Goal: Find specific page/section: Find specific page/section

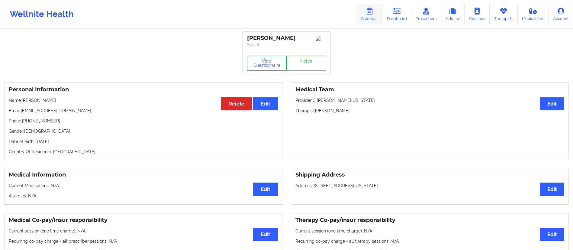
click at [366, 13] on link "Calendar" at bounding box center [369, 14] width 26 height 20
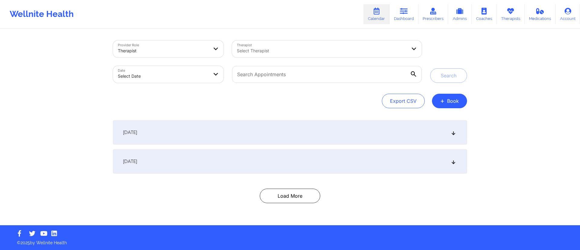
click at [201, 132] on div "September 16, 2025" at bounding box center [290, 132] width 354 height 24
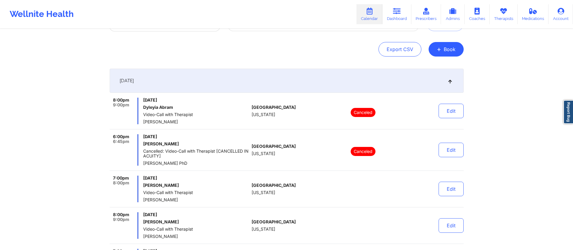
scroll to position [54, 0]
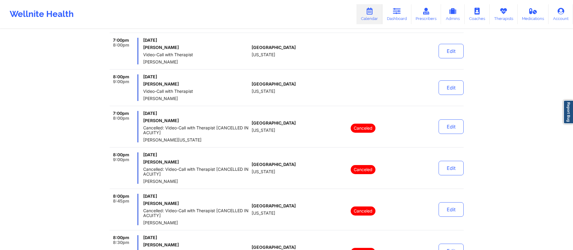
click at [436, 101] on div "8:00pm 9:00pm Tuesday, September 16, 2025 Suhaydee Tejeda Video-Call with Thera…" at bounding box center [287, 90] width 354 height 32
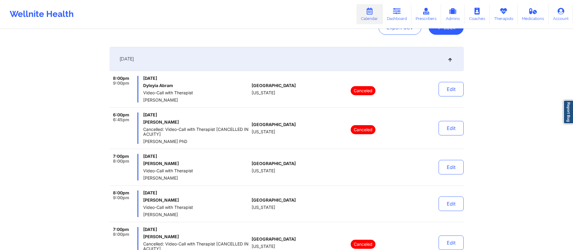
scroll to position [0, 0]
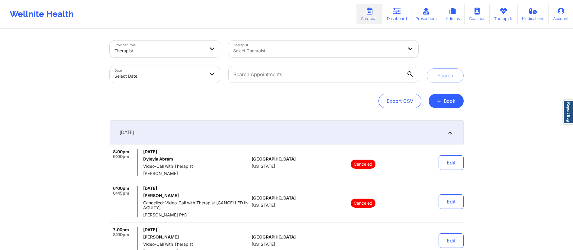
click at [392, 137] on div "[DATE]" at bounding box center [287, 132] width 354 height 24
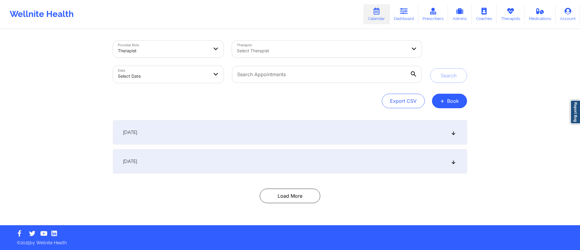
click at [240, 168] on div "[DATE]" at bounding box center [290, 161] width 354 height 24
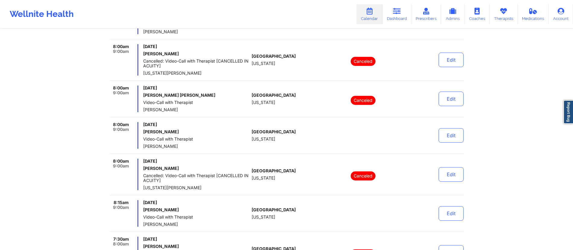
scroll to position [290, 0]
click at [448, 103] on button "Edit" at bounding box center [451, 99] width 25 height 14
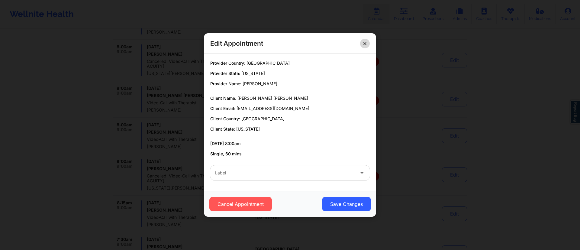
click at [367, 43] on button at bounding box center [365, 44] width 10 height 10
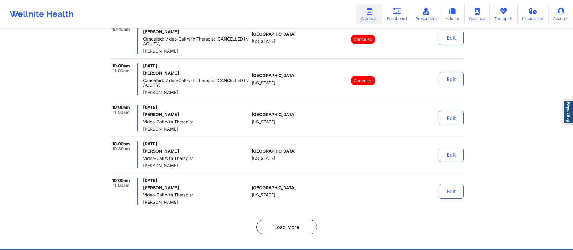
scroll to position [2048, 0]
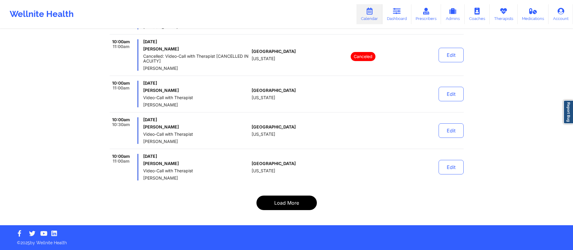
click at [285, 204] on button "Load More" at bounding box center [286, 202] width 60 height 14
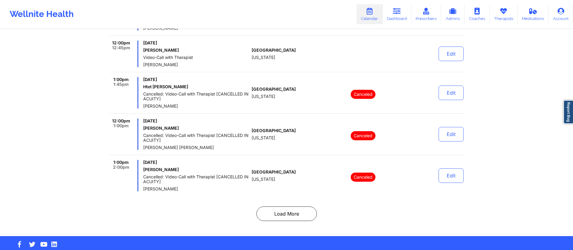
scroll to position [3821, 0]
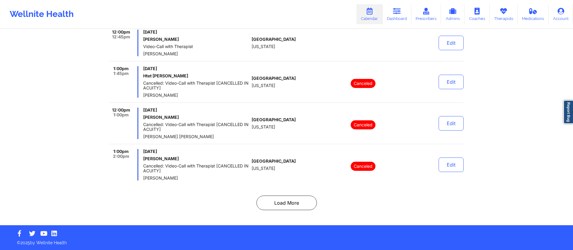
click at [284, 203] on button "Load More" at bounding box center [286, 202] width 60 height 14
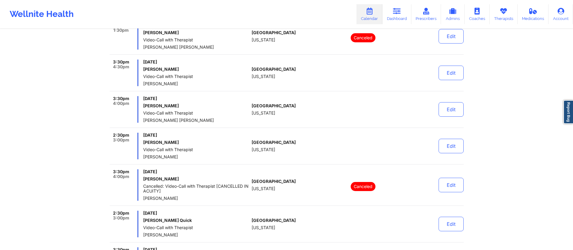
scroll to position [3860, 0]
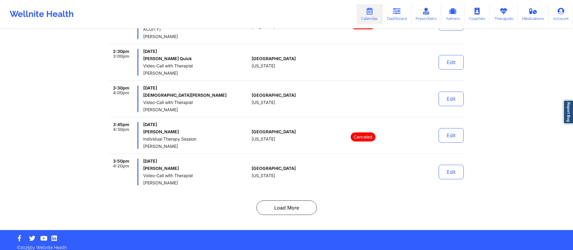
click at [283, 201] on button "Load More" at bounding box center [286, 207] width 60 height 14
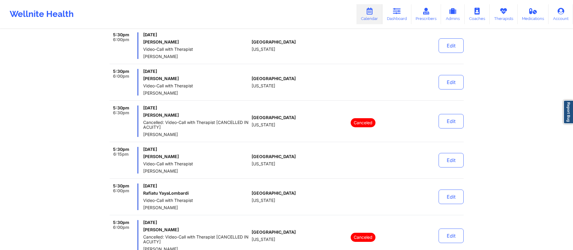
scroll to position [3855, 0]
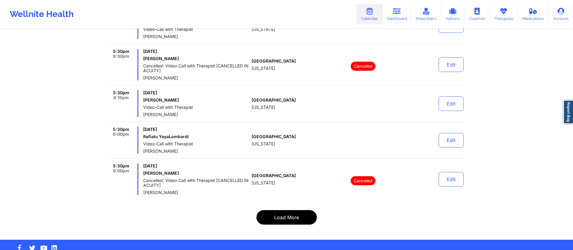
click at [283, 210] on button "Load More" at bounding box center [286, 217] width 60 height 14
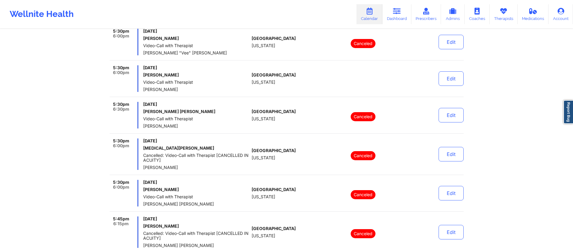
scroll to position [0, 0]
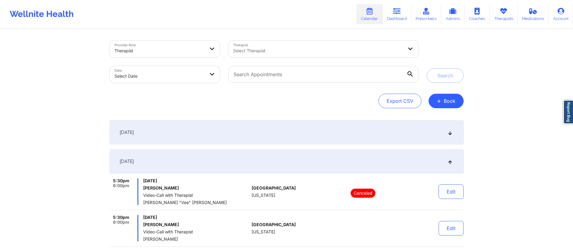
click at [243, 163] on div "[DATE]" at bounding box center [287, 161] width 354 height 24
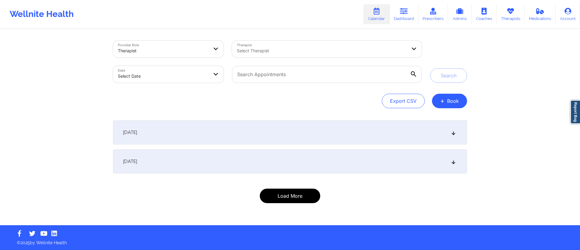
click at [281, 198] on button "Load More" at bounding box center [290, 195] width 60 height 14
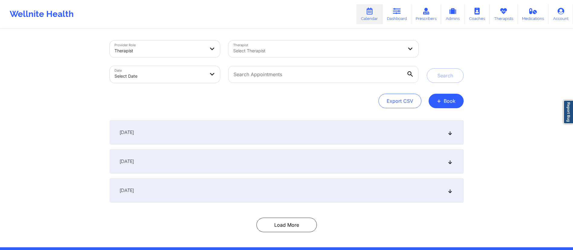
click at [235, 194] on div "[DATE]" at bounding box center [287, 190] width 354 height 24
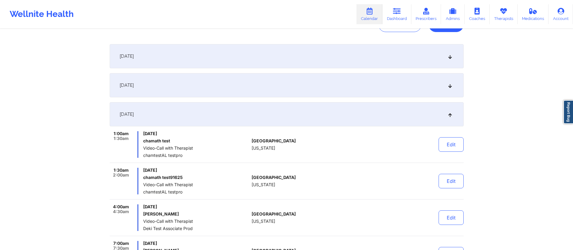
click at [321, 115] on div "[DATE]" at bounding box center [287, 114] width 354 height 24
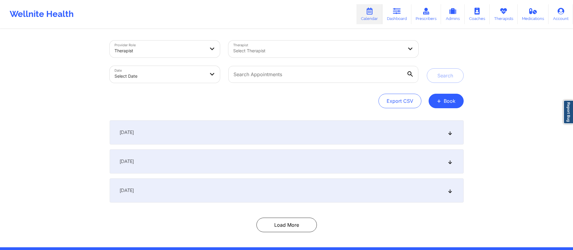
click at [162, 72] on body "Wellnite Health Calendar Dashboard Prescribers Admins Coaches Therapists Medica…" at bounding box center [286, 125] width 573 height 250
select select "2025-8"
select select "2025-9"
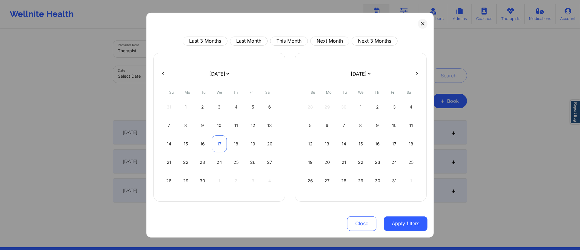
click at [217, 143] on div "17" at bounding box center [219, 143] width 15 height 17
select select "2025-8"
select select "2025-9"
select select "2025-8"
select select "2025-9"
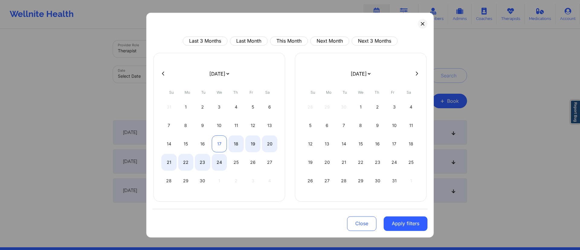
select select "2025-8"
select select "2025-9"
click at [220, 144] on div "17" at bounding box center [219, 143] width 15 height 17
select select "2025-8"
select select "2025-9"
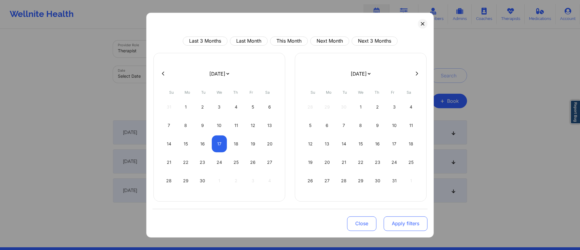
click at [406, 223] on button "Apply filters" at bounding box center [406, 223] width 44 height 14
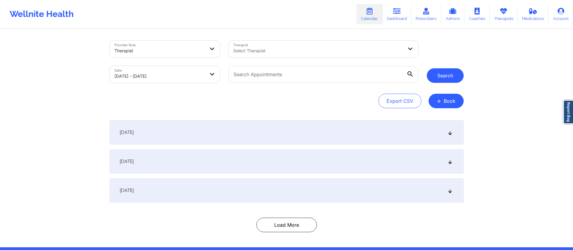
click at [438, 71] on button "Search" at bounding box center [445, 75] width 37 height 14
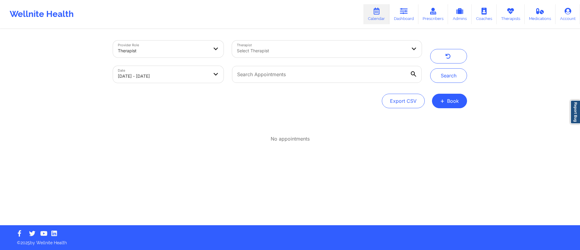
click at [175, 74] on body "Wellnite Health Calendar Dashboard Prescribers Admins Coaches Therapists Medica…" at bounding box center [290, 125] width 580 height 250
select select "2025-8"
select select "2025-9"
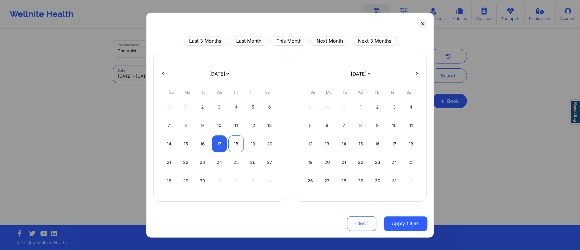
click at [233, 144] on div "18" at bounding box center [235, 143] width 15 height 17
select select "2025-8"
select select "2025-9"
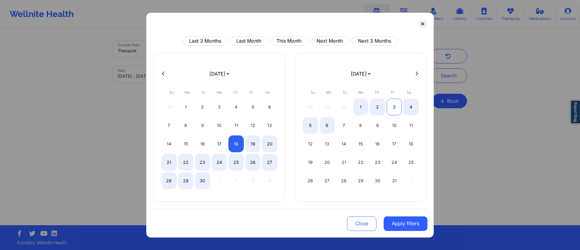
select select "2025-8"
select select "2025-9"
select select "2025-8"
select select "2025-9"
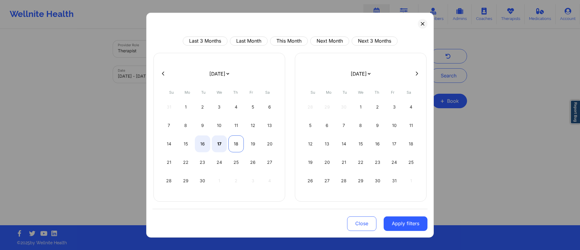
select select "2025-8"
select select "2025-9"
select select "2025-8"
select select "2025-9"
select select "2025-8"
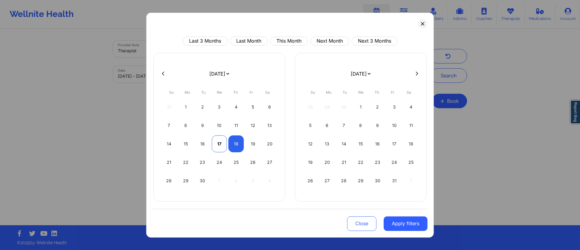
select select "2025-9"
click at [214, 142] on div "17" at bounding box center [219, 143] width 15 height 17
select select "2025-8"
select select "2025-9"
click at [234, 140] on div "18" at bounding box center [235, 143] width 15 height 17
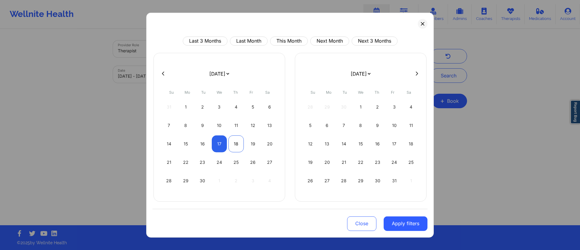
select select "2025-8"
select select "2025-9"
click at [413, 226] on button "Apply filters" at bounding box center [406, 223] width 44 height 14
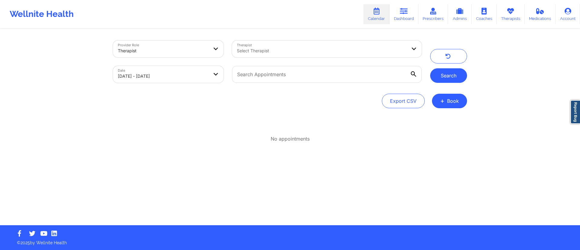
click at [463, 77] on button "Search" at bounding box center [448, 75] width 37 height 14
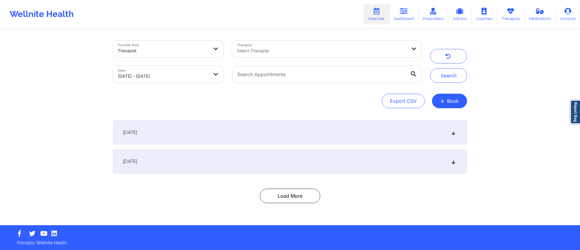
click at [293, 128] on div "[DATE]" at bounding box center [290, 132] width 354 height 24
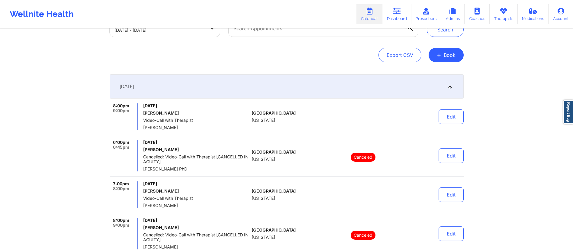
scroll to position [54, 0]
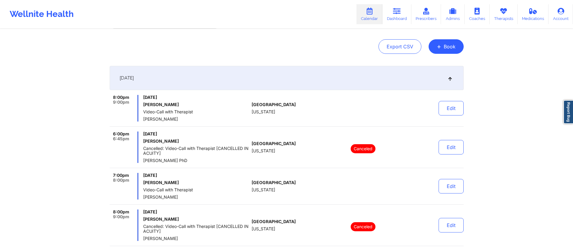
click at [158, 104] on h6 "[PERSON_NAME]" at bounding box center [196, 104] width 106 height 5
click at [456, 111] on button "Edit" at bounding box center [451, 108] width 25 height 14
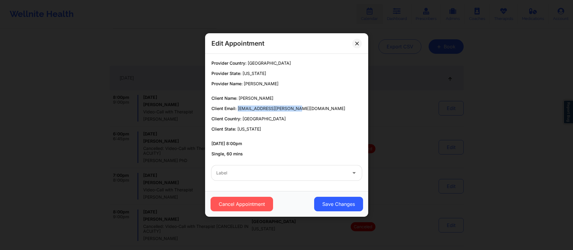
drag, startPoint x: 233, startPoint y: 107, endPoint x: 312, endPoint y: 106, distance: 79.4
click at [312, 106] on p "Client Email: suhaydee.tejeda@gmail.com" at bounding box center [286, 108] width 150 height 6
copy span "suhaydee.tejeda@gmail.com"
click at [399, 176] on div "Edit Appointment Provider Country: United States Provider State: New York Provi…" at bounding box center [286, 125] width 573 height 250
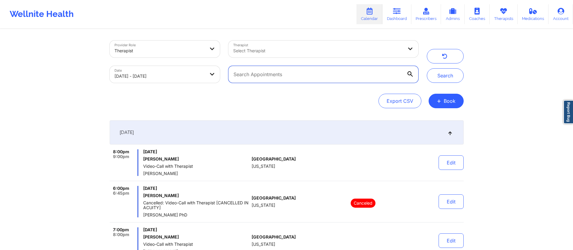
click at [290, 76] on input "text" at bounding box center [323, 74] width 190 height 17
paste input "suhaydee.tejeda@gmail.com"
type input "suhaydee.tejeda@gmail.com"
click at [435, 78] on button "Search" at bounding box center [445, 75] width 37 height 14
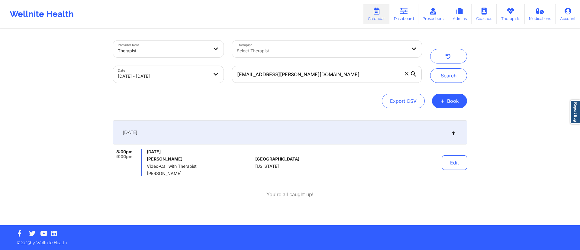
click at [182, 79] on body "Wellnite Health Calendar Dashboard Prescribers Admins Coaches Therapists Medica…" at bounding box center [290, 125] width 580 height 250
select select "2025-8"
select select "2025-9"
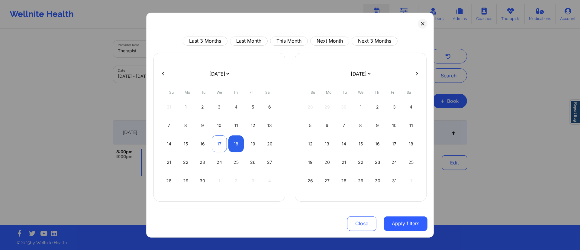
click at [223, 140] on div "17" at bounding box center [219, 143] width 15 height 17
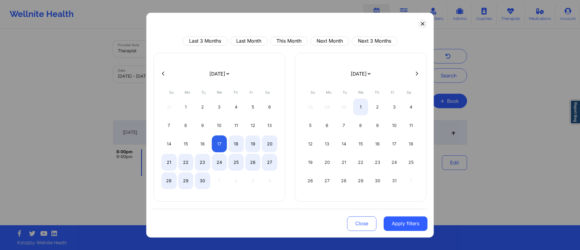
select select "2025-8"
select select "2025-9"
select select "2025-8"
select select "2025-9"
select select "2025-8"
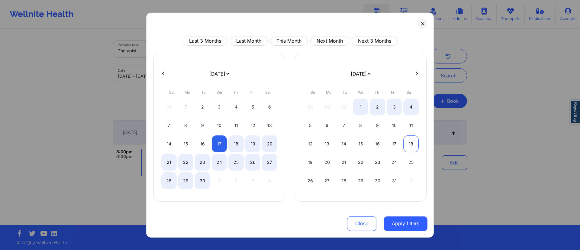
select select "2025-9"
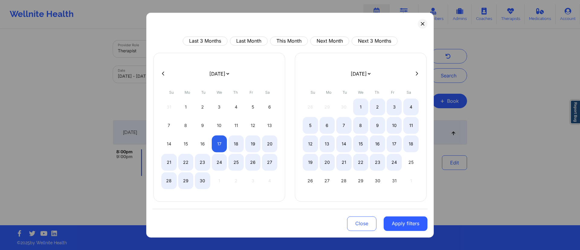
select select "2025-8"
select select "2025-9"
select select "2025-8"
select select "2025-9"
click at [394, 182] on div "31" at bounding box center [394, 180] width 15 height 17
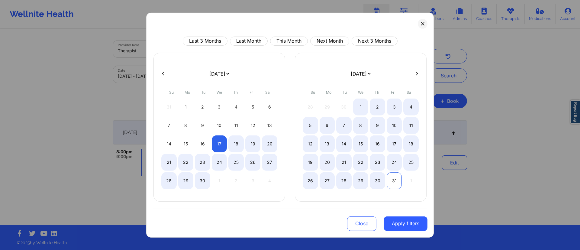
select select "2025-8"
select select "2025-9"
click at [401, 227] on button "Apply filters" at bounding box center [406, 223] width 44 height 14
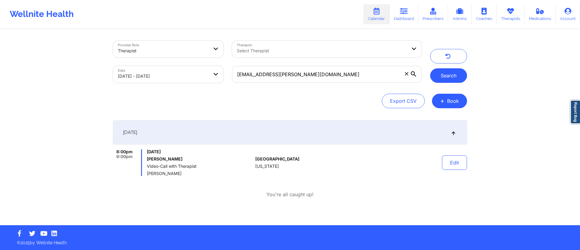
click at [451, 73] on button "Search" at bounding box center [448, 75] width 37 height 14
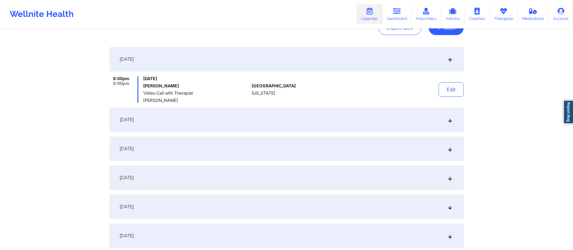
scroll to position [73, 0]
click at [183, 123] on div "[DATE]" at bounding box center [287, 119] width 354 height 24
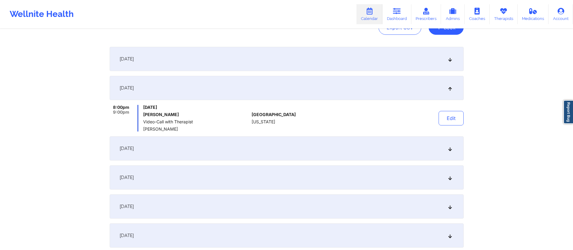
click at [188, 146] on div "September 30, 2025" at bounding box center [287, 148] width 354 height 24
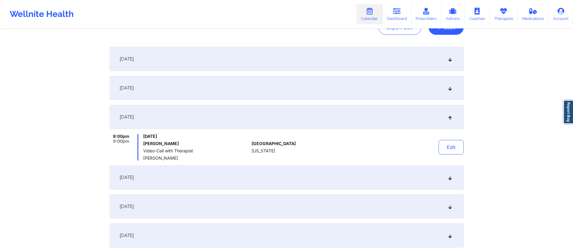
click at [190, 175] on div "October 7, 2025" at bounding box center [287, 177] width 354 height 24
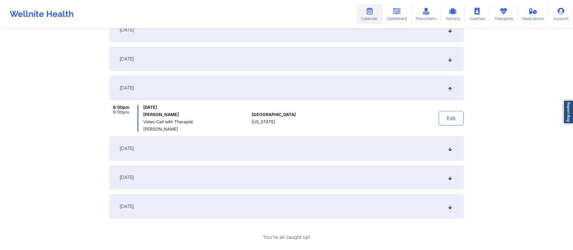
click at [191, 141] on div "October 14, 2025" at bounding box center [287, 148] width 354 height 24
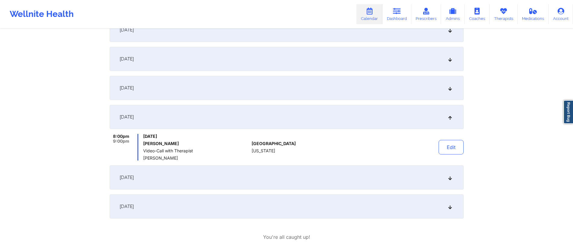
scroll to position [162, 0]
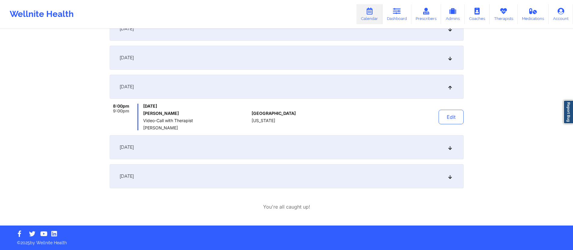
click at [194, 148] on div "October 21, 2025" at bounding box center [287, 147] width 354 height 24
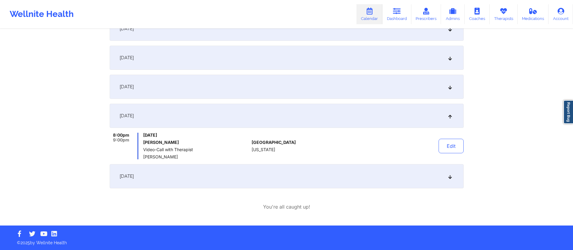
click at [204, 178] on div "October 28, 2025" at bounding box center [287, 176] width 354 height 24
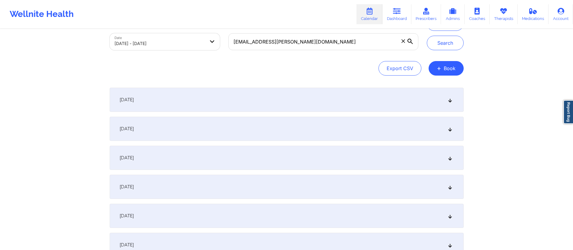
scroll to position [0, 0]
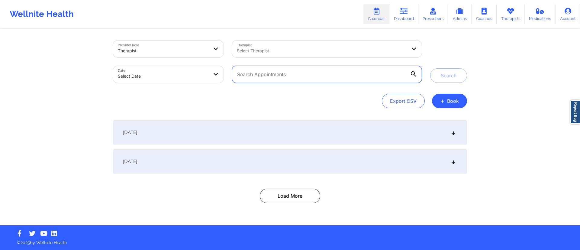
click at [294, 73] on input "text" at bounding box center [327, 74] width 190 height 17
paste input "suhaydee.tejeda@gmail.com"
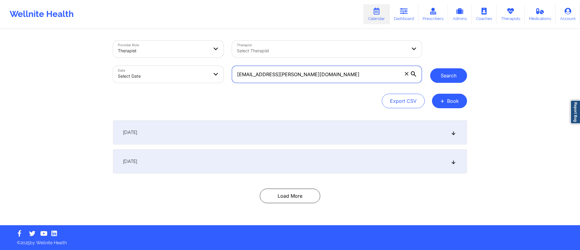
type input "suhaydee.tejeda@gmail.com"
click at [453, 81] on button "Search" at bounding box center [448, 75] width 37 height 14
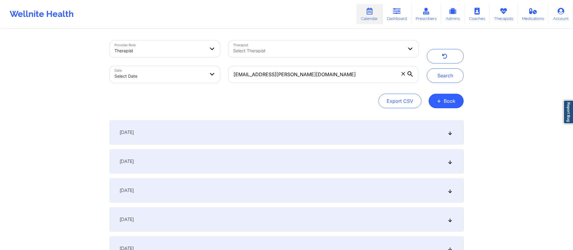
click at [175, 136] on div "[DATE]" at bounding box center [287, 132] width 354 height 24
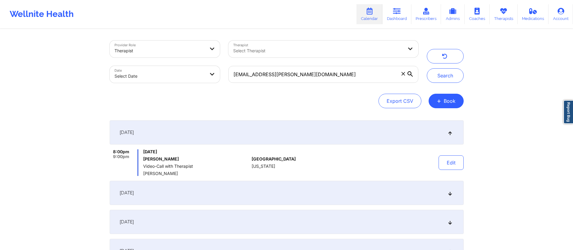
click at [208, 196] on div "September 23, 2025" at bounding box center [287, 193] width 354 height 24
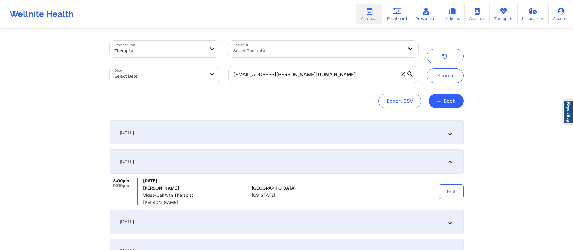
click at [192, 222] on div "September 30, 2025" at bounding box center [287, 222] width 354 height 24
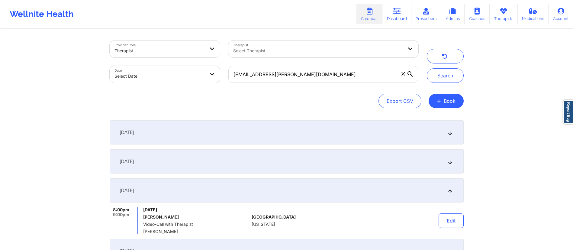
scroll to position [162, 0]
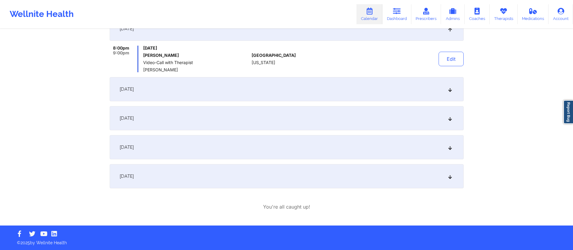
click at [215, 94] on div "October 7, 2025" at bounding box center [287, 89] width 354 height 24
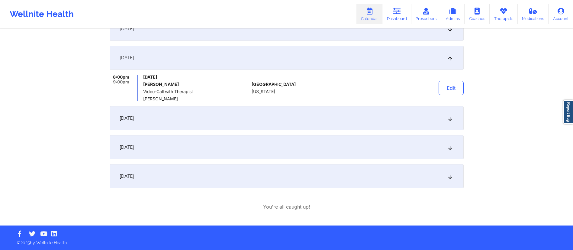
click at [214, 114] on div "October 14, 2025" at bounding box center [287, 118] width 354 height 24
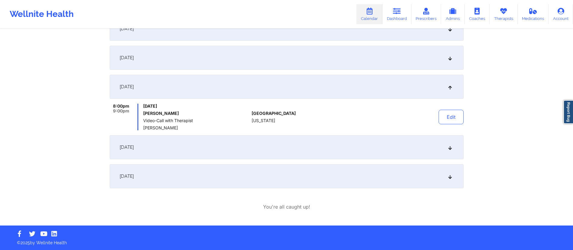
click at [210, 144] on div "October 21, 2025" at bounding box center [287, 147] width 354 height 24
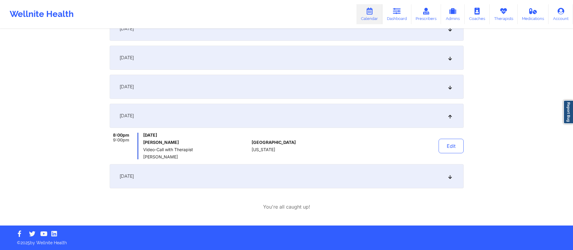
drag, startPoint x: 210, startPoint y: 164, endPoint x: 209, endPoint y: 168, distance: 3.9
click at [209, 165] on div "October 28, 2025" at bounding box center [287, 176] width 354 height 24
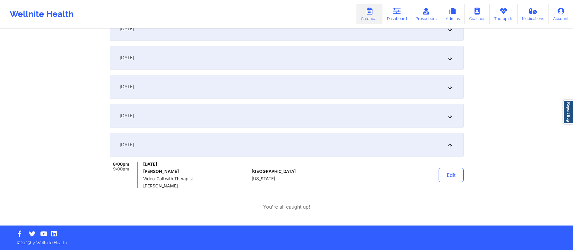
scroll to position [0, 0]
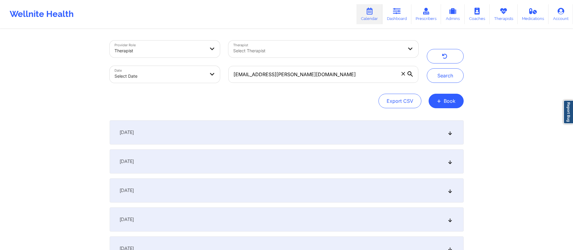
click at [370, 10] on icon at bounding box center [369, 11] width 8 height 7
click at [132, 119] on div "Provider Role Therapist Therapist Select Therapist Date Select Date suhaydee.te…" at bounding box center [286, 208] width 362 height 357
drag, startPoint x: 156, startPoint y: 126, endPoint x: 181, endPoint y: 133, distance: 25.8
click at [157, 126] on div "[DATE]" at bounding box center [287, 132] width 354 height 24
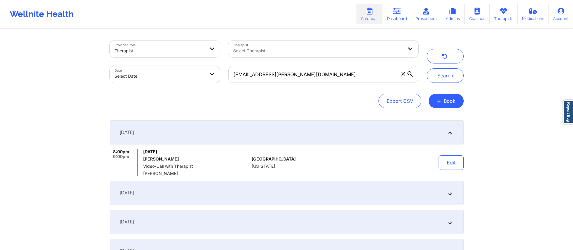
click at [403, 73] on icon at bounding box center [402, 73] width 3 height 3
click at [403, 73] on input "suhaydee.tejeda@gmail.com" at bounding box center [323, 74] width 190 height 17
click at [445, 55] on icon "button" at bounding box center [445, 57] width 6 height 5
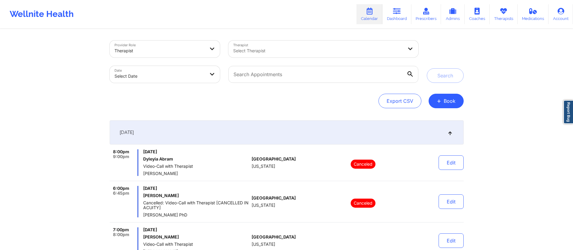
click at [224, 136] on div "[DATE]" at bounding box center [287, 132] width 354 height 24
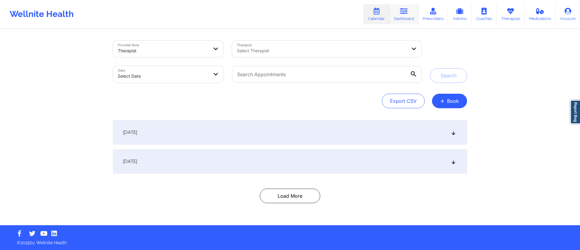
click at [401, 11] on icon at bounding box center [404, 11] width 8 height 7
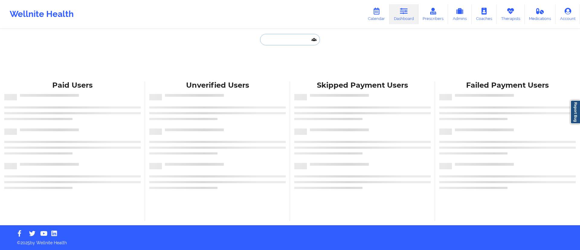
click at [283, 41] on input "text" at bounding box center [290, 39] width 60 height 11
paste input "amiekoul@yahoo.com"
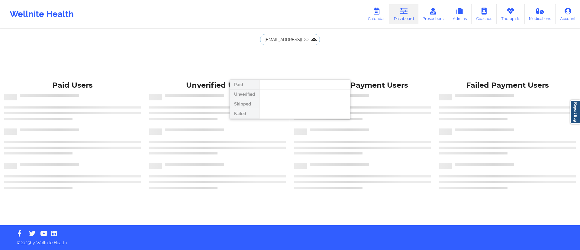
type input "amiekoul@yahoo.com"
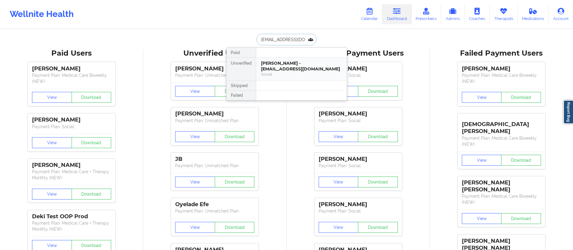
click at [300, 65] on div "Smaragdi Koulouriotis - amiekoul@yahoo.com" at bounding box center [301, 65] width 81 height 11
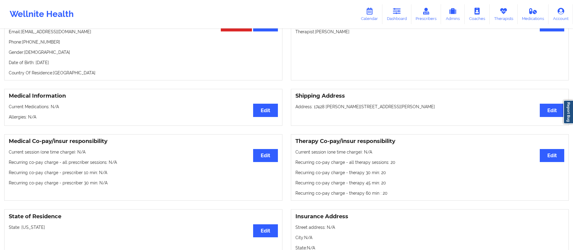
scroll to position [80, 0]
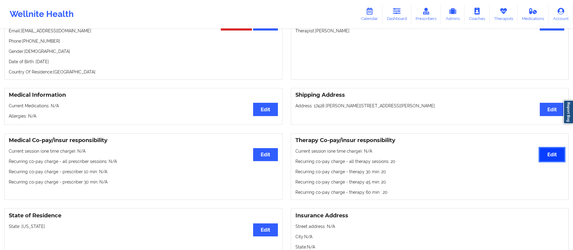
click at [546, 156] on button "Edit" at bounding box center [552, 154] width 24 height 13
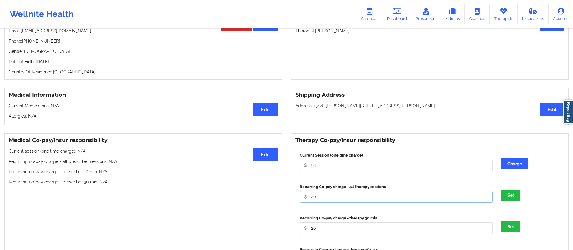
drag, startPoint x: 319, startPoint y: 194, endPoint x: 309, endPoint y: 196, distance: 10.6
click at [309, 196] on input "20" at bounding box center [396, 196] width 193 height 11
type input "30"
type input "0"
type input "30"
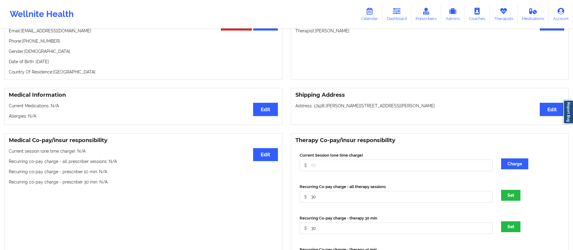
scroll to position [216, 0]
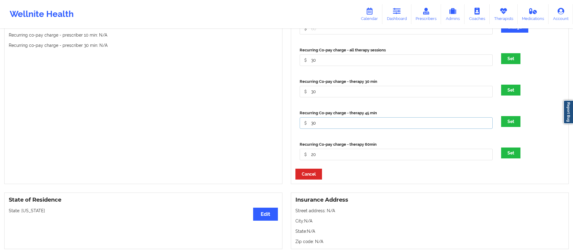
type input "30"
click at [501, 147] on button "Set" at bounding box center [510, 152] width 19 height 11
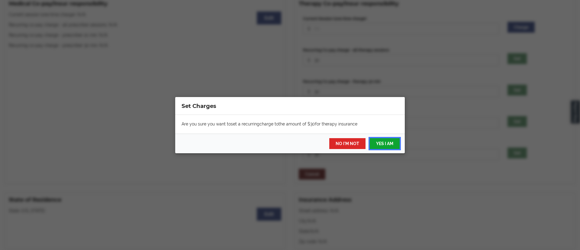
click at [387, 140] on button "YES I AM" at bounding box center [385, 143] width 30 height 11
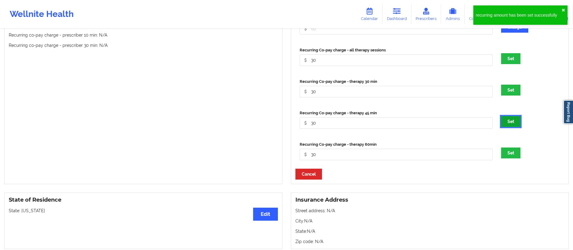
click at [506, 123] on button "Set" at bounding box center [510, 121] width 19 height 11
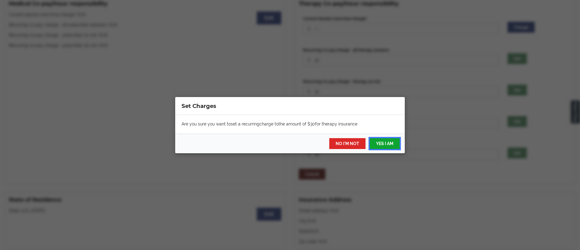
click at [384, 141] on button "YES I AM" at bounding box center [385, 143] width 30 height 11
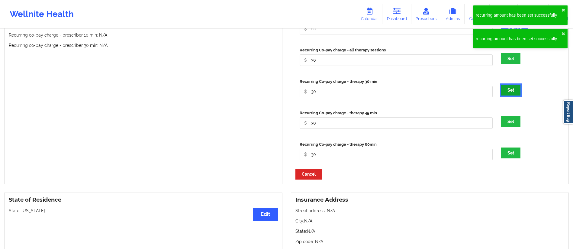
click at [511, 90] on button "Set" at bounding box center [510, 90] width 19 height 11
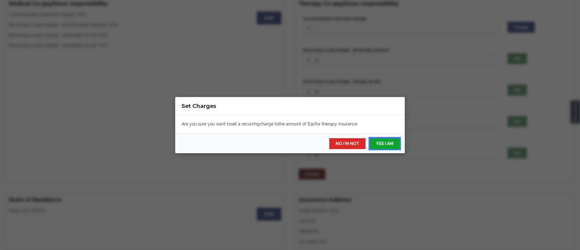
drag, startPoint x: 383, startPoint y: 145, endPoint x: 392, endPoint y: 138, distance: 11.4
click at [383, 145] on button "YES I AM" at bounding box center [385, 143] width 30 height 11
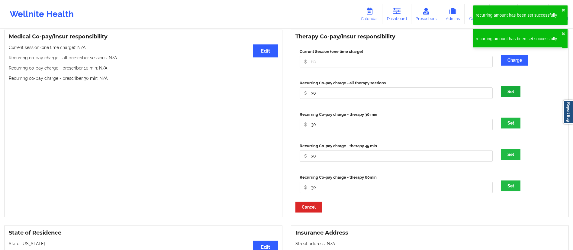
scroll to position [171, 0]
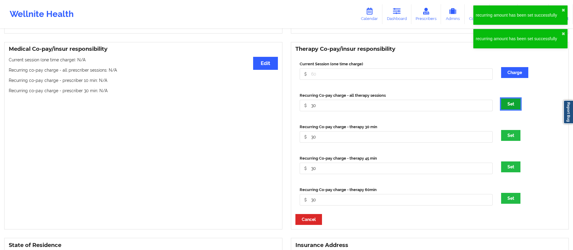
click at [511, 103] on button "Set" at bounding box center [510, 103] width 19 height 11
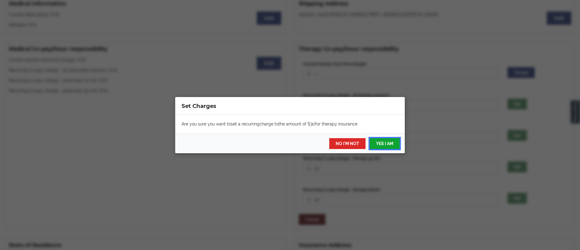
click at [376, 145] on button "YES I AM" at bounding box center [385, 143] width 30 height 11
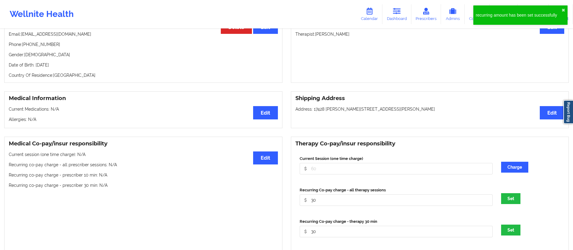
scroll to position [0, 0]
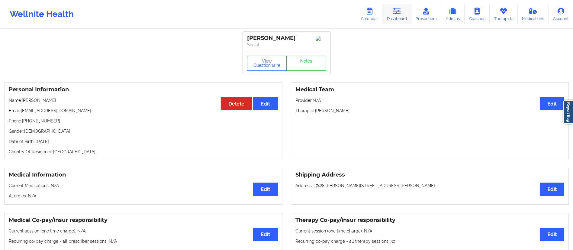
click at [394, 16] on link "Dashboard" at bounding box center [396, 14] width 29 height 20
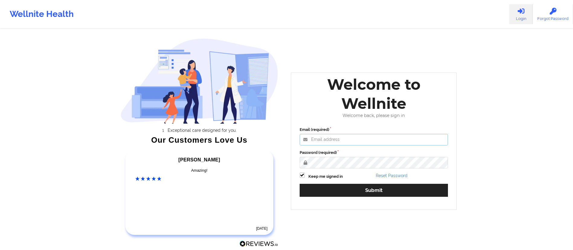
type input "sunday.omebe@wellnite.com"
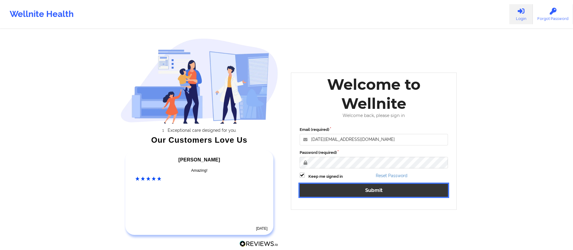
click at [348, 185] on button "Submit" at bounding box center [374, 190] width 149 height 13
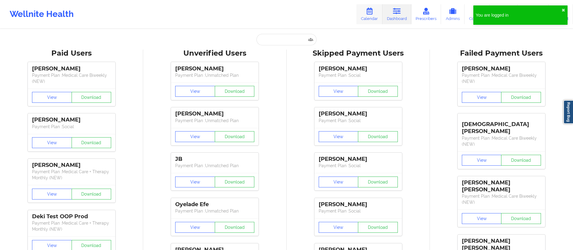
click at [368, 21] on link "Calendar" at bounding box center [369, 14] width 26 height 20
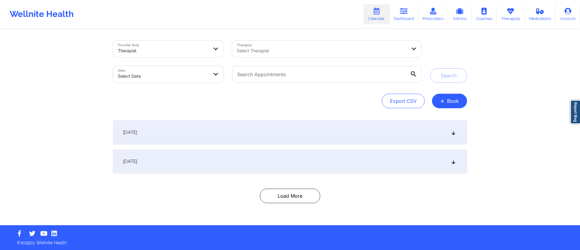
select select "2025-8"
select select "2025-9"
select select "2025-8"
select select "2025-9"
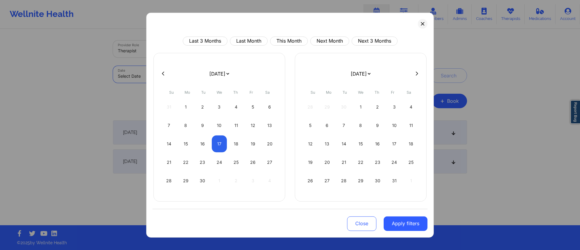
click at [191, 68] on body "Wellnite Health Calendar Dashboard Prescribers Admins Coaches Therapists Medica…" at bounding box center [290, 125] width 580 height 250
click at [254, 41] on button "Last Month" at bounding box center [249, 40] width 38 height 9
select select "2025-7"
select select "2025-8"
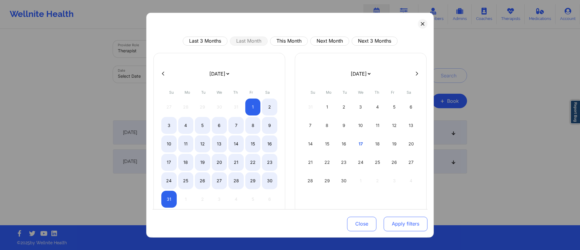
click at [391, 219] on button "Apply filters" at bounding box center [406, 224] width 44 height 14
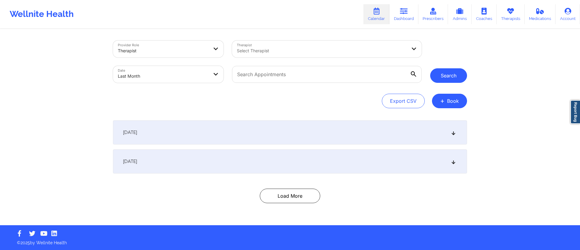
click at [451, 77] on button "Search" at bounding box center [448, 75] width 37 height 14
click at [204, 135] on div "July 31, 2025" at bounding box center [290, 132] width 354 height 24
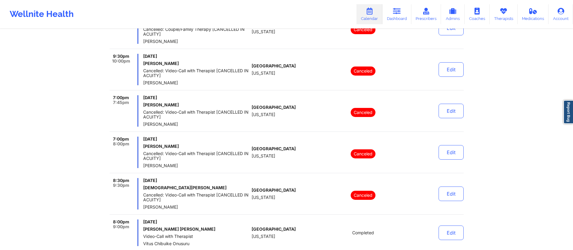
scroll to position [2281, 0]
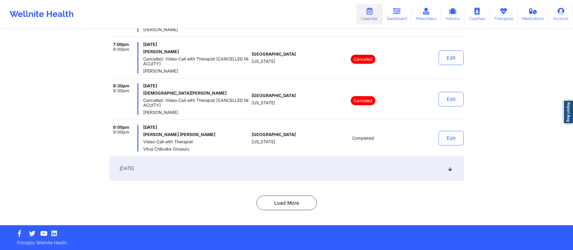
click at [296, 170] on div "August 1, 2025" at bounding box center [287, 168] width 354 height 24
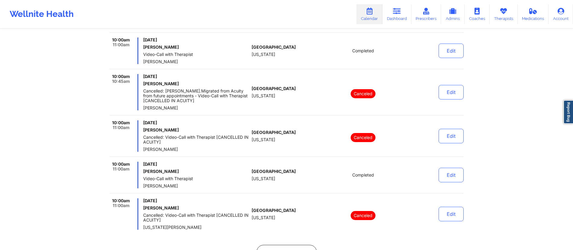
scroll to position [1624, 0]
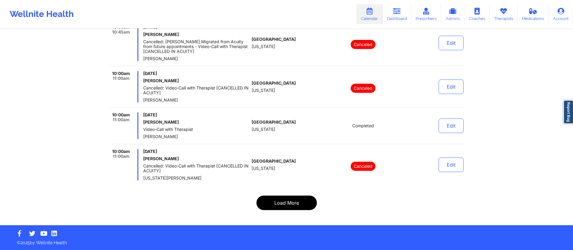
click at [286, 199] on button "Load More" at bounding box center [286, 202] width 60 height 14
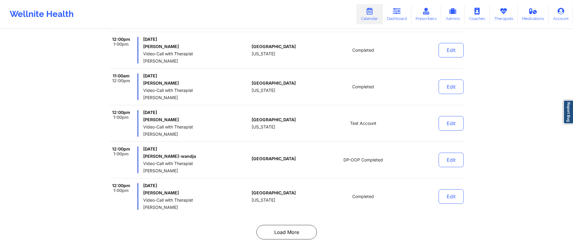
scroll to position [3908, 0]
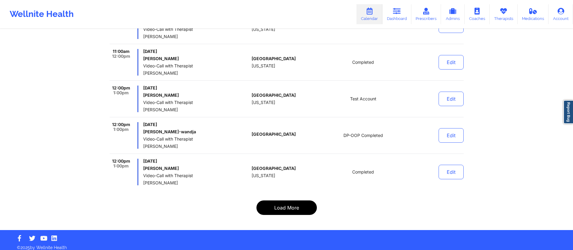
click at [289, 200] on button "Load More" at bounding box center [286, 207] width 60 height 14
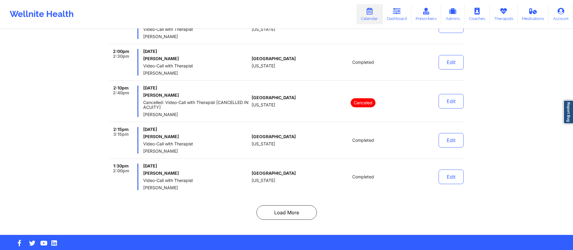
scroll to position [3918, 0]
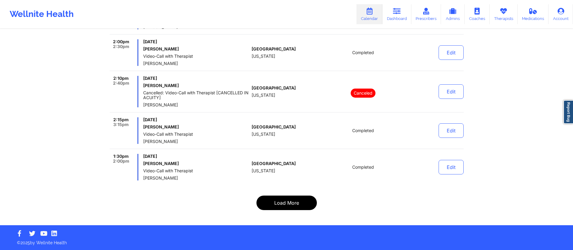
click at [287, 201] on button "Load More" at bounding box center [286, 202] width 60 height 14
click at [288, 202] on button "Load More" at bounding box center [286, 202] width 60 height 14
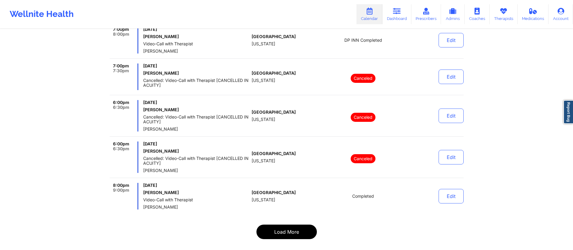
click at [278, 226] on button "Load More" at bounding box center [286, 231] width 60 height 14
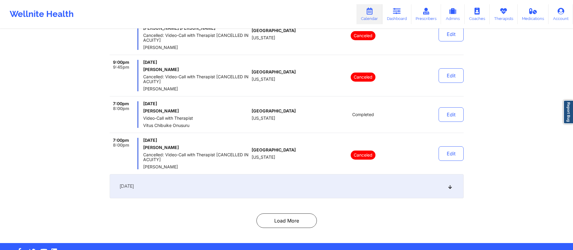
scroll to position [448, 0]
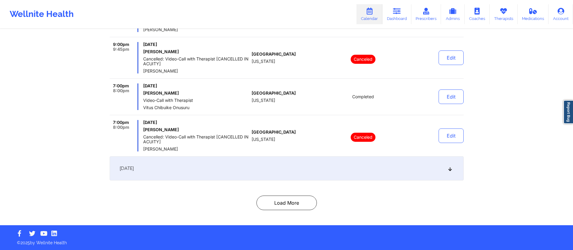
click at [273, 173] on div "August 2, 2025" at bounding box center [287, 168] width 354 height 24
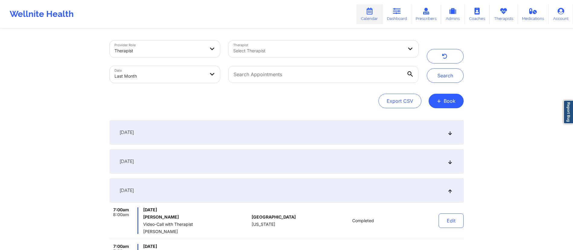
scroll to position [10, 0]
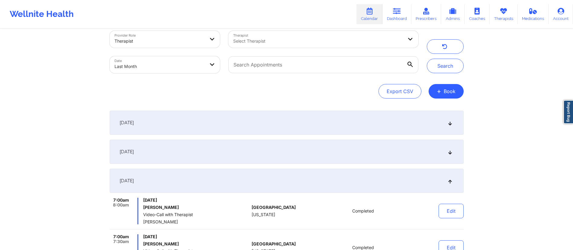
click at [284, 151] on div "August 1, 2025" at bounding box center [287, 152] width 354 height 24
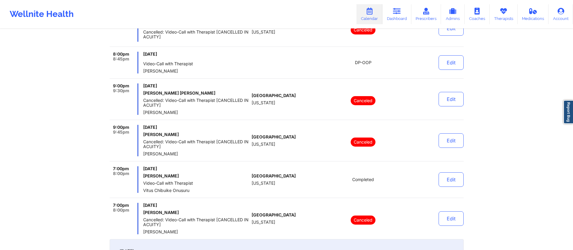
scroll to position [448, 0]
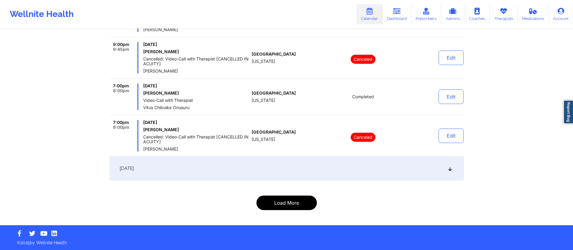
click at [285, 205] on button "Load More" at bounding box center [286, 202] width 60 height 14
click at [276, 202] on button "Load More" at bounding box center [286, 202] width 60 height 14
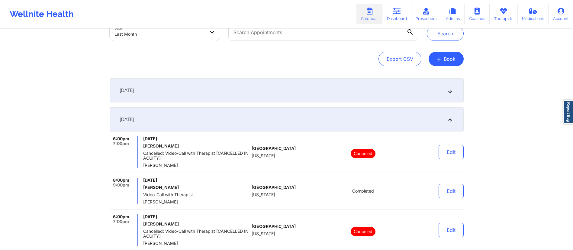
scroll to position [42, 0]
select select "2025-7"
select select "2025-8"
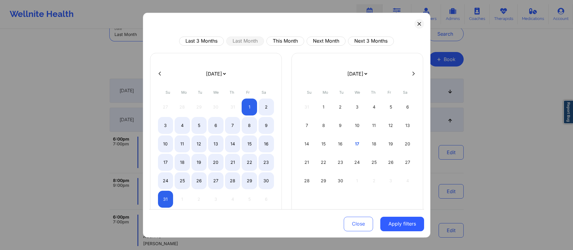
click at [164, 37] on body "Wellnite Health Calendar Dashboard Prescribers Admins Coaches Therapists Medica…" at bounding box center [286, 83] width 573 height 250
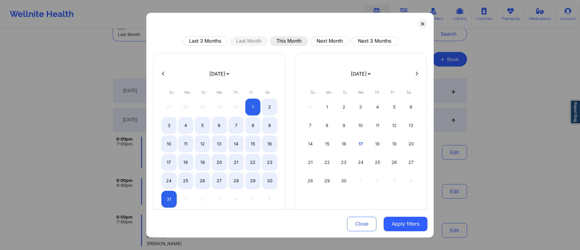
click at [284, 38] on button "This Month" at bounding box center [289, 40] width 38 height 9
select select "2025-8"
select select "2025-9"
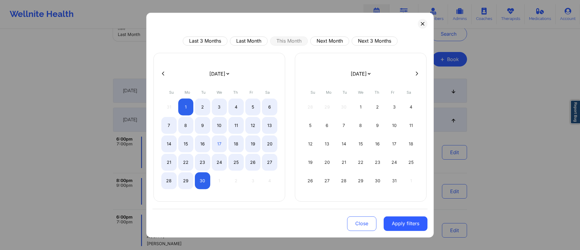
click at [405, 230] on div "Close Apply filters" at bounding box center [290, 222] width 275 height 28
click at [406, 222] on button "Apply filters" at bounding box center [406, 223] width 44 height 14
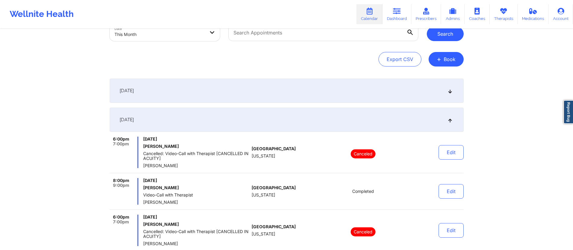
click at [440, 34] on button "Search" at bounding box center [445, 34] width 37 height 14
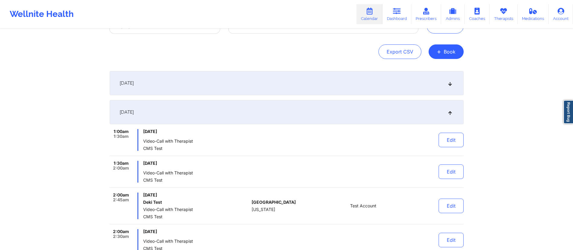
scroll to position [48, 0]
click at [243, 78] on div "August 31, 2025" at bounding box center [287, 84] width 354 height 24
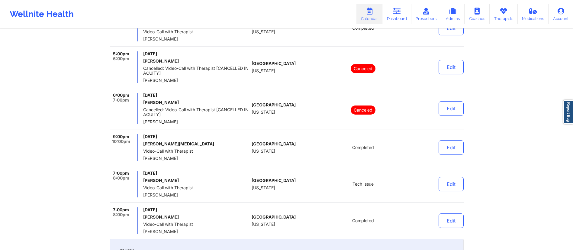
scroll to position [378, 0]
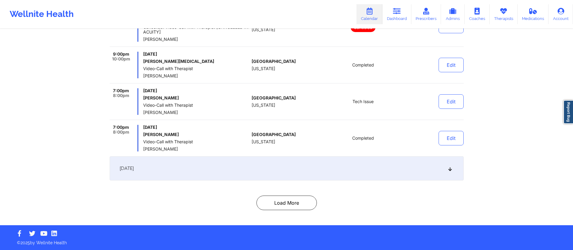
click at [273, 165] on div "[DATE]" at bounding box center [287, 168] width 354 height 24
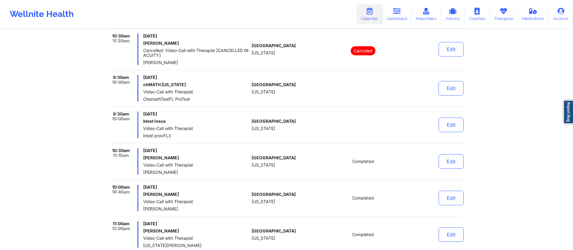
scroll to position [3485, 0]
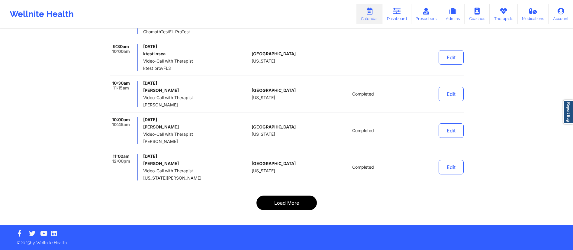
click at [281, 199] on button "Load More" at bounding box center [286, 202] width 60 height 14
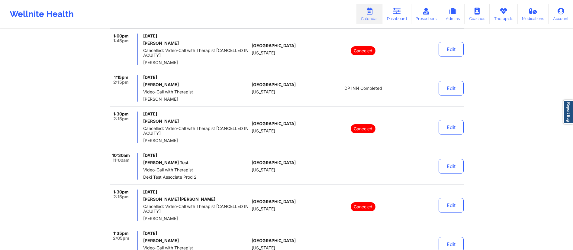
scroll to position [4000, 0]
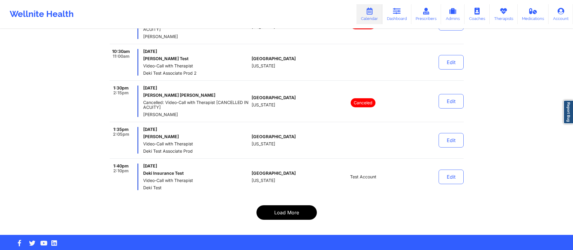
click at [282, 206] on button "Load More" at bounding box center [286, 212] width 60 height 14
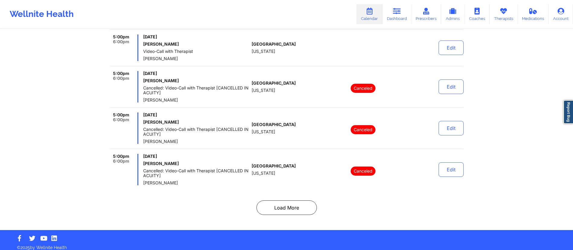
scroll to position [3995, 0]
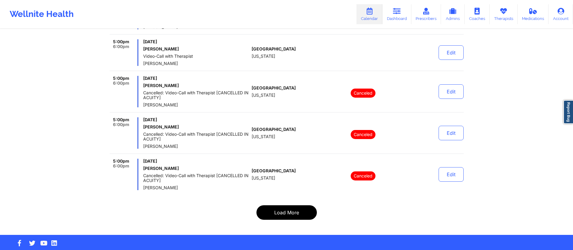
click at [277, 205] on button "Load More" at bounding box center [286, 212] width 60 height 14
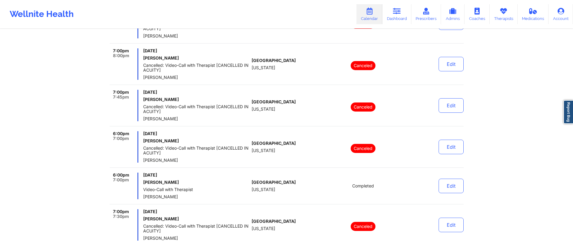
scroll to position [4063, 0]
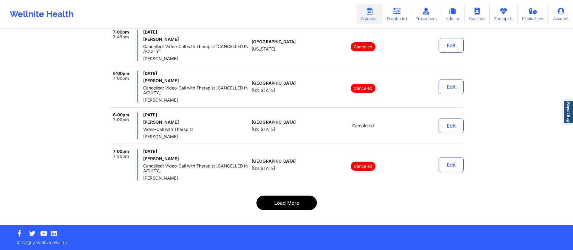
click at [269, 208] on button "Load More" at bounding box center [286, 202] width 60 height 14
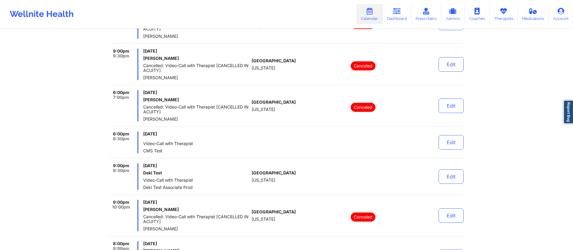
scroll to position [2342, 0]
click at [448, 143] on button "Edit" at bounding box center [451, 142] width 25 height 14
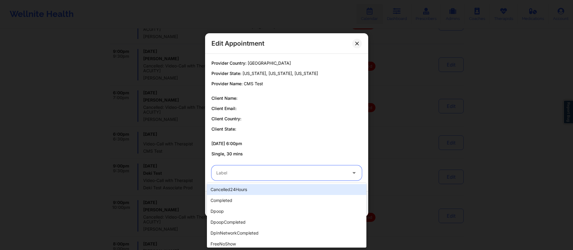
click at [272, 175] on div at bounding box center [281, 172] width 130 height 7
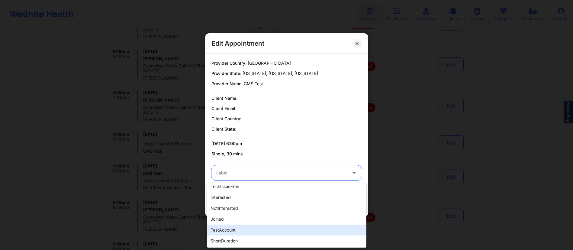
click at [251, 232] on div "testAccount" at bounding box center [286, 229] width 159 height 11
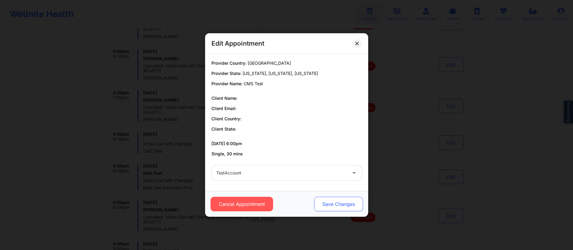
click at [342, 204] on button "Save Changes" at bounding box center [338, 204] width 49 height 14
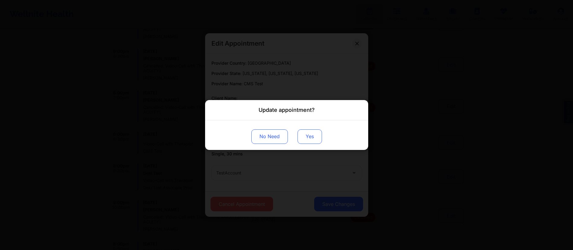
click at [310, 134] on button "Yes" at bounding box center [309, 136] width 24 height 14
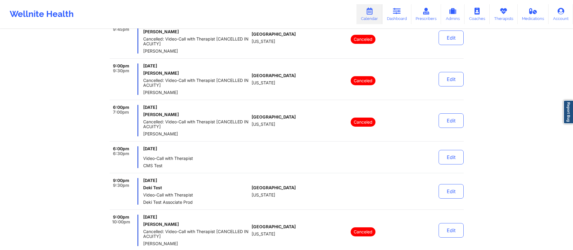
scroll to position [2328, 0]
click at [449, 190] on button "Edit" at bounding box center [451, 191] width 25 height 14
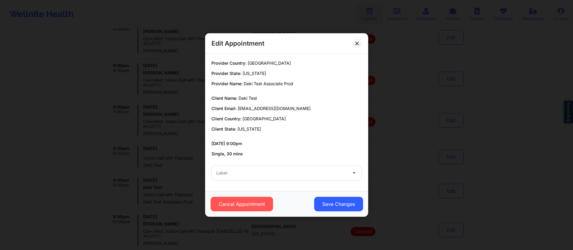
click at [287, 179] on div "Label" at bounding box center [279, 172] width 136 height 15
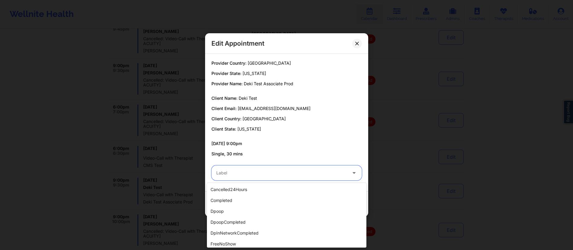
scroll to position [177, 0]
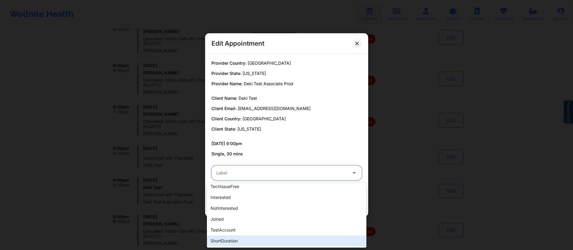
click at [245, 232] on div "testAccount" at bounding box center [286, 229] width 159 height 11
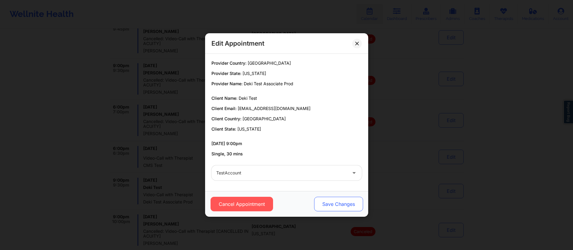
click at [338, 204] on button "Save Changes" at bounding box center [338, 204] width 49 height 14
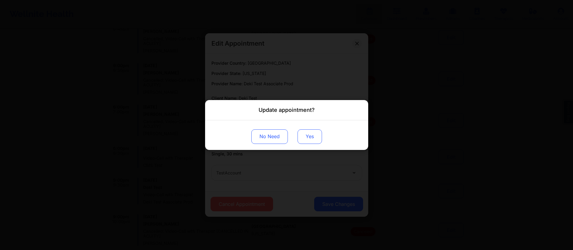
click at [306, 136] on button "Yes" at bounding box center [309, 136] width 24 height 14
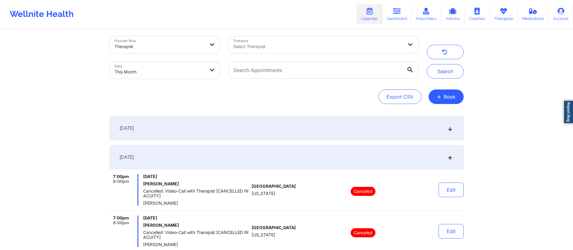
scroll to position [0, 0]
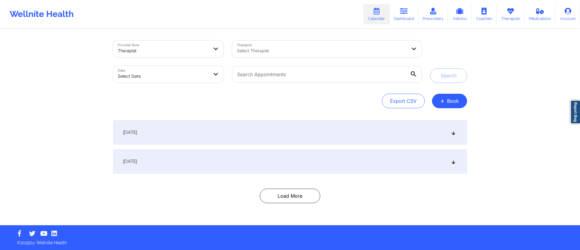
click at [368, 20] on link "Calendar" at bounding box center [376, 14] width 26 height 20
click at [404, 18] on link "Dashboard" at bounding box center [403, 14] width 29 height 20
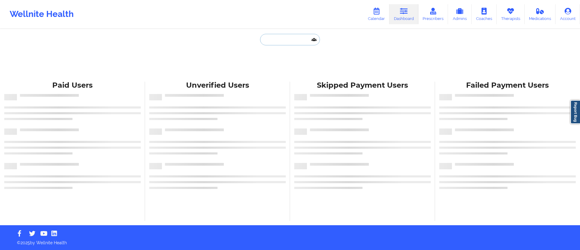
click at [273, 35] on input "text" at bounding box center [290, 39] width 60 height 11
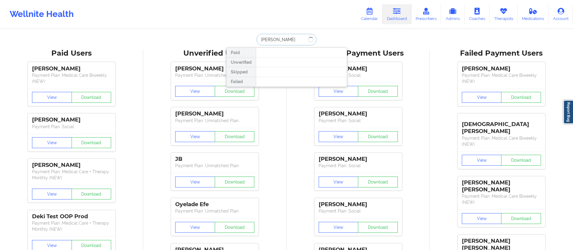
type input "[PERSON_NAME]"
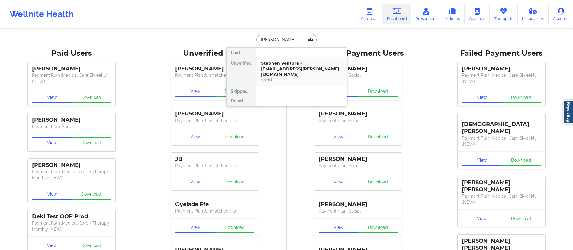
click at [285, 70] on div "Stephen Ventura - [EMAIL_ADDRESS][PERSON_NAME][DOMAIN_NAME]" at bounding box center [301, 68] width 81 height 17
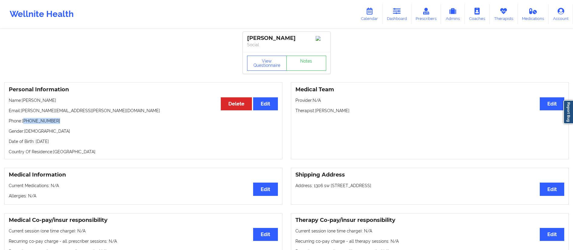
drag, startPoint x: 25, startPoint y: 122, endPoint x: 98, endPoint y: 120, distance: 72.8
click at [98, 120] on p "Phone: [PHONE_NUMBER]" at bounding box center [143, 121] width 269 height 6
copy p "[PHONE_NUMBER]"
click at [389, 14] on link "Dashboard" at bounding box center [396, 14] width 29 height 20
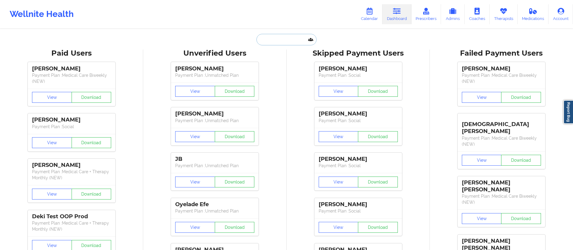
click at [310, 39] on input "text" at bounding box center [286, 39] width 60 height 11
paste input "[PERSON_NAME]"
type input "[PERSON_NAME]"
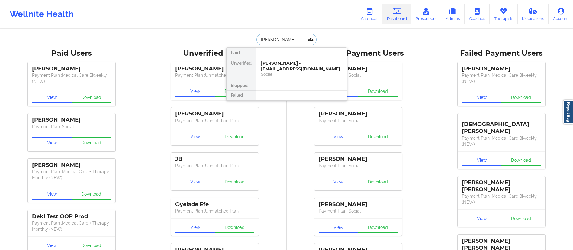
click at [293, 69] on div "[PERSON_NAME] - [EMAIL_ADDRESS][DOMAIN_NAME]" at bounding box center [301, 65] width 81 height 11
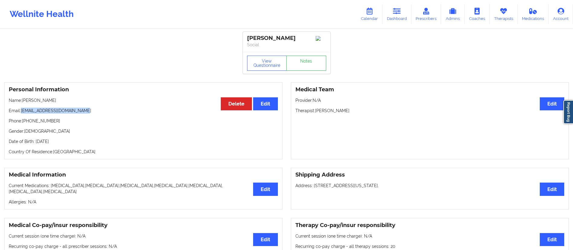
drag, startPoint x: 22, startPoint y: 110, endPoint x: 107, endPoint y: 108, distance: 85.5
click at [107, 108] on div "Personal Information Edit Delete Name: [PERSON_NAME] Email: [EMAIL_ADDRESS][DOM…" at bounding box center [143, 120] width 278 height 77
copy p "[EMAIL_ADDRESS][DOMAIN_NAME]"
click at [367, 14] on icon at bounding box center [369, 11] width 8 height 7
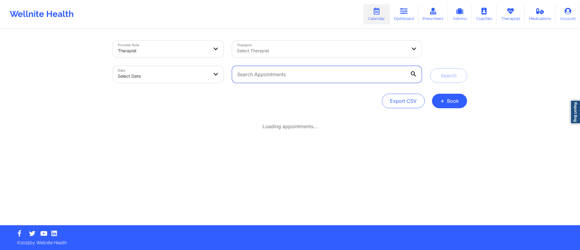
click at [280, 69] on input "text" at bounding box center [327, 74] width 190 height 17
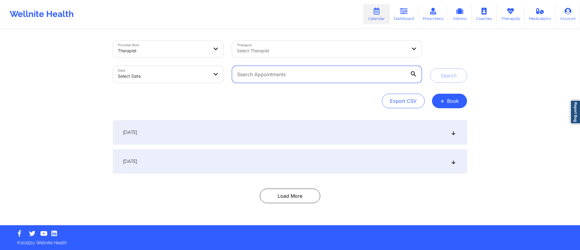
paste input "[EMAIL_ADDRESS][DOMAIN_NAME]"
type input "[EMAIL_ADDRESS][DOMAIN_NAME]"
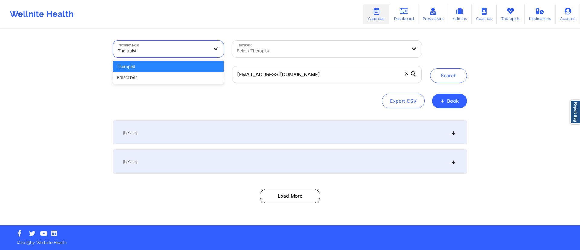
click at [153, 50] on div at bounding box center [163, 50] width 91 height 7
click at [149, 106] on div "Export CSV + Book" at bounding box center [290, 101] width 354 height 14
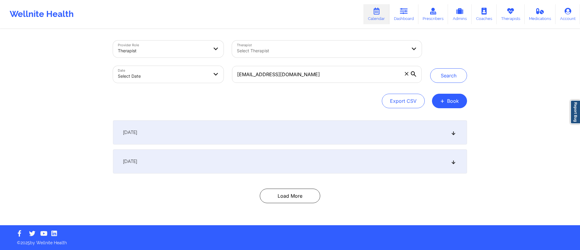
click at [146, 83] on div "Date Select Date" at bounding box center [168, 74] width 119 height 25
click at [150, 78] on body "Wellnite Health Calendar Dashboard Prescribers Admins Coaches Therapists Medica…" at bounding box center [290, 125] width 580 height 250
select select "2025-8"
select select "2025-9"
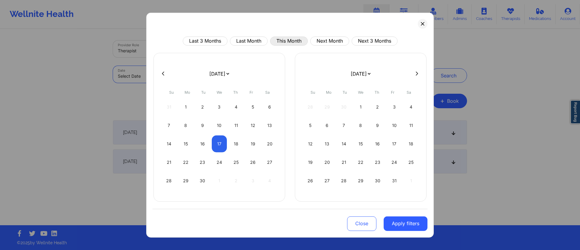
click at [286, 42] on button "This Month" at bounding box center [289, 40] width 38 height 9
select select "2025-8"
select select "2025-9"
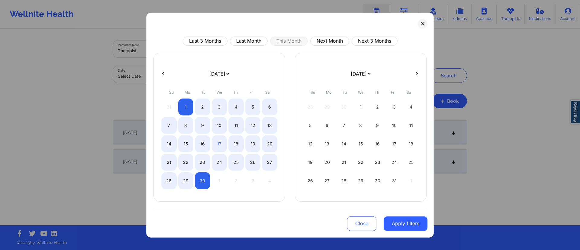
click at [401, 223] on button "Apply filters" at bounding box center [406, 223] width 44 height 14
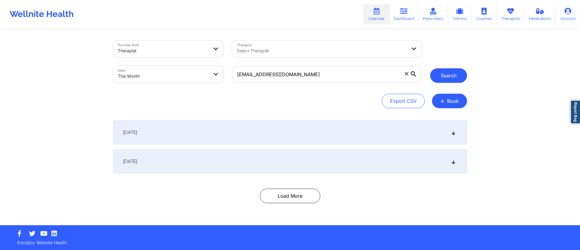
click at [448, 73] on button "Search" at bounding box center [448, 75] width 37 height 14
click at [456, 74] on button "Search" at bounding box center [448, 75] width 37 height 14
click at [451, 79] on button "Search" at bounding box center [448, 75] width 37 height 14
click at [194, 133] on div "[DATE]" at bounding box center [290, 132] width 354 height 24
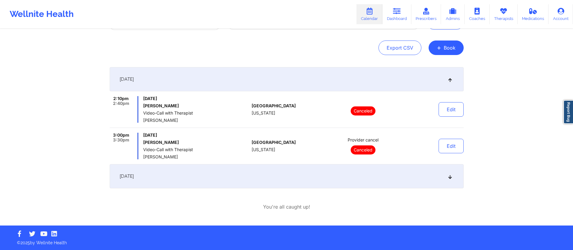
click at [230, 179] on div "[DATE]" at bounding box center [287, 176] width 354 height 24
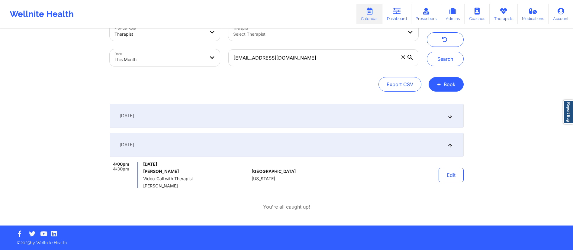
click at [240, 117] on div "[DATE]" at bounding box center [287, 116] width 354 height 24
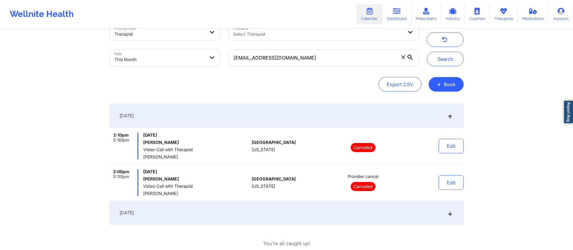
scroll to position [53, 0]
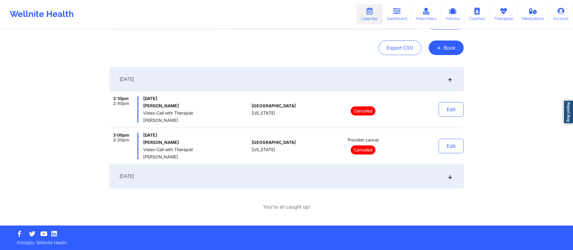
click at [314, 84] on div "[DATE]" at bounding box center [287, 79] width 354 height 24
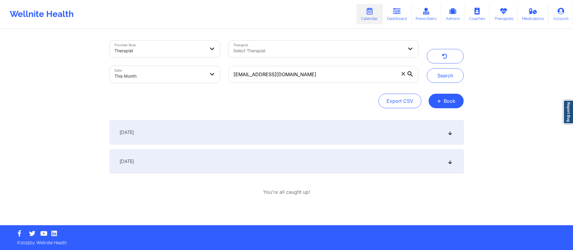
scroll to position [0, 0]
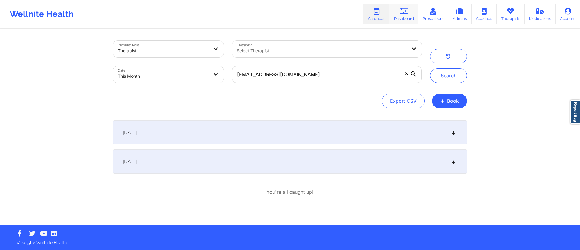
drag, startPoint x: 409, startPoint y: 9, endPoint x: 400, endPoint y: 21, distance: 14.9
click at [409, 9] on link "Dashboard" at bounding box center [403, 14] width 29 height 20
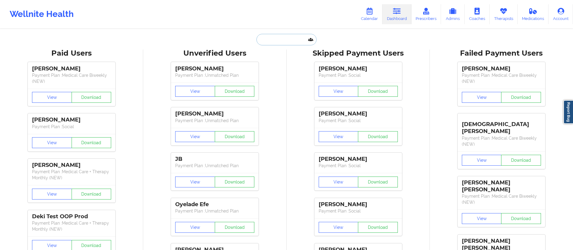
click at [288, 39] on input "text" at bounding box center [286, 39] width 60 height 11
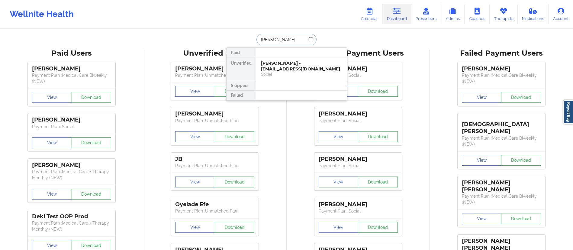
type input "[PERSON_NAME]"
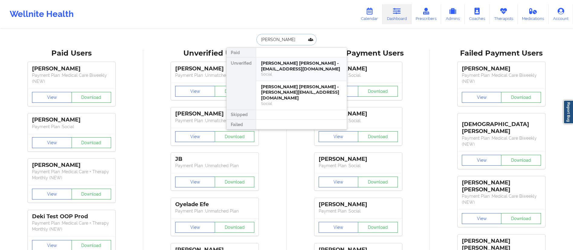
click at [286, 73] on div "Social" at bounding box center [301, 74] width 81 height 5
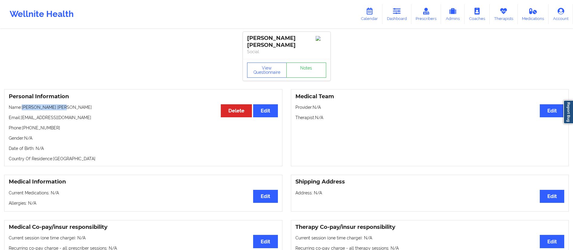
drag, startPoint x: 24, startPoint y: 102, endPoint x: 79, endPoint y: 96, distance: 56.2
click at [79, 96] on div "Personal Information Edit Delete Name: [PERSON_NAME] [PERSON_NAME] Email: [EMAI…" at bounding box center [143, 127] width 278 height 77
copy p "[PERSON_NAME] [PERSON_NAME]"
click at [369, 14] on link "Calendar" at bounding box center [369, 14] width 26 height 20
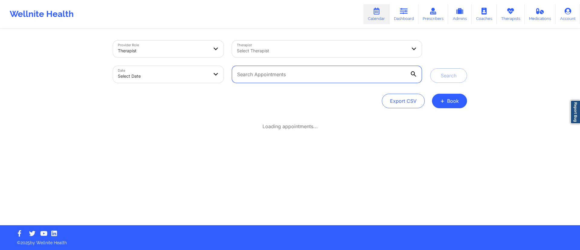
click at [287, 76] on input "text" at bounding box center [327, 74] width 190 height 17
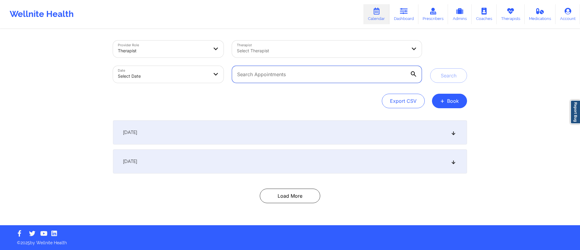
paste input "[EMAIL_ADDRESS][DOMAIN_NAME]"
type input "[EMAIL_ADDRESS][DOMAIN_NAME]"
click at [452, 74] on button "Search" at bounding box center [448, 75] width 37 height 14
click at [209, 137] on div "[DATE]" at bounding box center [290, 132] width 354 height 24
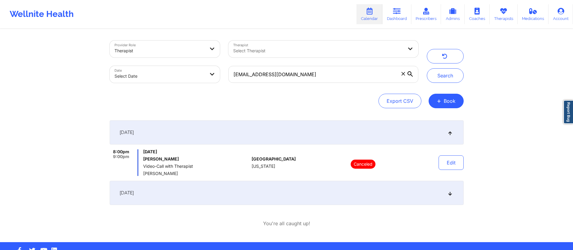
click at [166, 72] on body "Wellnite Health Calendar Dashboard Prescribers Admins Coaches Therapists Medica…" at bounding box center [286, 125] width 573 height 250
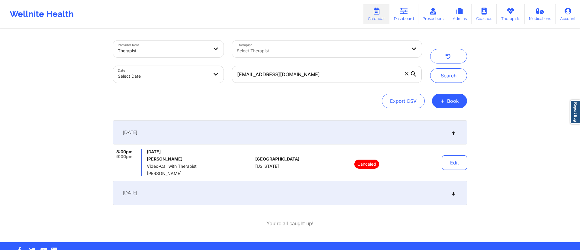
select select "2025-8"
select select "2025-9"
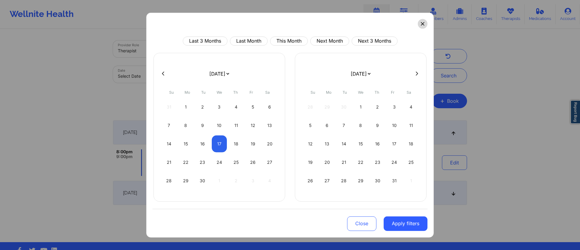
click at [421, 24] on icon at bounding box center [423, 24] width 4 height 4
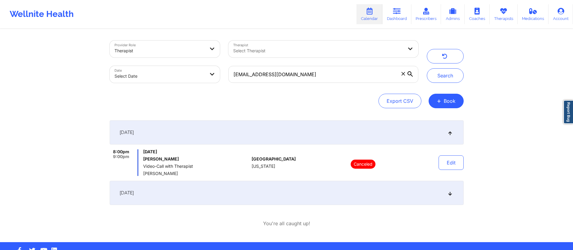
click at [402, 73] on icon at bounding box center [403, 74] width 4 height 4
click at [402, 73] on input "[EMAIL_ADDRESS][DOMAIN_NAME]" at bounding box center [323, 74] width 190 height 17
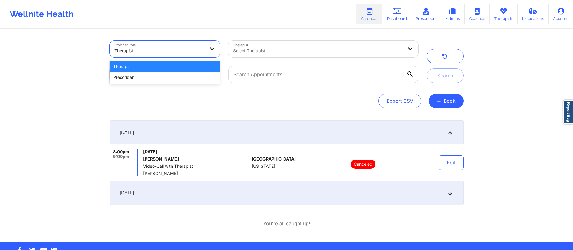
click at [168, 48] on div at bounding box center [159, 50] width 91 height 7
click at [145, 68] on div "Therapist" at bounding box center [165, 66] width 111 height 11
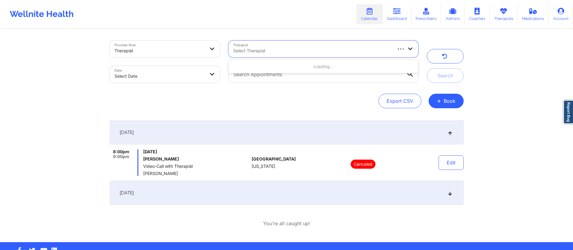
click at [268, 49] on div at bounding box center [312, 50] width 158 height 7
type input "[PERSON_NAME]"
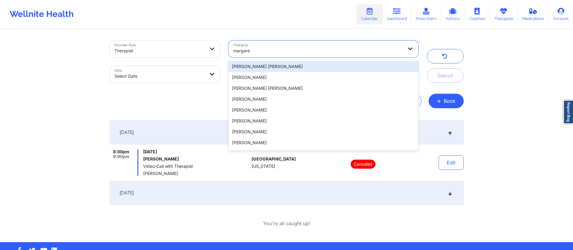
type input "[PERSON_NAME]"
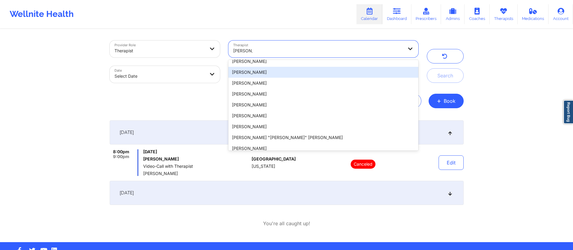
scroll to position [53, 0]
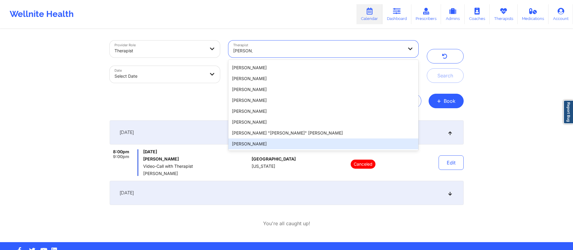
click at [265, 147] on div "[PERSON_NAME]" at bounding box center [323, 143] width 190 height 11
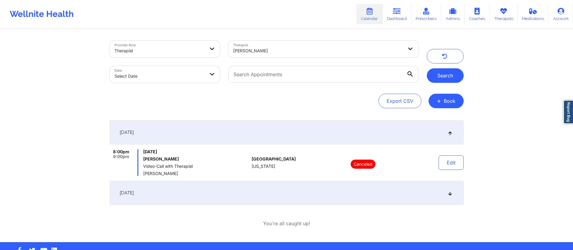
click at [445, 79] on button "Search" at bounding box center [445, 75] width 37 height 14
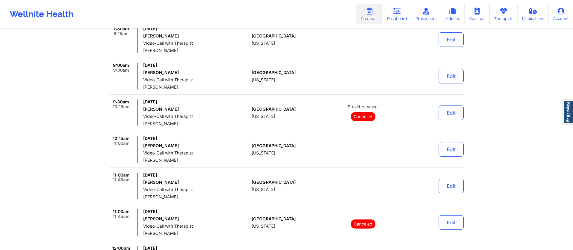
scroll to position [120, 0]
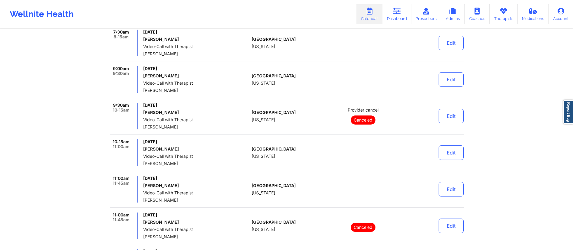
drag, startPoint x: 144, startPoint y: 76, endPoint x: 186, endPoint y: 77, distance: 42.6
click at [186, 77] on h6 "[PERSON_NAME]" at bounding box center [196, 75] width 106 height 5
copy h6 "[PERSON_NAME]"
click at [209, 153] on div "[DATE] [PERSON_NAME] Video-Call with Therapist [PERSON_NAME]" at bounding box center [196, 152] width 106 height 27
drag, startPoint x: 145, startPoint y: 74, endPoint x: 209, endPoint y: 74, distance: 64.0
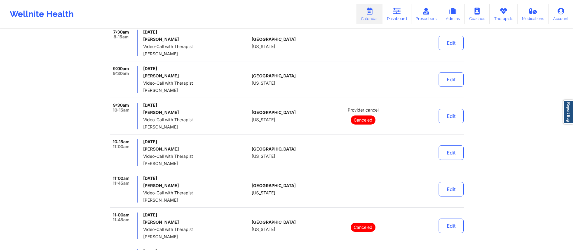
click at [209, 74] on h6 "[PERSON_NAME]" at bounding box center [196, 75] width 106 height 5
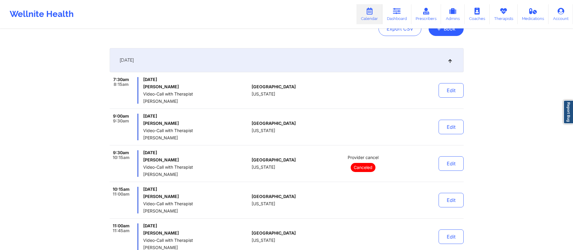
scroll to position [73, 0]
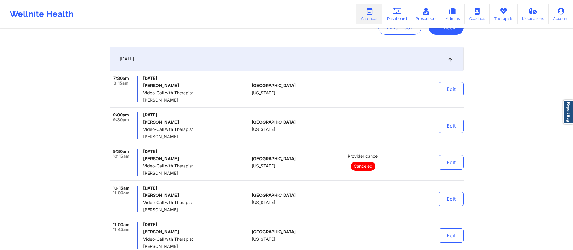
click at [263, 65] on div "[DATE]" at bounding box center [287, 59] width 354 height 24
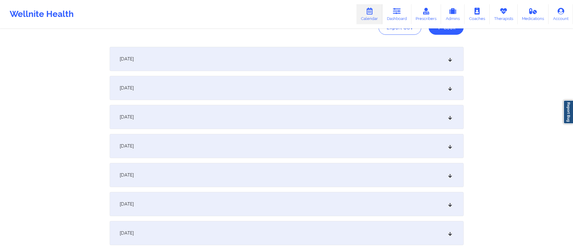
click at [217, 56] on div "[DATE]" at bounding box center [287, 59] width 354 height 24
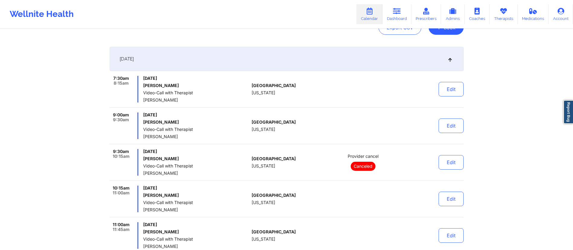
click at [217, 56] on div "[DATE]" at bounding box center [287, 59] width 354 height 24
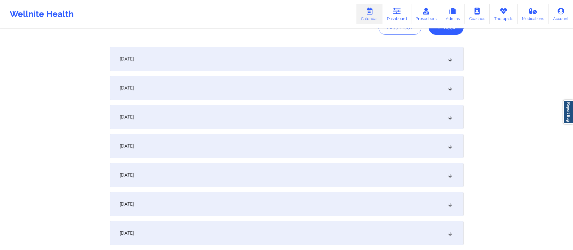
scroll to position [0, 0]
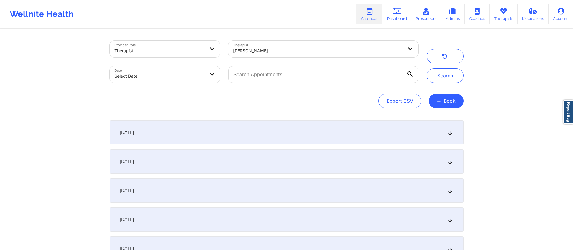
click at [302, 54] on div at bounding box center [318, 50] width 170 height 7
type input "g"
type input "[US_STATE]"
click at [289, 49] on div at bounding box center [318, 50] width 170 height 7
type input "[PERSON_NAME]"
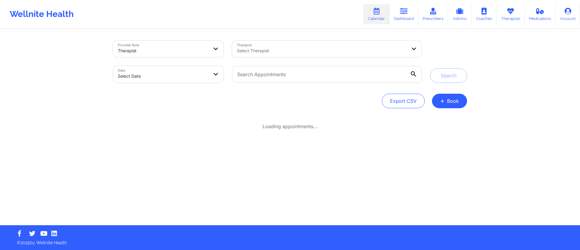
click at [269, 49] on div at bounding box center [322, 50] width 170 height 7
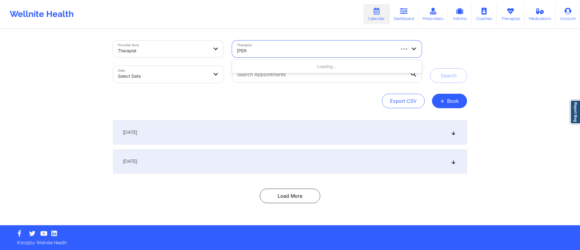
type input "[PERSON_NAME]"
click at [295, 133] on div "[DATE]" at bounding box center [290, 132] width 354 height 24
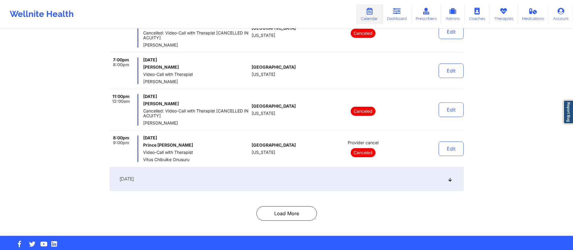
scroll to position [1770, 0]
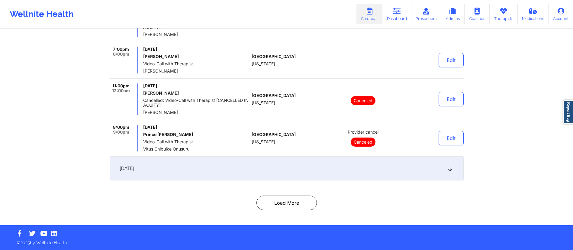
click at [237, 164] on div "[DATE]" at bounding box center [287, 168] width 354 height 24
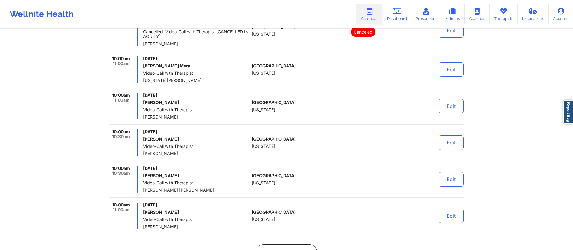
scroll to position [2043, 0]
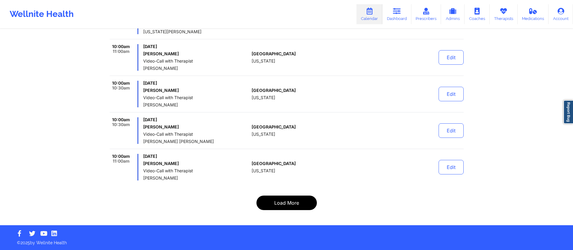
click at [277, 201] on button "Load More" at bounding box center [286, 202] width 60 height 14
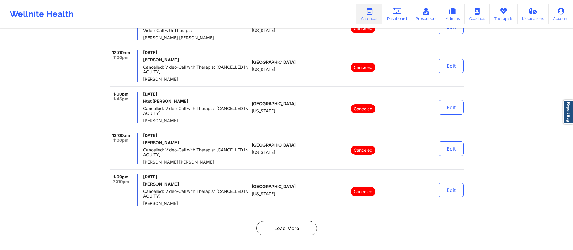
scroll to position [3826, 0]
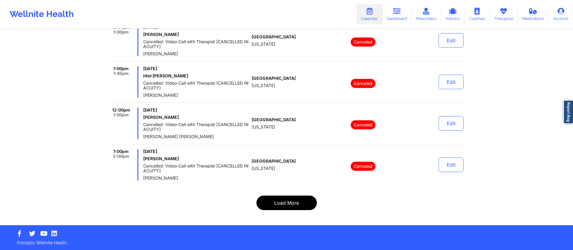
click at [288, 201] on button "Load More" at bounding box center [286, 202] width 60 height 14
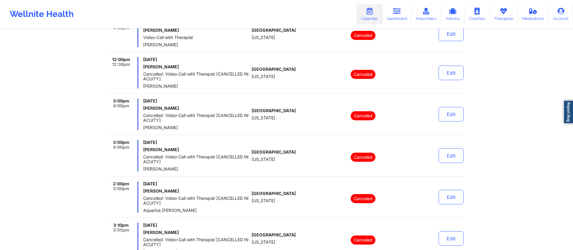
scroll to position [3855, 0]
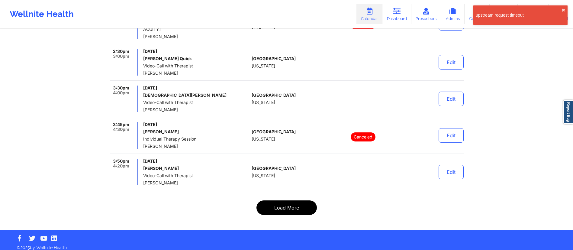
click at [283, 205] on button "Load More" at bounding box center [286, 207] width 60 height 14
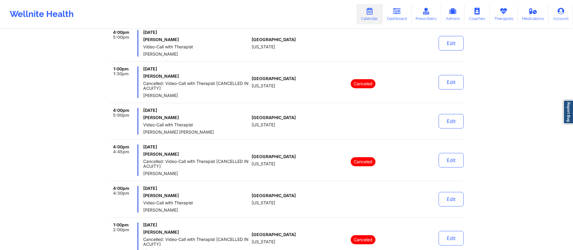
scroll to position [0, 0]
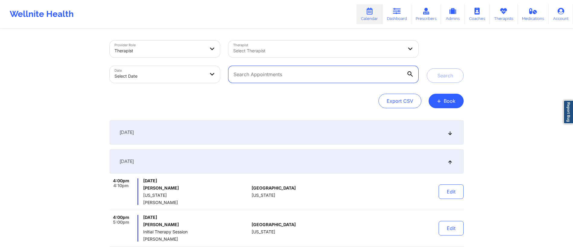
click at [291, 71] on input "text" at bounding box center [323, 74] width 190 height 17
paste input "[EMAIL_ADDRESS][DOMAIN_NAME]"
type input "[EMAIL_ADDRESS][DOMAIN_NAME]"
click at [443, 75] on button "Search" at bounding box center [445, 75] width 37 height 14
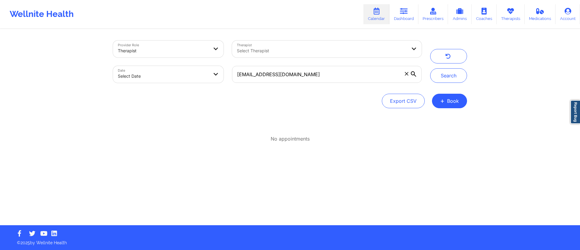
select select "2025-8"
select select "2025-9"
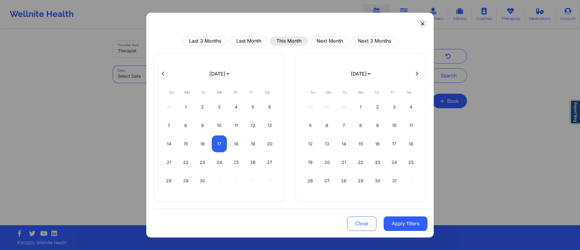
click at [292, 41] on button "This Month" at bounding box center [289, 40] width 38 height 9
select select "2025-8"
select select "2025-9"
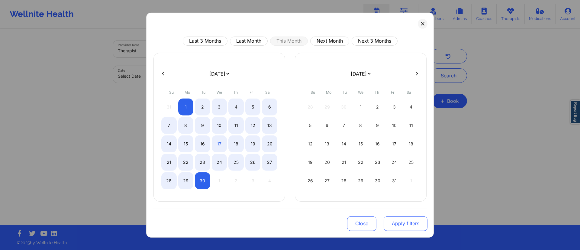
click at [404, 229] on button "Apply filters" at bounding box center [406, 223] width 44 height 14
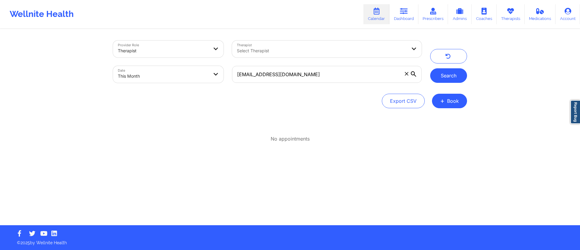
click at [447, 78] on button "Search" at bounding box center [448, 75] width 37 height 14
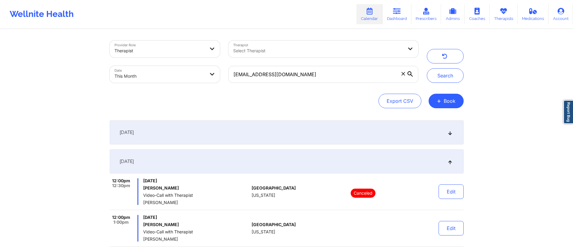
click at [206, 125] on div "[DATE]" at bounding box center [287, 132] width 354 height 24
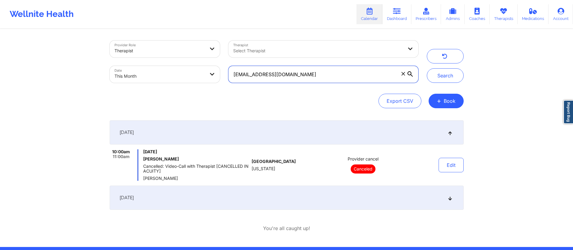
drag, startPoint x: 320, startPoint y: 76, endPoint x: 221, endPoint y: 70, distance: 99.0
click at [221, 70] on div "Provider Role Therapist Therapist Select Therapist Date This Month [EMAIL_ADDRE…" at bounding box center [263, 61] width 317 height 51
paste input "domeisy28"
click at [443, 79] on button "Search" at bounding box center [445, 75] width 37 height 14
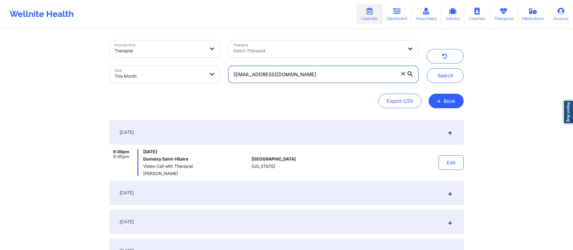
drag, startPoint x: 297, startPoint y: 76, endPoint x: 240, endPoint y: 79, distance: 57.2
click at [240, 79] on input "[EMAIL_ADDRESS][DOMAIN_NAME]" at bounding box center [323, 74] width 190 height 17
click at [327, 75] on input "[EMAIL_ADDRESS][DOMAIN_NAME]" at bounding box center [323, 74] width 190 height 17
drag, startPoint x: 297, startPoint y: 72, endPoint x: 227, endPoint y: 71, distance: 69.5
click at [227, 71] on div "[EMAIL_ADDRESS][DOMAIN_NAME]" at bounding box center [323, 74] width 198 height 25
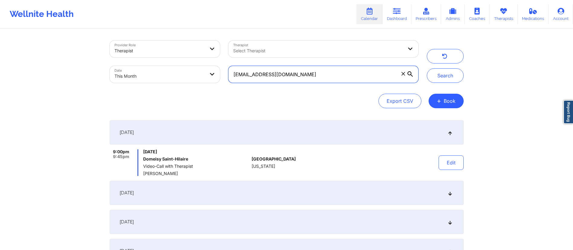
paste input "cumberland614"
type input "[EMAIL_ADDRESS][DOMAIN_NAME]"
click at [439, 73] on button "Search" at bounding box center [445, 75] width 37 height 14
click at [161, 49] on div at bounding box center [159, 50] width 91 height 7
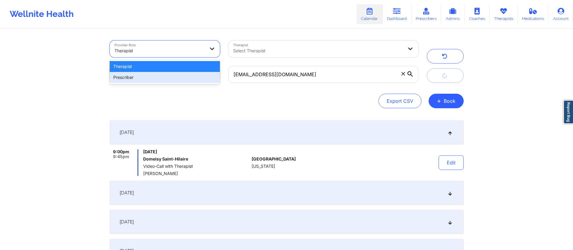
click at [174, 98] on div "Export CSV + Book" at bounding box center [287, 101] width 354 height 14
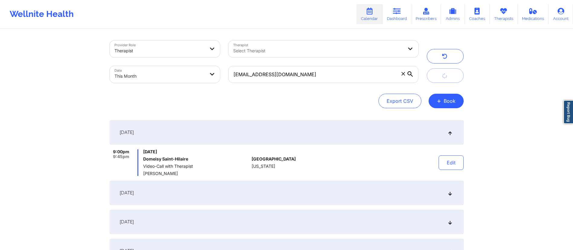
click at [169, 80] on body "Wellnite Health Calendar Dashboard Prescribers Admins Coaches Therapists Medica…" at bounding box center [286, 125] width 573 height 250
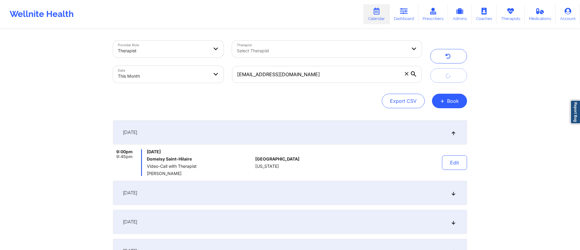
select select "2025-8"
select select "2025-9"
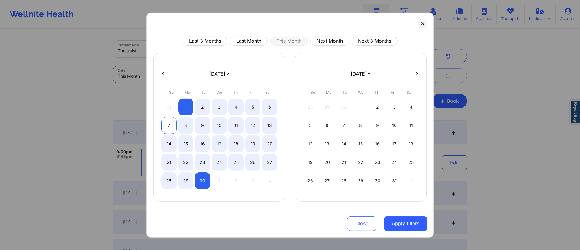
select select "2025-8"
select select "2025-9"
click at [184, 106] on div "1" at bounding box center [185, 106] width 15 height 17
select select "2025-8"
select select "2025-9"
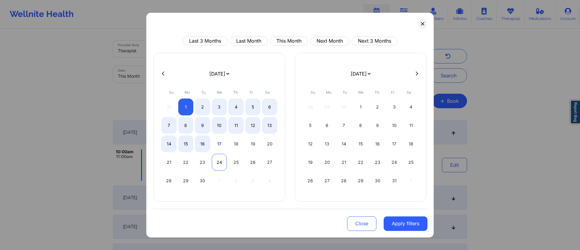
select select "2025-8"
select select "2025-9"
select select "2025-8"
select select "2025-9"
select select "2025-8"
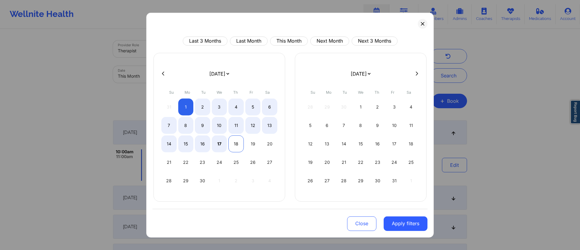
select select "2025-9"
click at [233, 143] on div "18" at bounding box center [235, 143] width 15 height 17
select select "2025-8"
select select "2025-9"
click at [408, 225] on button "Apply filters" at bounding box center [406, 223] width 44 height 14
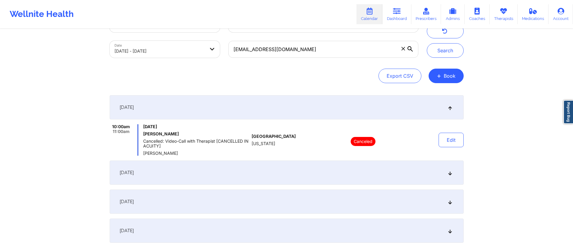
scroll to position [19, 0]
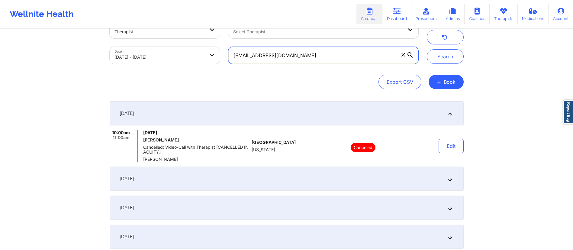
drag, startPoint x: 306, startPoint y: 55, endPoint x: 227, endPoint y: 58, distance: 79.2
click at [227, 58] on div "[EMAIL_ADDRESS][DOMAIN_NAME]" at bounding box center [323, 55] width 198 height 25
paste input "victorrkeys"
click at [437, 55] on button "Search" at bounding box center [445, 56] width 37 height 14
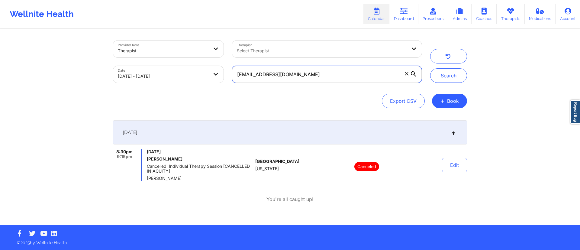
drag, startPoint x: 302, startPoint y: 73, endPoint x: 239, endPoint y: 82, distance: 64.0
click at [239, 82] on input "[EMAIL_ADDRESS][DOMAIN_NAME]" at bounding box center [327, 74] width 190 height 17
type input "v"
paste input "[EMAIL_ADDRESS][DOMAIN_NAME]"
click at [442, 72] on button "Search" at bounding box center [448, 75] width 37 height 14
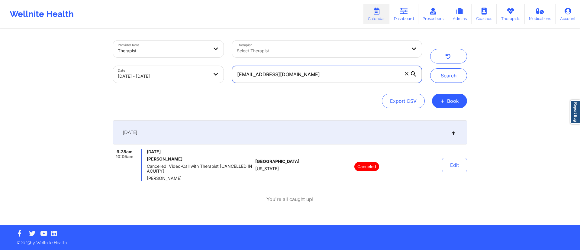
drag, startPoint x: 314, startPoint y: 76, endPoint x: 235, endPoint y: 72, distance: 79.5
click at [235, 72] on input "[EMAIL_ADDRESS][DOMAIN_NAME]" at bounding box center [327, 74] width 190 height 17
paste input "kcknockum2816"
click at [435, 76] on button "Search" at bounding box center [448, 75] width 37 height 14
drag, startPoint x: 323, startPoint y: 78, endPoint x: 236, endPoint y: 78, distance: 87.9
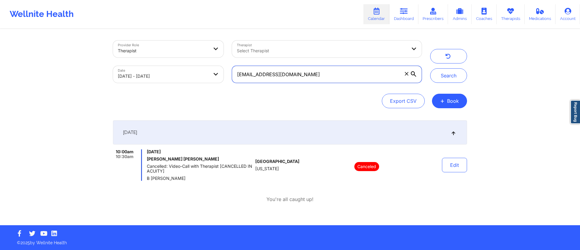
click at [236, 78] on input "[EMAIL_ADDRESS][DOMAIN_NAME]" at bounding box center [327, 74] width 190 height 17
paste input "biancacarbone03"
click at [435, 79] on button "Search" at bounding box center [448, 75] width 37 height 14
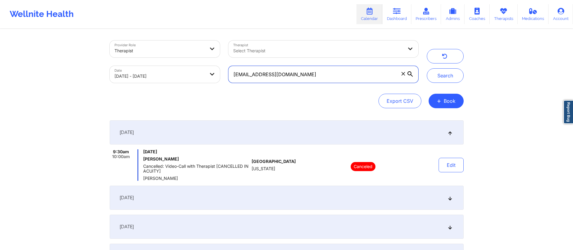
drag, startPoint x: 325, startPoint y: 75, endPoint x: 226, endPoint y: 78, distance: 99.1
click at [226, 78] on div "[EMAIL_ADDRESS][DOMAIN_NAME]" at bounding box center [323, 74] width 198 height 25
paste input "jreatzhunter"
click at [449, 74] on button "Search" at bounding box center [445, 75] width 37 height 14
drag, startPoint x: 307, startPoint y: 76, endPoint x: 215, endPoint y: 77, distance: 92.1
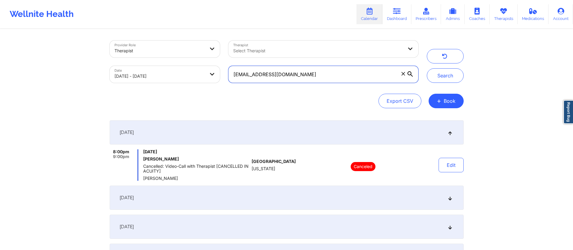
click at [215, 77] on div "Provider Role Therapist Therapist Select Therapist Date [DATE] - [DATE] [EMAIL_…" at bounding box center [263, 61] width 317 height 51
paste input "[EMAIL_ADDRESS]"
click at [445, 76] on button "Search" at bounding box center [445, 75] width 37 height 14
drag, startPoint x: 310, startPoint y: 73, endPoint x: 225, endPoint y: 79, distance: 85.1
click at [225, 79] on div "[EMAIL_ADDRESS][DOMAIN_NAME]" at bounding box center [323, 74] width 198 height 25
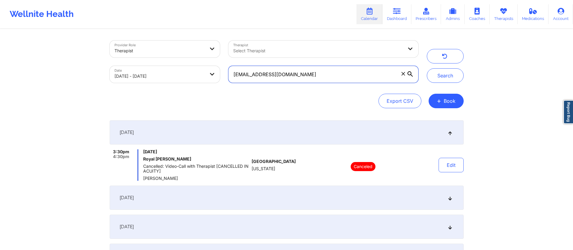
paste input "[EMAIL_ADDRESS]"
click at [439, 76] on button "Search" at bounding box center [445, 75] width 37 height 14
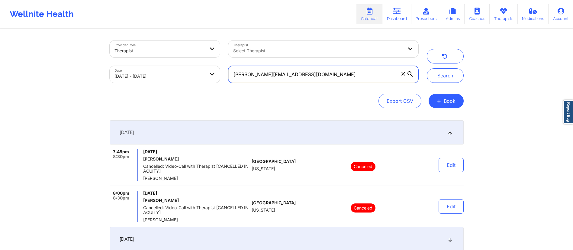
drag, startPoint x: 295, startPoint y: 72, endPoint x: 226, endPoint y: 75, distance: 68.6
click at [226, 75] on div "[PERSON_NAME][EMAIL_ADDRESS][DOMAIN_NAME]" at bounding box center [323, 74] width 198 height 25
paste input "[EMAIL_ADDRESS]"
click at [438, 79] on button "Search" at bounding box center [445, 75] width 37 height 14
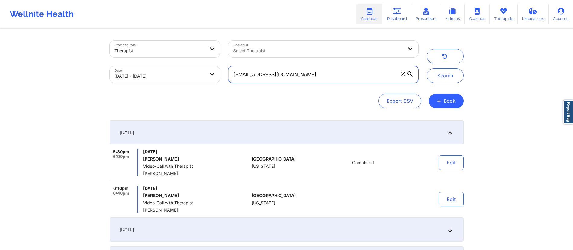
drag, startPoint x: 293, startPoint y: 79, endPoint x: 219, endPoint y: 78, distance: 74.0
click at [219, 78] on div "Provider Role Therapist Therapist Select Therapist Date [DATE] - [DATE] [EMAIL_…" at bounding box center [263, 61] width 317 height 51
paste input "kwatsonsls"
click at [438, 72] on button "Search" at bounding box center [445, 75] width 37 height 14
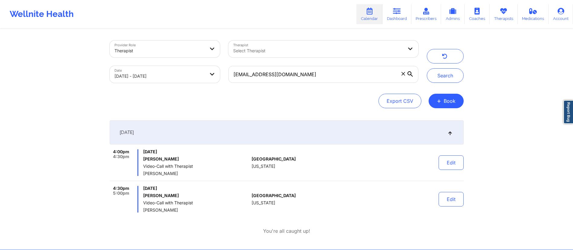
scroll to position [24, 0]
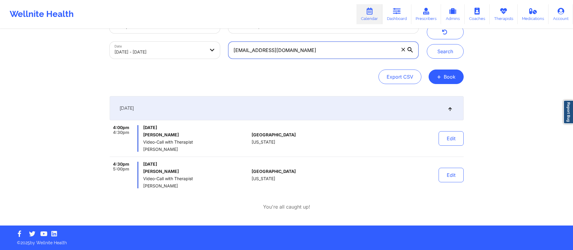
drag, startPoint x: 293, startPoint y: 50, endPoint x: 228, endPoint y: 56, distance: 64.9
click at [228, 56] on label "[EMAIL_ADDRESS][DOMAIN_NAME]" at bounding box center [323, 50] width 190 height 17
paste input "[PERSON_NAME]"
click at [474, 43] on div "Provider Role Therapist Therapist Select Therapist Date [DATE] - [DATE] [PERSON…" at bounding box center [286, 100] width 573 height 249
click at [444, 50] on button "Search" at bounding box center [445, 51] width 37 height 14
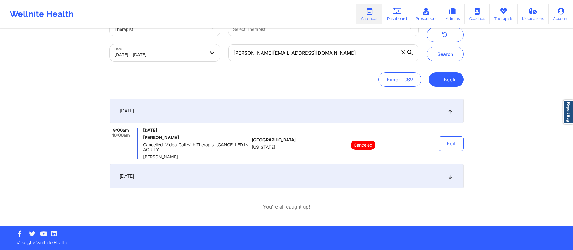
scroll to position [21, 0]
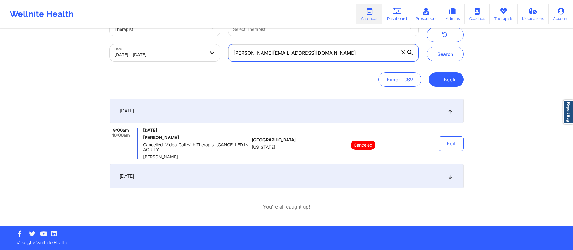
drag, startPoint x: 319, startPoint y: 53, endPoint x: 217, endPoint y: 57, distance: 102.5
click at [216, 57] on div "Provider Role Therapist Therapist Select Therapist Date [DATE] - [DATE] [PERSON…" at bounding box center [263, 40] width 317 height 51
paste input "[EMAIL_ADDRESS]"
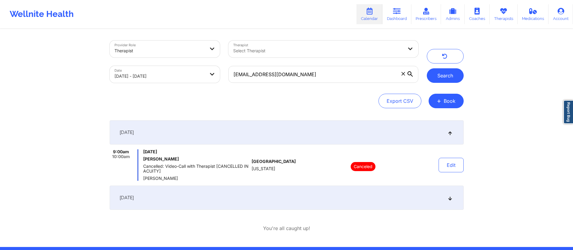
click at [439, 74] on button "Search" at bounding box center [445, 75] width 37 height 14
drag, startPoint x: 305, startPoint y: 76, endPoint x: 211, endPoint y: 77, distance: 93.6
click at [211, 78] on div "Provider Role Therapist Therapist Select Therapist Date [DATE] - [DATE] [EMAIL_…" at bounding box center [263, 61] width 317 height 51
paste input "[EMAIL_ADDRESS]"
click at [450, 75] on button "Search" at bounding box center [445, 75] width 37 height 14
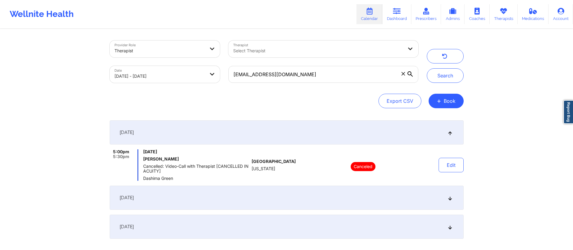
click at [172, 198] on div "[DATE]" at bounding box center [287, 197] width 354 height 24
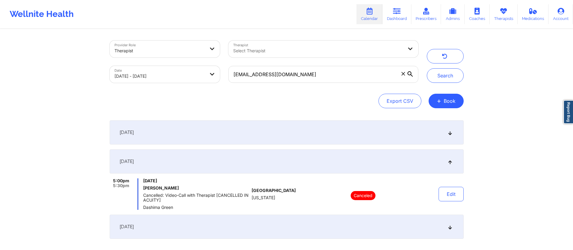
click at [193, 163] on div "[DATE]" at bounding box center [287, 161] width 354 height 24
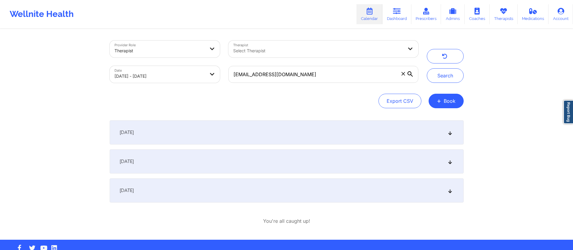
click at [210, 134] on div "[DATE]" at bounding box center [287, 132] width 354 height 24
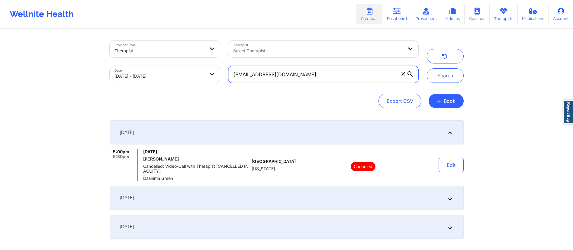
drag, startPoint x: 341, startPoint y: 78, endPoint x: 234, endPoint y: 65, distance: 107.7
click at [213, 74] on div "Provider Role Therapist Therapist Select Therapist Date [DATE] - [DATE] [EMAIL_…" at bounding box center [263, 61] width 317 height 51
paste input "[EMAIL_ADDRESS]"
click at [449, 79] on button "Search" at bounding box center [445, 75] width 37 height 14
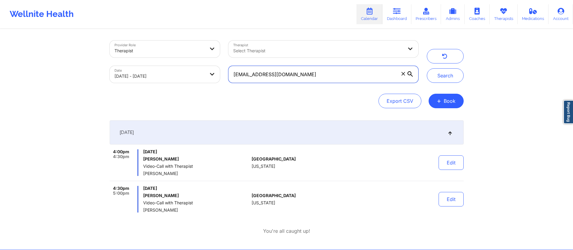
drag, startPoint x: 294, startPoint y: 75, endPoint x: 221, endPoint y: 79, distance: 72.9
click at [221, 79] on div "Provider Role Therapist Therapist Select Therapist Date [DATE] - [DATE] [EMAIL_…" at bounding box center [263, 61] width 317 height 51
paste input "[PERSON_NAME].tamara6852"
click at [448, 73] on button "Search" at bounding box center [445, 75] width 37 height 14
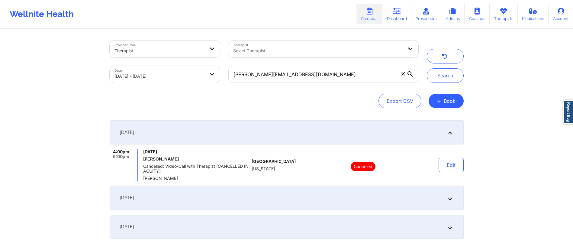
click at [202, 191] on div "[DATE]" at bounding box center [287, 197] width 354 height 24
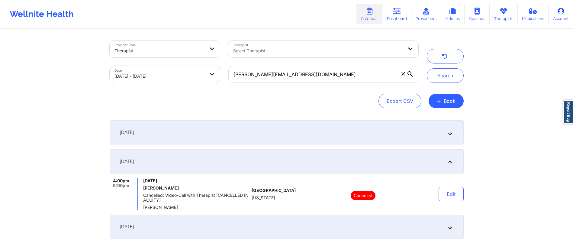
click at [211, 217] on div "[DATE]" at bounding box center [287, 226] width 354 height 24
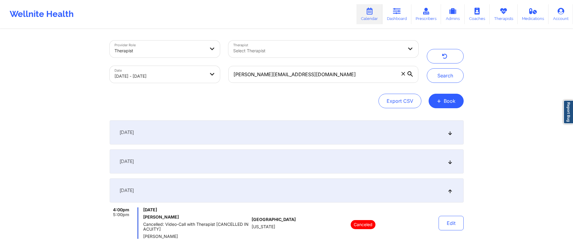
click at [215, 129] on div "[DATE]" at bounding box center [287, 132] width 354 height 24
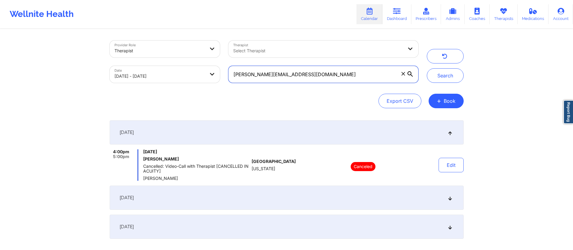
drag, startPoint x: 318, startPoint y: 77, endPoint x: 209, endPoint y: 79, distance: 109.3
click at [209, 79] on div "Provider Role Therapist Therapist Select Therapist Date [DATE] - [DATE] [PERSON…" at bounding box center [263, 61] width 317 height 51
paste input "melissaadams.rn"
click at [443, 76] on button "Search" at bounding box center [445, 75] width 37 height 14
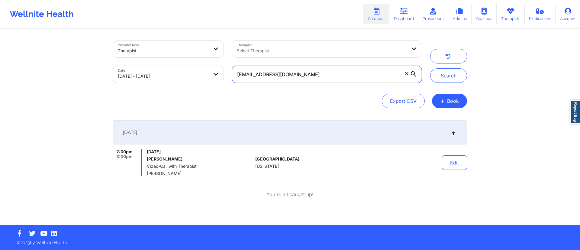
drag, startPoint x: 315, startPoint y: 74, endPoint x: 225, endPoint y: 80, distance: 89.9
click at [225, 80] on div "Provider Role Therapist Therapist Select Therapist Date [DATE] - [DATE] [EMAIL_…" at bounding box center [267, 61] width 317 height 51
paste input "[EMAIL_ADDRESS]"
click at [441, 76] on button "Search" at bounding box center [448, 75] width 37 height 14
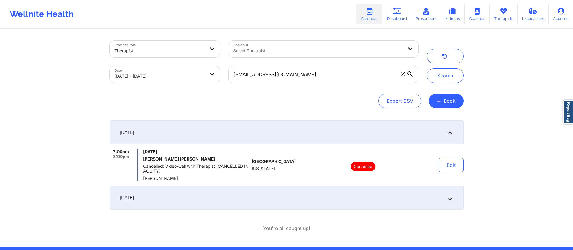
click at [213, 194] on div "[DATE]" at bounding box center [287, 197] width 354 height 24
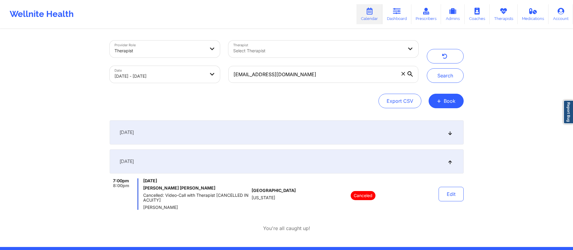
click at [219, 166] on div "[DATE]" at bounding box center [287, 161] width 354 height 24
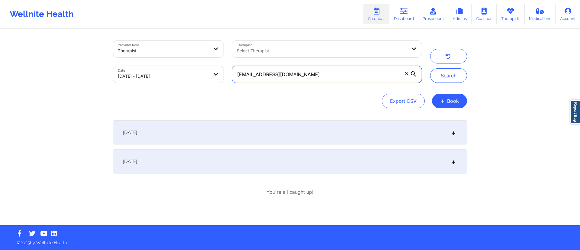
drag, startPoint x: 308, startPoint y: 74, endPoint x: 228, endPoint y: 81, distance: 79.8
click at [228, 81] on div "[EMAIL_ADDRESS][DOMAIN_NAME]" at bounding box center [327, 74] width 198 height 25
paste input "[EMAIL_ADDRESS]"
click at [446, 78] on button "Search" at bounding box center [448, 75] width 37 height 14
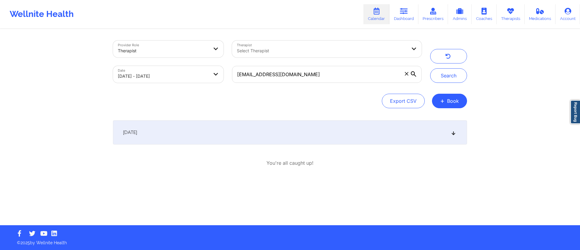
click at [262, 132] on div "[DATE]" at bounding box center [290, 132] width 354 height 24
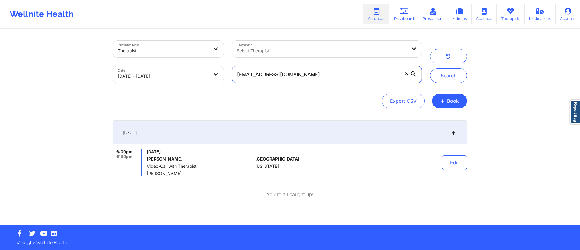
drag, startPoint x: 265, startPoint y: 78, endPoint x: 233, endPoint y: 80, distance: 32.4
click at [233, 80] on input "[EMAIL_ADDRESS][DOMAIN_NAME]" at bounding box center [327, 74] width 190 height 17
paste input "travisrkeast"
click at [450, 73] on button "Search" at bounding box center [448, 75] width 37 height 14
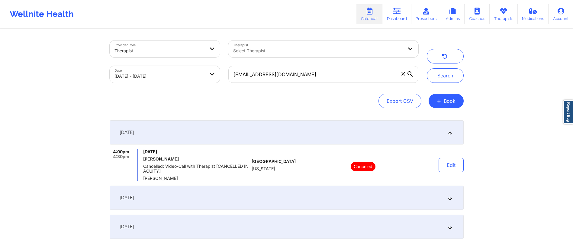
click at [245, 198] on div "[DATE]" at bounding box center [287, 197] width 354 height 24
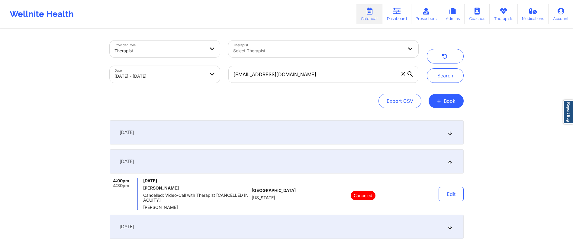
click at [243, 225] on div "[DATE]" at bounding box center [287, 226] width 354 height 24
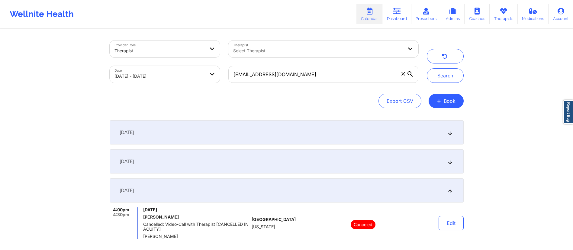
click at [272, 136] on div "[DATE]" at bounding box center [287, 132] width 354 height 24
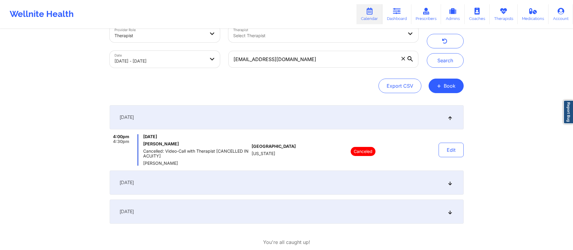
scroll to position [14, 0]
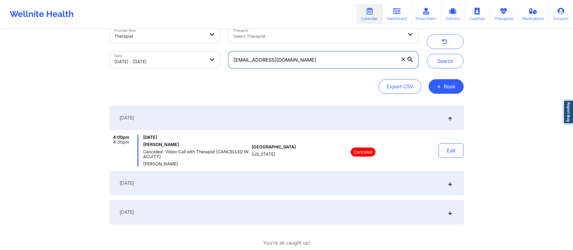
drag, startPoint x: 300, startPoint y: 58, endPoint x: 224, endPoint y: 64, distance: 76.4
click at [224, 64] on div "[EMAIL_ADDRESS][DOMAIN_NAME]" at bounding box center [323, 59] width 198 height 25
paste input "[EMAIL_ADDRESS]"
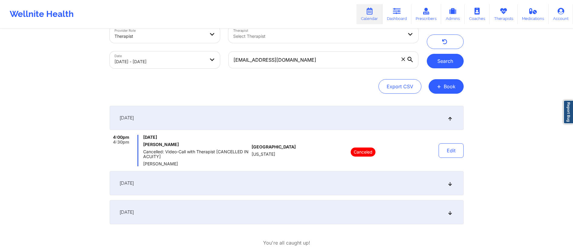
click at [435, 63] on button "Search" at bounding box center [445, 61] width 37 height 14
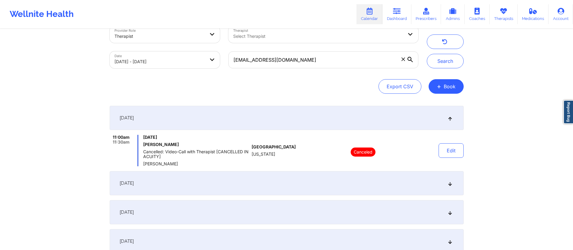
click at [216, 181] on div "[DATE]" at bounding box center [287, 183] width 354 height 24
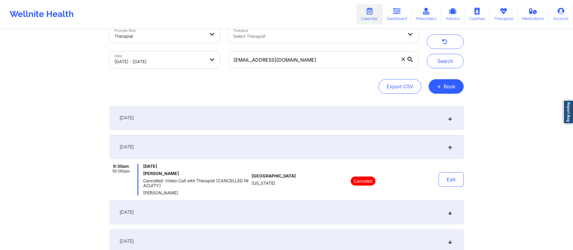
click at [224, 214] on div "[DATE]" at bounding box center [287, 212] width 354 height 24
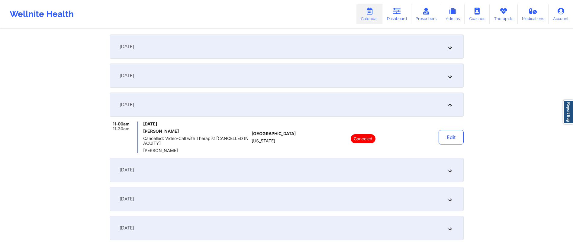
scroll to position [86, 0]
click at [243, 167] on div "[DATE]" at bounding box center [287, 169] width 354 height 24
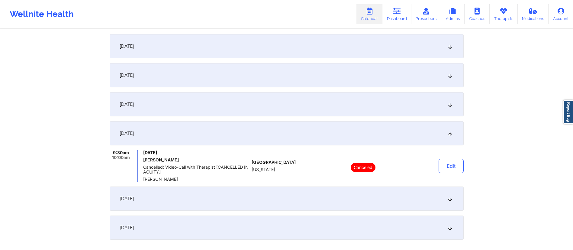
click at [241, 194] on div "[DATE]" at bounding box center [287, 198] width 354 height 24
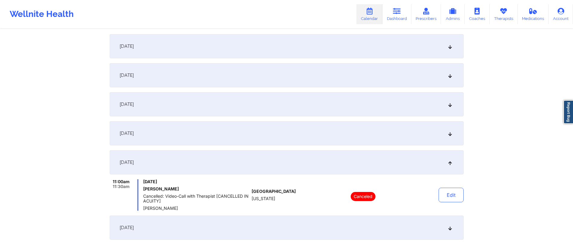
click at [245, 223] on div "[DATE]" at bounding box center [287, 227] width 354 height 24
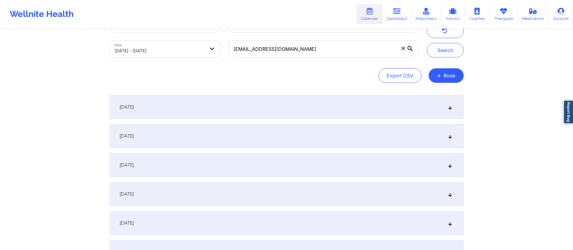
scroll to position [25, 0]
click at [278, 100] on div "[DATE]" at bounding box center [287, 107] width 354 height 24
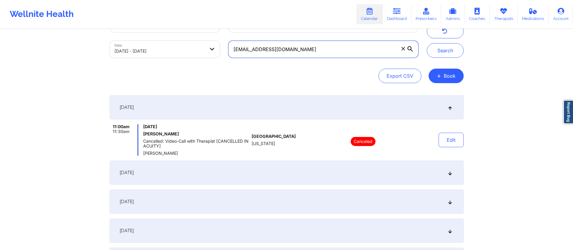
drag, startPoint x: 309, startPoint y: 54, endPoint x: 218, endPoint y: 52, distance: 91.2
click at [215, 53] on div "Provider Role Therapist Therapist Select Therapist Date [DATE] - [DATE] [EMAIL_…" at bounding box center [263, 36] width 317 height 51
paste input "[EMAIL_ADDRESS][DOMAIN_NAME]"
click at [439, 50] on button "Search" at bounding box center [445, 50] width 37 height 14
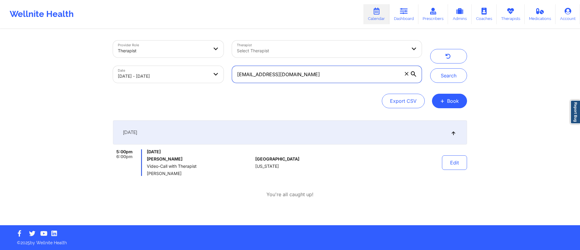
drag, startPoint x: 304, startPoint y: 72, endPoint x: 232, endPoint y: 77, distance: 72.0
click at [232, 77] on input "[EMAIL_ADDRESS][DOMAIN_NAME]" at bounding box center [327, 74] width 190 height 17
paste input "[EMAIL_ADDRESS][DOMAIN_NAME]"
click at [442, 76] on button "Search" at bounding box center [448, 75] width 37 height 14
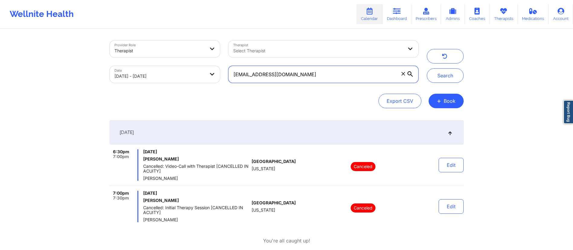
drag, startPoint x: 301, startPoint y: 79, endPoint x: 233, endPoint y: 80, distance: 67.4
click at [233, 80] on input "[EMAIL_ADDRESS][DOMAIN_NAME]" at bounding box center [323, 74] width 190 height 17
paste input "shsykes314"
click at [446, 75] on button "Search" at bounding box center [445, 75] width 37 height 14
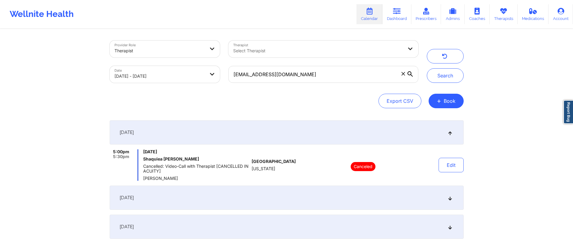
click at [224, 196] on div "[DATE]" at bounding box center [287, 197] width 354 height 24
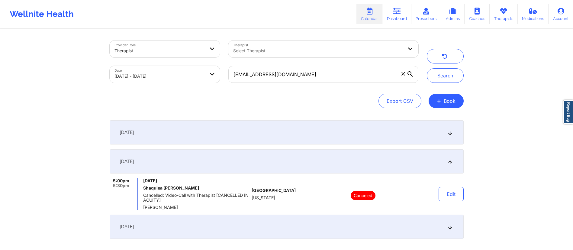
scroll to position [50, 0]
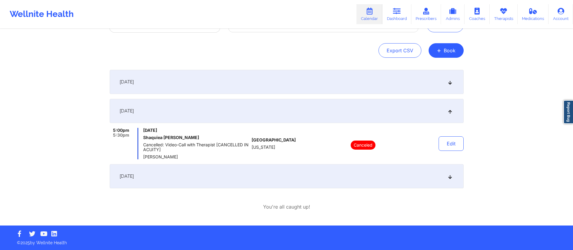
click at [217, 176] on div "[DATE]" at bounding box center [287, 176] width 354 height 24
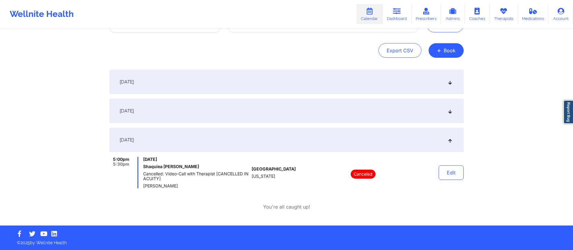
scroll to position [0, 0]
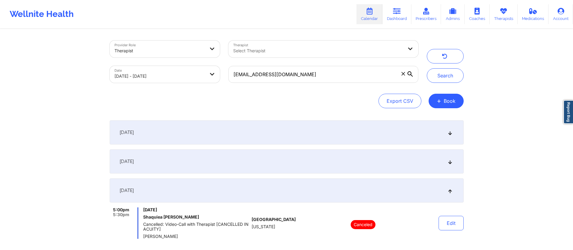
click at [203, 141] on div "[DATE]" at bounding box center [287, 132] width 354 height 24
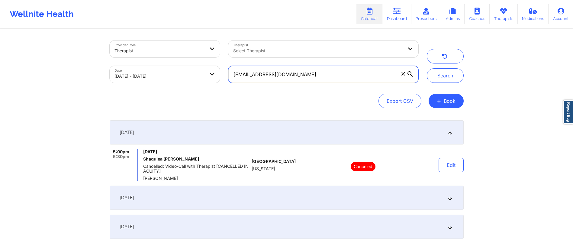
drag, startPoint x: 297, startPoint y: 74, endPoint x: 229, endPoint y: 78, distance: 69.0
click at [229, 78] on input "[EMAIL_ADDRESS][DOMAIN_NAME]" at bounding box center [323, 74] width 190 height 17
paste input "goingtofl631"
click at [440, 77] on button "Search" at bounding box center [445, 75] width 37 height 14
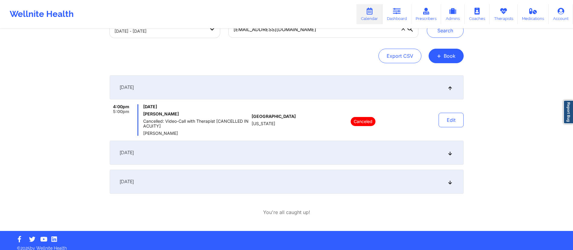
scroll to position [50, 0]
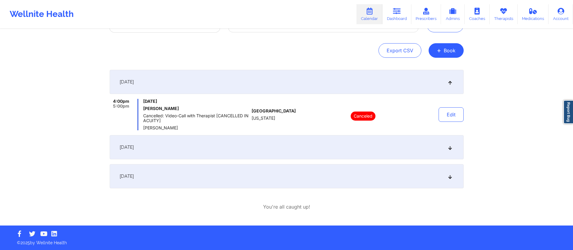
drag, startPoint x: 199, startPoint y: 143, endPoint x: 204, endPoint y: 144, distance: 4.9
click at [201, 145] on div "[DATE]" at bounding box center [287, 147] width 354 height 24
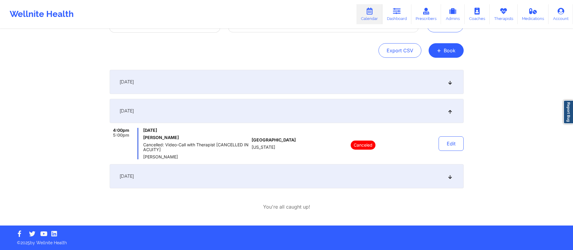
click at [207, 169] on div "[DATE]" at bounding box center [287, 176] width 354 height 24
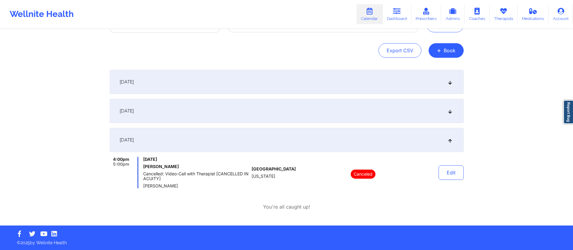
click at [278, 118] on div "[DATE]" at bounding box center [287, 111] width 354 height 24
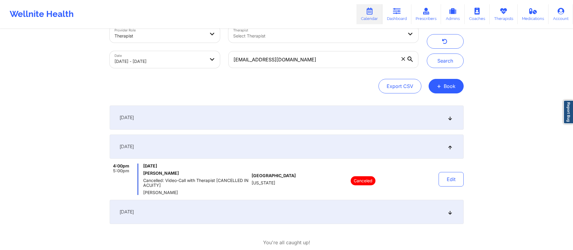
scroll to position [0, 0]
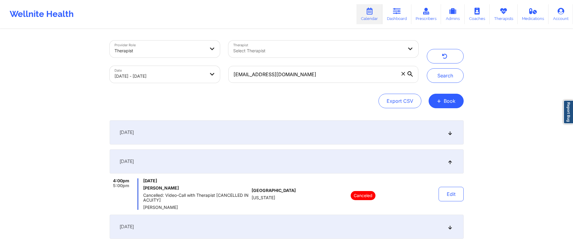
click at [319, 135] on div "[DATE]" at bounding box center [287, 132] width 354 height 24
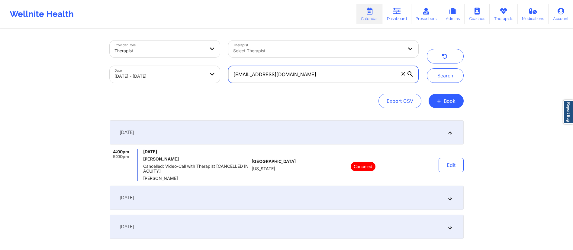
drag, startPoint x: 296, startPoint y: 74, endPoint x: 217, endPoint y: 76, distance: 79.2
click at [217, 76] on div "Provider Role Therapist Therapist Select Therapist Date [DATE] - [DATE] [EMAIL_…" at bounding box center [263, 61] width 317 height 51
paste input "colieamiller"
click at [437, 77] on button "Search" at bounding box center [445, 75] width 37 height 14
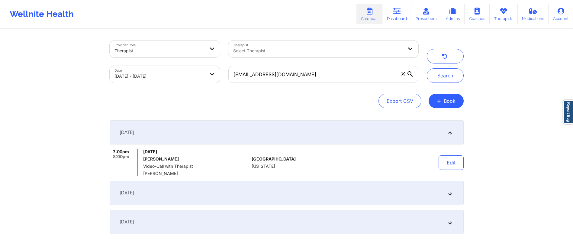
click at [255, 191] on div "[DATE]" at bounding box center [287, 193] width 354 height 24
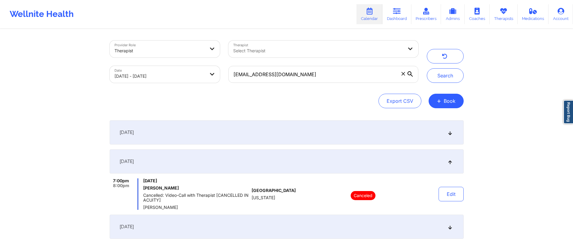
click at [235, 223] on div "[DATE]" at bounding box center [287, 226] width 354 height 24
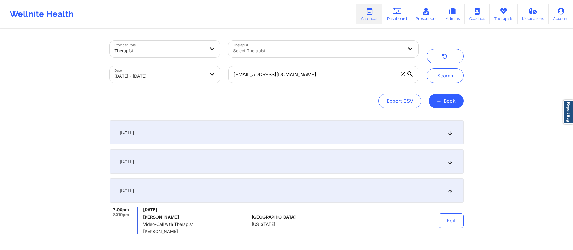
click at [234, 156] on div "[DATE]" at bounding box center [287, 161] width 354 height 24
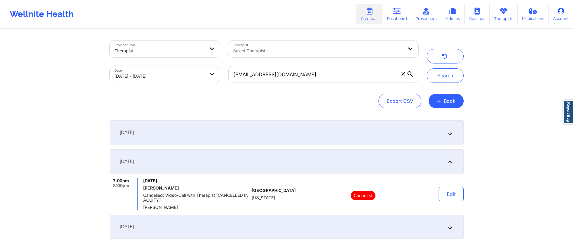
click at [211, 227] on div "[DATE]" at bounding box center [287, 226] width 354 height 24
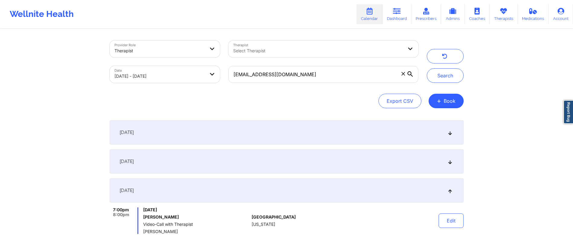
scroll to position [14, 0]
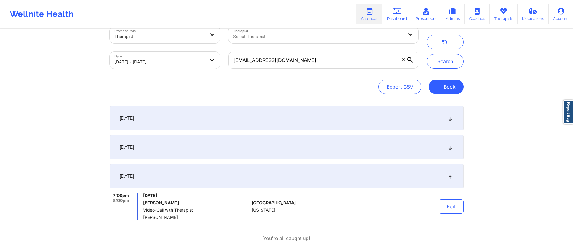
click at [213, 146] on div "[DATE]" at bounding box center [287, 147] width 354 height 24
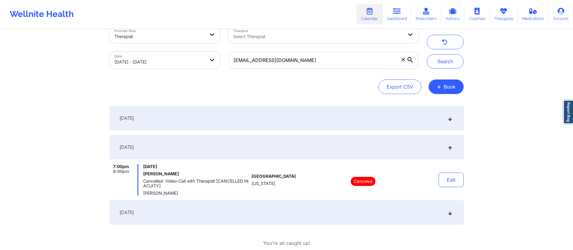
click at [226, 122] on div "[DATE]" at bounding box center [287, 118] width 354 height 24
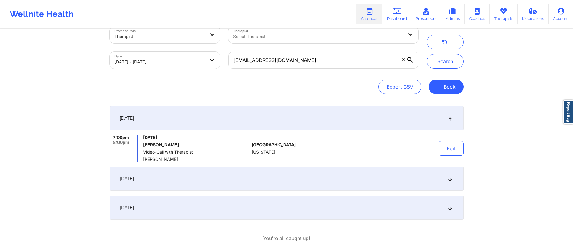
click at [235, 179] on div "[DATE]" at bounding box center [287, 178] width 354 height 24
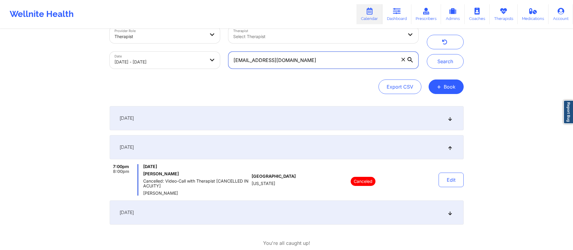
drag, startPoint x: 335, startPoint y: 60, endPoint x: 211, endPoint y: 63, distance: 124.5
click at [211, 63] on div "Provider Role Therapist Therapist Select Therapist Date [DATE] - [DATE] [EMAIL_…" at bounding box center [263, 47] width 317 height 51
paste input "gotace127"
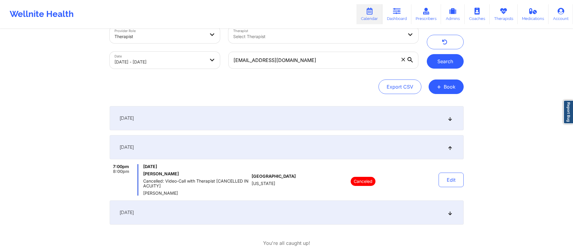
click at [437, 61] on button "Search" at bounding box center [445, 61] width 37 height 14
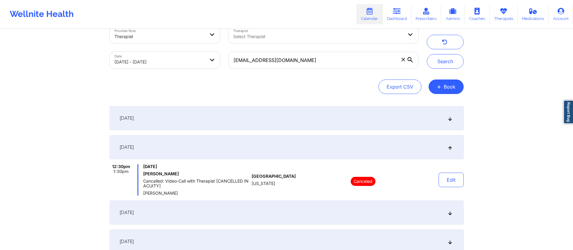
click at [223, 118] on div "[DATE]" at bounding box center [287, 118] width 354 height 24
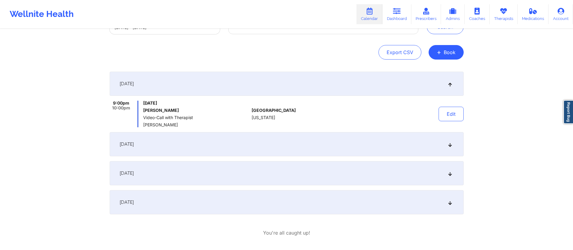
scroll to position [50, 0]
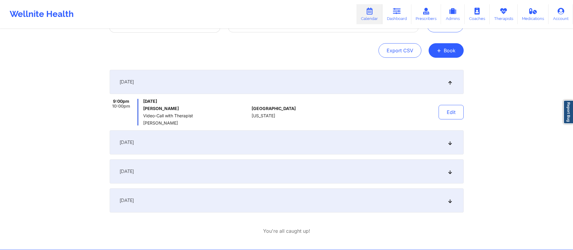
click at [229, 133] on div "[DATE]" at bounding box center [287, 142] width 354 height 24
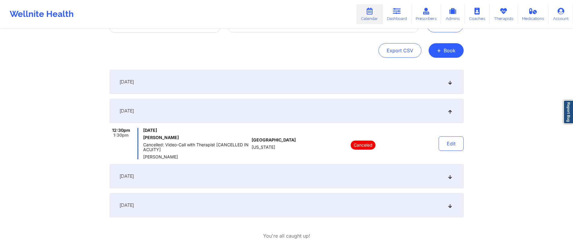
click at [239, 173] on div "[DATE]" at bounding box center [287, 176] width 354 height 24
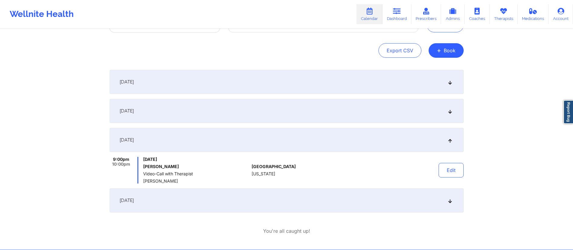
click at [247, 210] on div "[DATE]" at bounding box center [287, 200] width 354 height 24
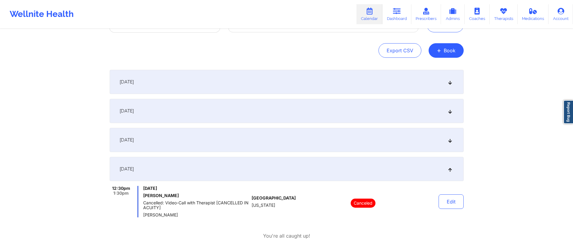
click at [208, 134] on div "[DATE]" at bounding box center [287, 140] width 354 height 24
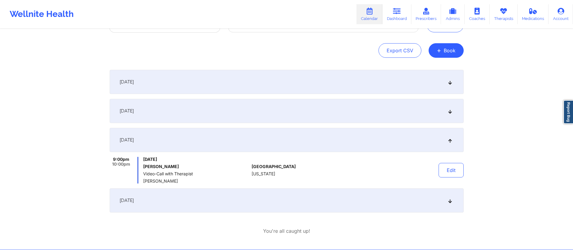
click at [218, 112] on div "[DATE]" at bounding box center [287, 111] width 354 height 24
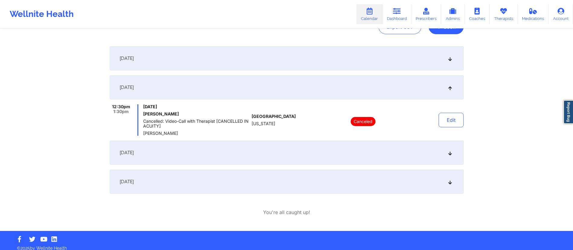
click at [200, 180] on div "[DATE]" at bounding box center [287, 181] width 354 height 24
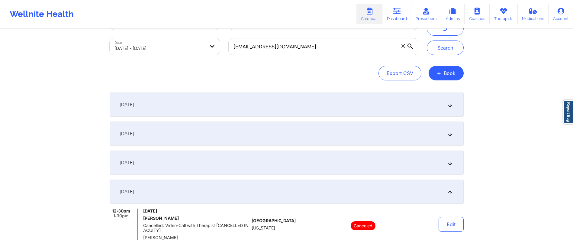
scroll to position [0, 0]
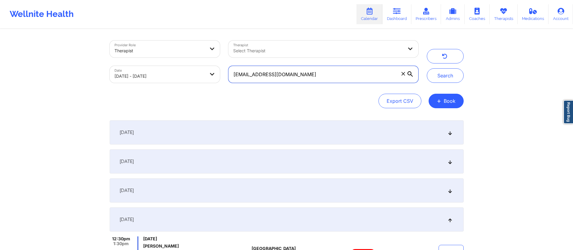
drag, startPoint x: 301, startPoint y: 75, endPoint x: 216, endPoint y: 73, distance: 84.9
click at [215, 74] on div "Provider Role Therapist Therapist Select Therapist Date [DATE] - [DATE] [EMAIL_…" at bounding box center [263, 61] width 317 height 51
paste input "[PERSON_NAME].hannah01"
click at [442, 77] on button "Search" at bounding box center [445, 75] width 37 height 14
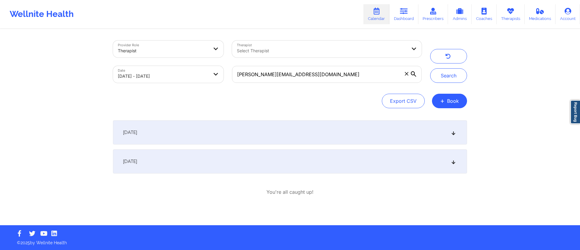
click at [241, 125] on div "[DATE]" at bounding box center [290, 132] width 354 height 24
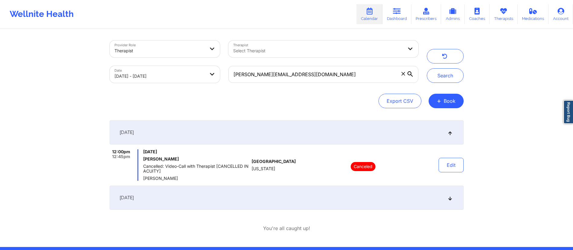
click at [234, 197] on div "[DATE]" at bounding box center [287, 197] width 354 height 24
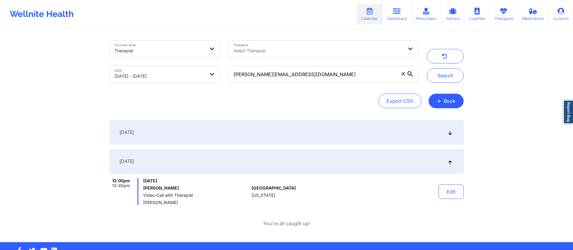
click at [240, 133] on div "[DATE]" at bounding box center [287, 132] width 354 height 24
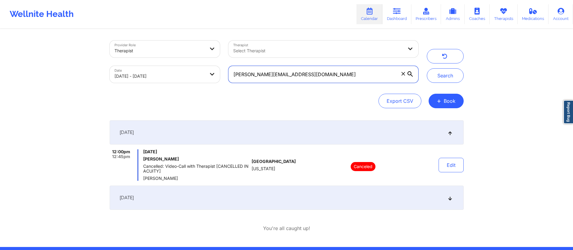
click at [235, 70] on input "[PERSON_NAME][EMAIL_ADDRESS][DOMAIN_NAME]" at bounding box center [323, 74] width 190 height 17
paste input "jecaffin"
click at [449, 69] on button "Search" at bounding box center [445, 75] width 37 height 14
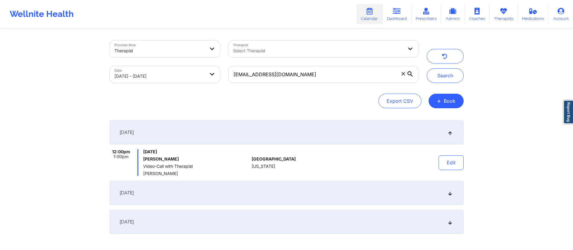
drag, startPoint x: 257, startPoint y: 186, endPoint x: 257, endPoint y: 189, distance: 3.3
click at [256, 187] on div "[DATE]" at bounding box center [287, 193] width 354 height 24
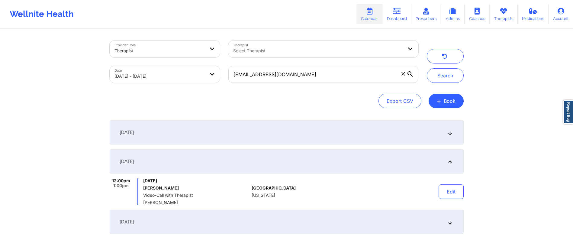
click at [259, 226] on div "[DATE]" at bounding box center [287, 222] width 354 height 24
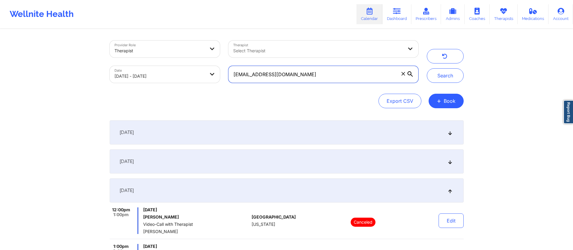
drag, startPoint x: 324, startPoint y: 76, endPoint x: 215, endPoint y: 72, distance: 108.8
click at [215, 72] on div "Provider Role Therapist Therapist Select Therapist Date [DATE] - [DATE] [EMAIL_…" at bounding box center [263, 61] width 317 height 51
paste input "gcgladde"
click at [439, 73] on button "Search" at bounding box center [445, 75] width 37 height 14
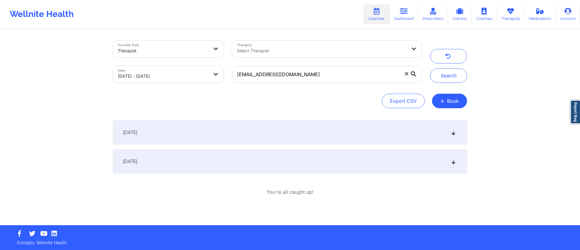
click at [240, 134] on div "[DATE]" at bounding box center [290, 132] width 354 height 24
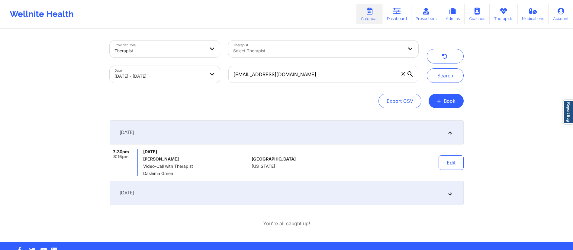
click at [229, 190] on div "[DATE]" at bounding box center [287, 193] width 354 height 24
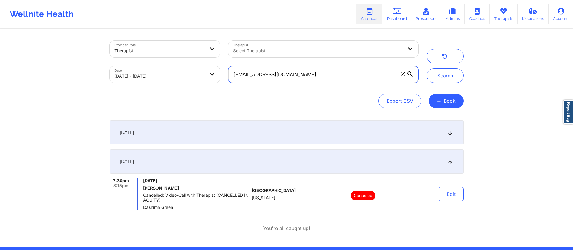
drag, startPoint x: 292, startPoint y: 73, endPoint x: 223, endPoint y: 82, distance: 70.2
click at [223, 82] on div "Provider Role Therapist Therapist Select Therapist Date [DATE] - [DATE] [EMAIL_…" at bounding box center [263, 61] width 317 height 51
paste input "sheilasimmons422"
click at [440, 78] on button "Search" at bounding box center [445, 75] width 37 height 14
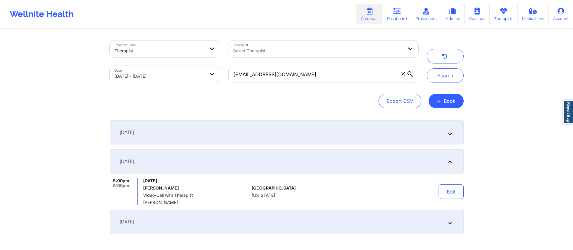
click at [243, 133] on div "[DATE]" at bounding box center [287, 132] width 354 height 24
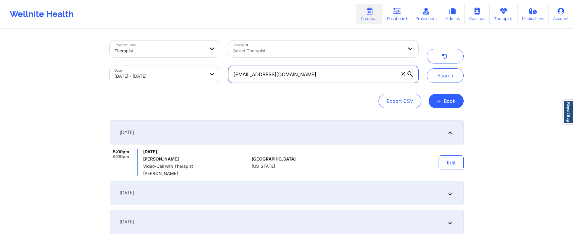
drag, startPoint x: 315, startPoint y: 73, endPoint x: 232, endPoint y: 72, distance: 83.4
click at [232, 72] on input "[EMAIL_ADDRESS][DOMAIN_NAME]" at bounding box center [323, 74] width 190 height 17
paste input "luisacruz@me"
click at [432, 76] on button "Search" at bounding box center [445, 75] width 37 height 14
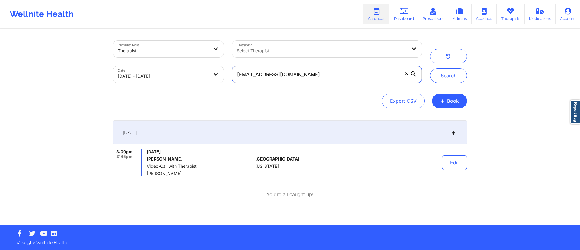
drag, startPoint x: 318, startPoint y: 76, endPoint x: 222, endPoint y: 72, distance: 96.7
click at [222, 72] on div "Provider Role Therapist Therapist Select Therapist Date [DATE] - [DATE] [EMAIL_…" at bounding box center [267, 61] width 317 height 51
paste input "[PERSON_NAME][EMAIL_ADDRESS][DOMAIN_NAME]"
click at [452, 76] on button "Search" at bounding box center [448, 75] width 37 height 14
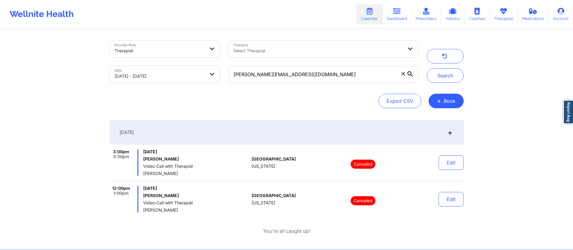
scroll to position [24, 0]
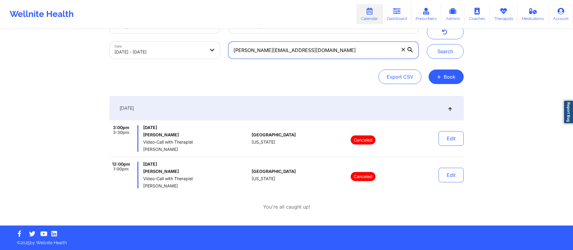
drag, startPoint x: 303, startPoint y: 47, endPoint x: 214, endPoint y: 46, distance: 88.8
click at [214, 46] on div "Provider Role Therapist Therapist Select Therapist Date [DATE] - [DATE] [PERSON…" at bounding box center [263, 37] width 317 height 51
paste input "[EMAIL_ADDRESS][DOMAIN_NAME]"
click at [452, 53] on button "Search" at bounding box center [445, 51] width 37 height 14
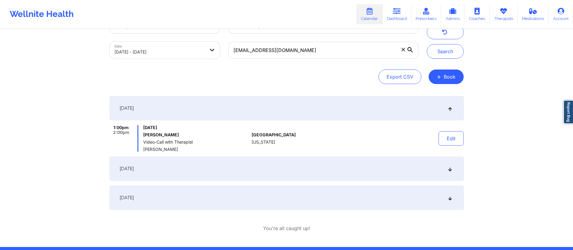
click at [245, 168] on div "[DATE]" at bounding box center [287, 168] width 354 height 24
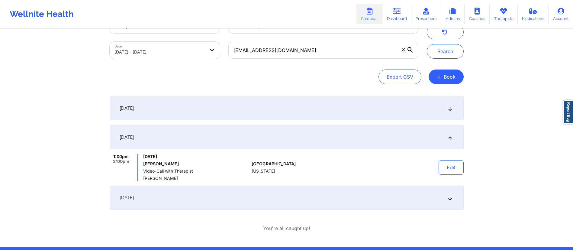
click at [252, 195] on div "[DATE]" at bounding box center [287, 197] width 354 height 24
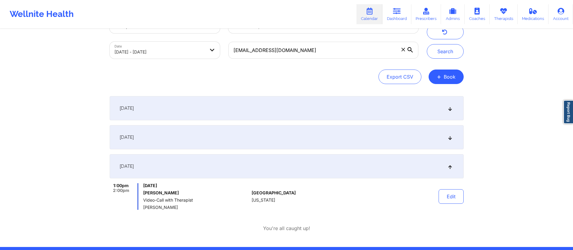
click at [280, 107] on div "[DATE]" at bounding box center [287, 108] width 354 height 24
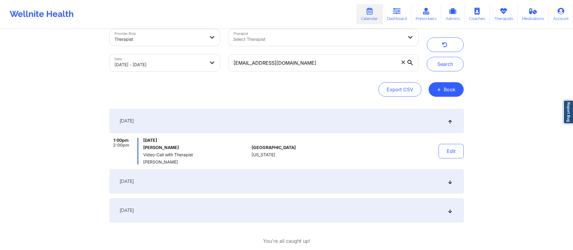
scroll to position [12, 0]
drag, startPoint x: 299, startPoint y: 64, endPoint x: 230, endPoint y: 67, distance: 69.3
click at [230, 67] on input "[EMAIL_ADDRESS][DOMAIN_NAME]" at bounding box center [323, 62] width 190 height 17
paste input "klene10"
click at [442, 62] on button "Search" at bounding box center [445, 63] width 37 height 14
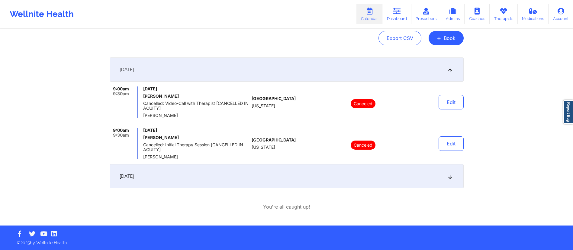
click at [250, 175] on div "[DATE]" at bounding box center [287, 176] width 354 height 24
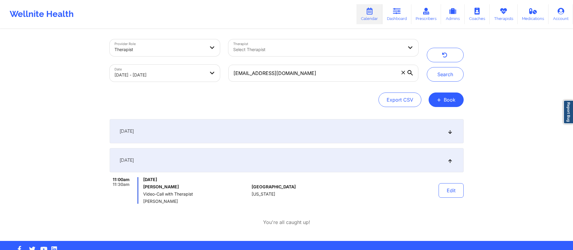
scroll to position [0, 0]
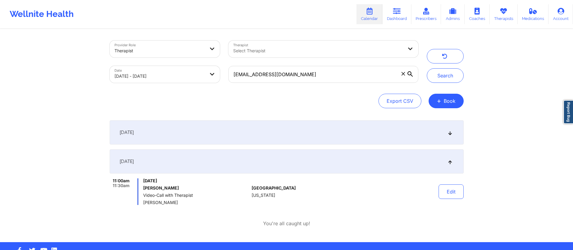
click at [255, 133] on div "[DATE]" at bounding box center [287, 132] width 354 height 24
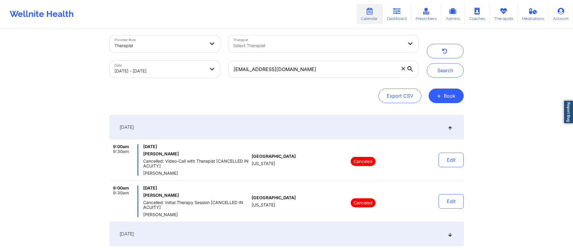
scroll to position [5, 0]
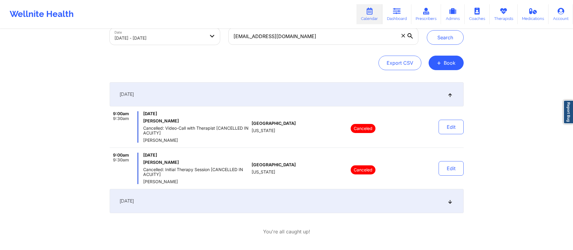
click at [232, 198] on div "[DATE]" at bounding box center [287, 201] width 354 height 24
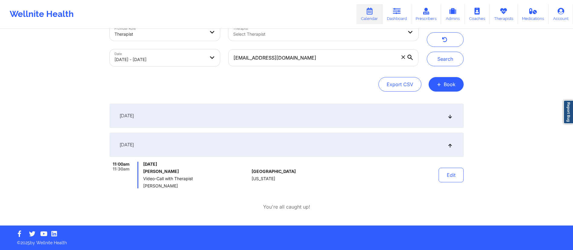
scroll to position [0, 0]
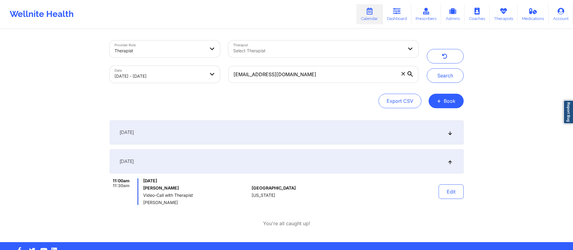
click at [249, 139] on div "[DATE]" at bounding box center [287, 132] width 354 height 24
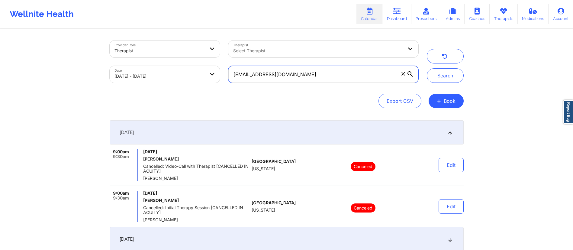
drag, startPoint x: 330, startPoint y: 72, endPoint x: 231, endPoint y: 65, distance: 98.7
click at [231, 65] on div "[EMAIL_ADDRESS][DOMAIN_NAME]" at bounding box center [323, 74] width 198 height 25
paste input "preisval"
click at [445, 75] on button "Search" at bounding box center [445, 75] width 37 height 14
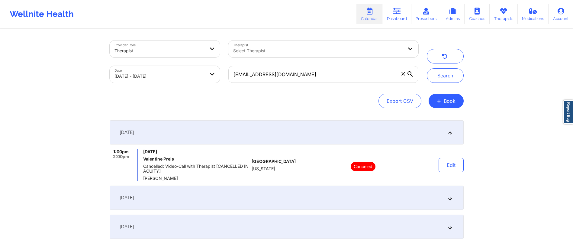
click at [229, 195] on div "[DATE]" at bounding box center [287, 197] width 354 height 24
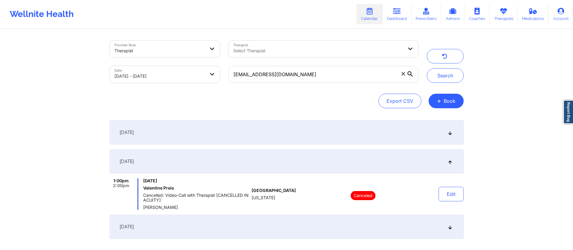
click at [222, 225] on div "[DATE]" at bounding box center [287, 226] width 354 height 24
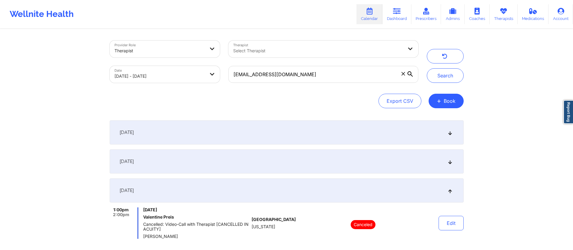
click at [221, 190] on div "[DATE]" at bounding box center [287, 190] width 354 height 24
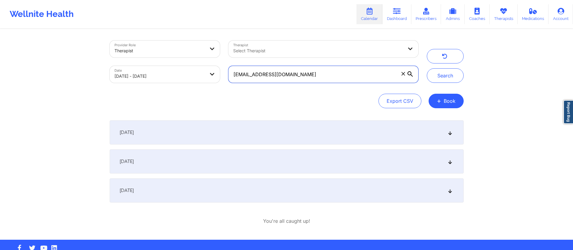
drag, startPoint x: 259, startPoint y: 81, endPoint x: 199, endPoint y: 75, distance: 60.1
click at [199, 75] on div "Provider Role Therapist Therapist Select Therapist Date [DATE] - [DATE] [EMAIL_…" at bounding box center [263, 61] width 317 height 51
paste input "kaylabalaj"
click at [438, 76] on button "Search" at bounding box center [445, 75] width 37 height 14
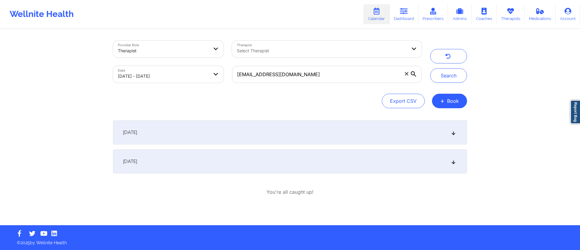
click at [243, 132] on div "[DATE]" at bounding box center [290, 132] width 354 height 24
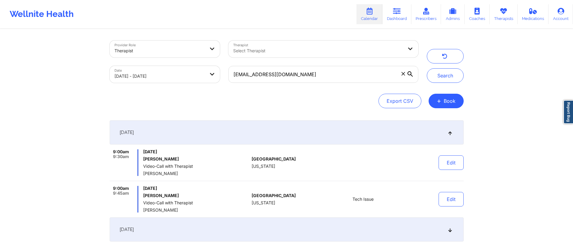
click at [252, 229] on div "[DATE]" at bounding box center [287, 229] width 354 height 24
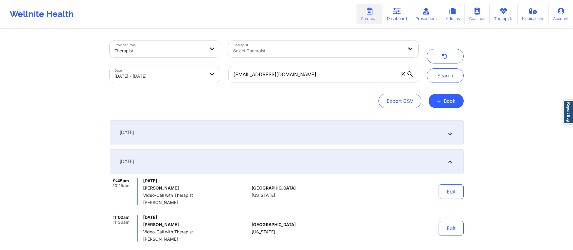
click at [263, 127] on div "[DATE]" at bounding box center [287, 132] width 354 height 24
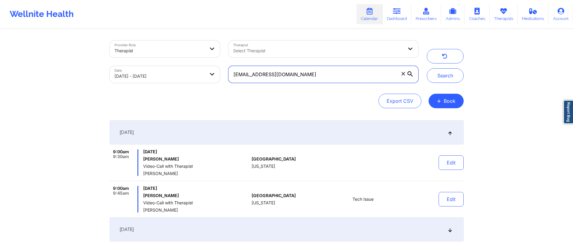
drag, startPoint x: 320, startPoint y: 78, endPoint x: 235, endPoint y: 76, distance: 84.3
click at [235, 76] on input "[EMAIL_ADDRESS][DOMAIN_NAME]" at bounding box center [323, 74] width 190 height 17
type input "k"
paste input "[EMAIL_ADDRESS][DOMAIN_NAME]"
click at [439, 73] on button "Search" at bounding box center [445, 75] width 37 height 14
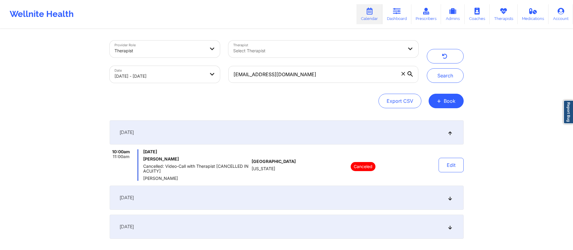
drag, startPoint x: 240, startPoint y: 198, endPoint x: 236, endPoint y: 204, distance: 7.0
click at [239, 198] on div "[DATE]" at bounding box center [287, 197] width 354 height 24
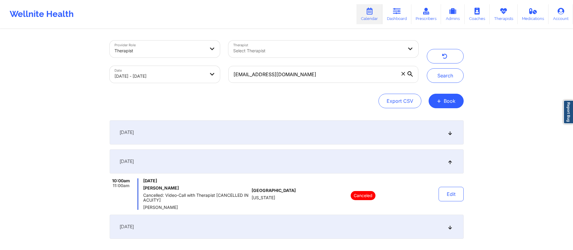
click at [237, 223] on div "[DATE]" at bounding box center [287, 226] width 354 height 24
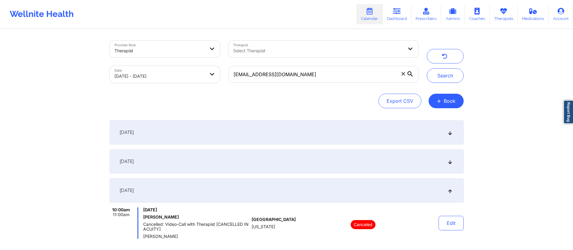
click at [261, 133] on div "[DATE]" at bounding box center [287, 132] width 354 height 24
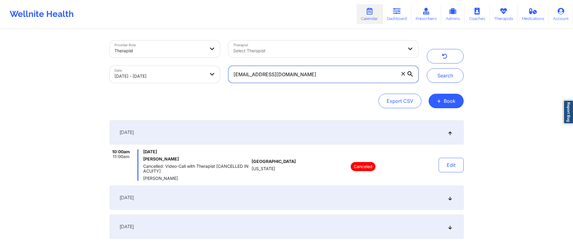
drag, startPoint x: 301, startPoint y: 69, endPoint x: 221, endPoint y: 72, distance: 79.5
click at [221, 72] on div "Provider Role Therapist Therapist Select Therapist Date [DATE] - [DATE] [EMAIL_…" at bounding box center [263, 61] width 317 height 51
paste input "[EMAIL_ADDRESS]"
click at [440, 76] on button "Search" at bounding box center [445, 75] width 37 height 14
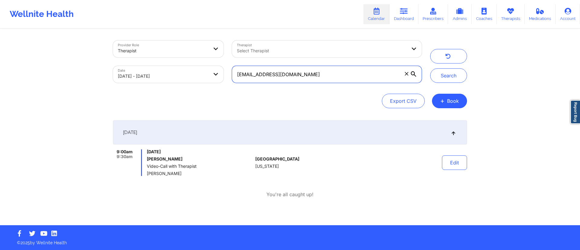
drag, startPoint x: 231, startPoint y: 76, endPoint x: 211, endPoint y: 75, distance: 19.9
click at [211, 75] on div "Provider Role Therapist Therapist Select Therapist Date [DATE] - [DATE] [EMAIL_…" at bounding box center [267, 61] width 317 height 51
paste input "wicked162223"
click at [441, 77] on button "Search" at bounding box center [448, 75] width 37 height 14
drag, startPoint x: 321, startPoint y: 73, endPoint x: 220, endPoint y: 76, distance: 101.8
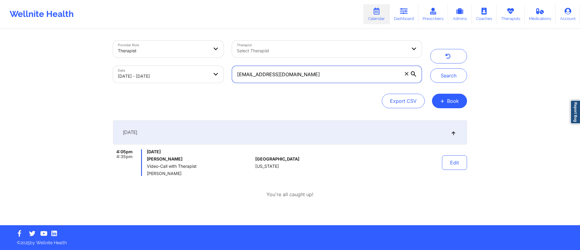
click at [220, 76] on div "Provider Role Therapist Therapist Select Therapist Date [DATE] - [DATE] [EMAIL_…" at bounding box center [267, 61] width 317 height 51
paste input "kendrahoyt201"
click at [441, 79] on button "Search" at bounding box center [448, 75] width 37 height 14
drag, startPoint x: 314, startPoint y: 76, endPoint x: 244, endPoint y: 75, distance: 70.7
click at [233, 76] on input "[EMAIL_ADDRESS][DOMAIN_NAME]" at bounding box center [327, 74] width 190 height 17
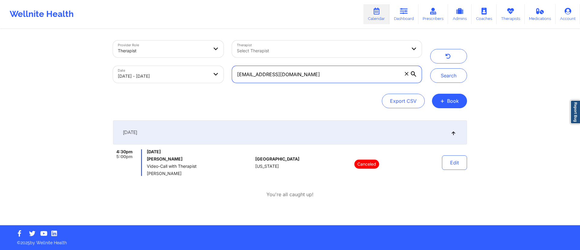
paste input "alebpivetz"
click at [443, 72] on button "Search" at bounding box center [448, 75] width 37 height 14
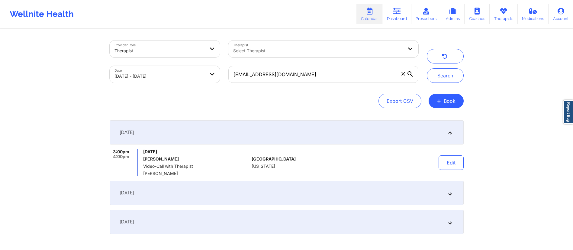
drag, startPoint x: 233, startPoint y: 189, endPoint x: 230, endPoint y: 206, distance: 16.4
click at [233, 190] on div "[DATE]" at bounding box center [287, 193] width 354 height 24
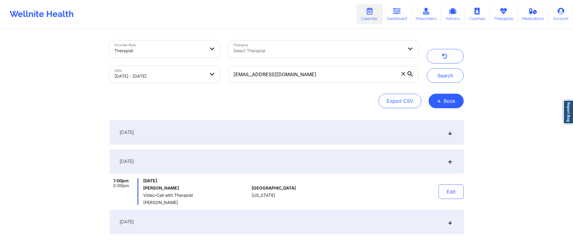
drag, startPoint x: 230, startPoint y: 209, endPoint x: 230, endPoint y: 214, distance: 5.1
click at [230, 212] on div "[DATE] 3:00pm 4:00pm [DATE] [PERSON_NAME] Video-Call with Therapist [PERSON_NAM…" at bounding box center [287, 177] width 354 height 114
click at [230, 220] on div "[DATE]" at bounding box center [287, 222] width 354 height 24
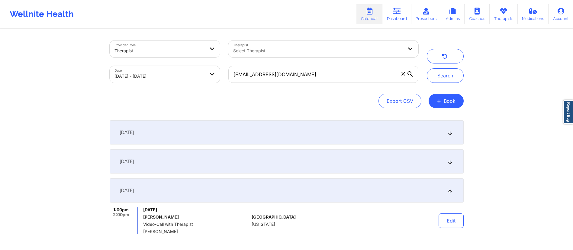
click at [248, 134] on div "[DATE]" at bounding box center [287, 132] width 354 height 24
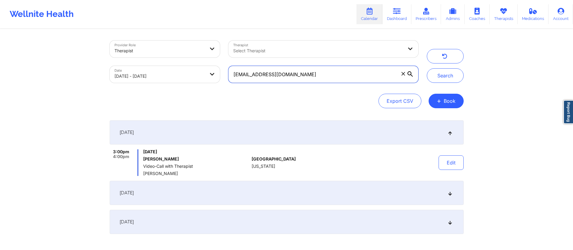
drag, startPoint x: 288, startPoint y: 78, endPoint x: 221, endPoint y: 76, distance: 66.5
click at [221, 76] on div "Provider Role Therapist Therapist Select Therapist Date [DATE] - [DATE] [EMAIL_…" at bounding box center [263, 61] width 317 height 51
paste input "rkonieczka@tampabay.rr"
click at [442, 72] on button "Search" at bounding box center [445, 75] width 37 height 14
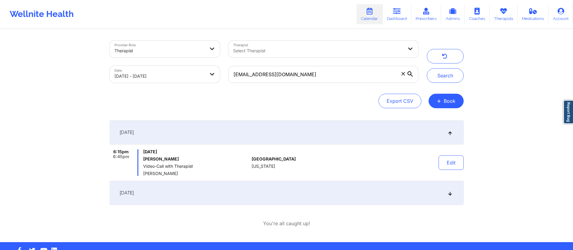
click at [228, 197] on div "[DATE]" at bounding box center [287, 193] width 354 height 24
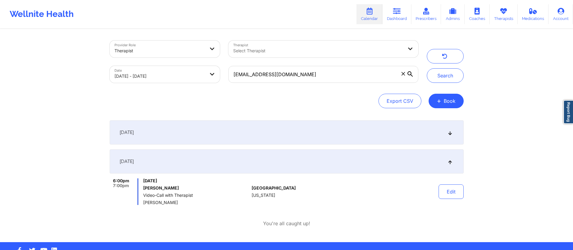
click at [243, 137] on div "[DATE]" at bounding box center [287, 132] width 354 height 24
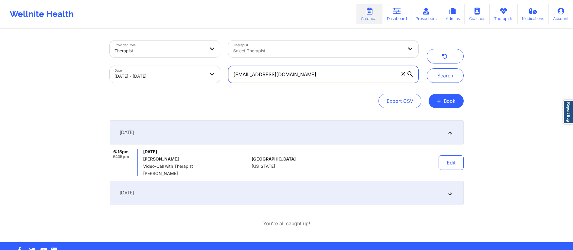
drag, startPoint x: 293, startPoint y: 75, endPoint x: 217, endPoint y: 73, distance: 75.5
click at [217, 73] on div "Provider Role Therapist Therapist Select Therapist Date [DATE] - [DATE] [EMAIL_…" at bounding box center [263, 61] width 317 height 51
paste input "[EMAIL_ADDRESS][PERSON_NAME]"
click at [435, 76] on button "Search" at bounding box center [445, 75] width 37 height 14
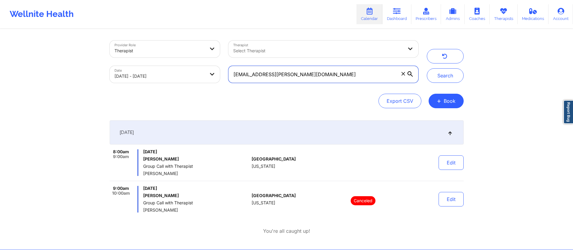
drag, startPoint x: 308, startPoint y: 74, endPoint x: 217, endPoint y: 74, distance: 90.9
click at [217, 74] on div "Provider Role Therapist Therapist Select Therapist Date [DATE] - [DATE] [EMAIL_…" at bounding box center [263, 61] width 317 height 51
paste input "wsiso@live"
click at [450, 74] on button "Search" at bounding box center [445, 75] width 37 height 14
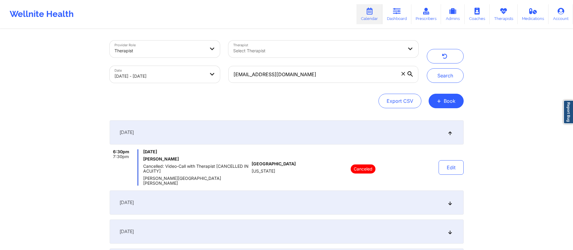
drag, startPoint x: 214, startPoint y: 190, endPoint x: 212, endPoint y: 200, distance: 9.4
click at [213, 191] on div "[DATE]" at bounding box center [287, 202] width 354 height 24
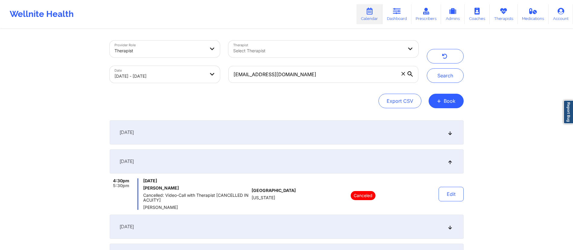
click at [214, 226] on div "[DATE]" at bounding box center [287, 226] width 354 height 24
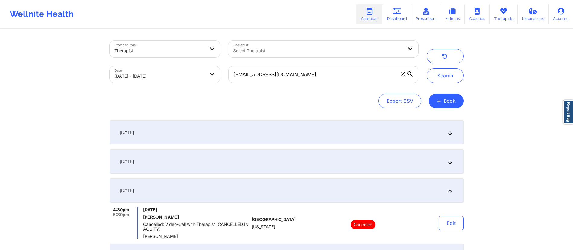
scroll to position [79, 0]
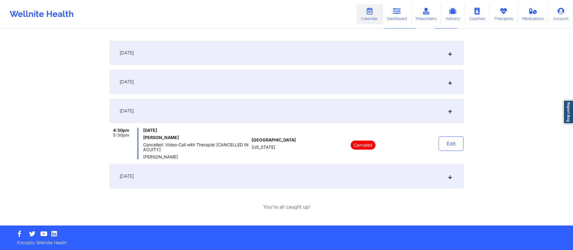
click at [227, 178] on div "[DATE]" at bounding box center [287, 176] width 354 height 24
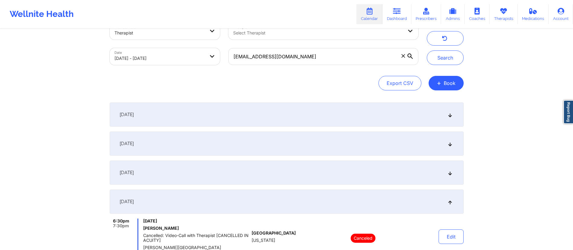
scroll to position [0, 0]
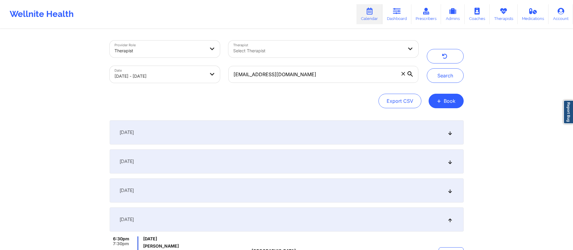
click at [221, 194] on div "[DATE]" at bounding box center [287, 190] width 354 height 24
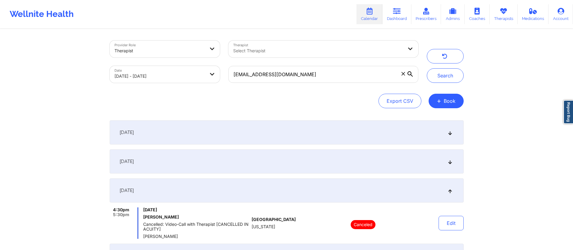
click at [252, 171] on div "[DATE]" at bounding box center [287, 161] width 354 height 24
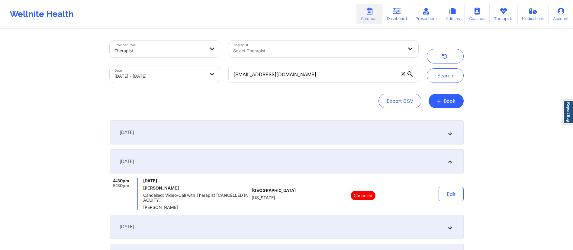
click at [268, 139] on div "[DATE]" at bounding box center [287, 132] width 354 height 24
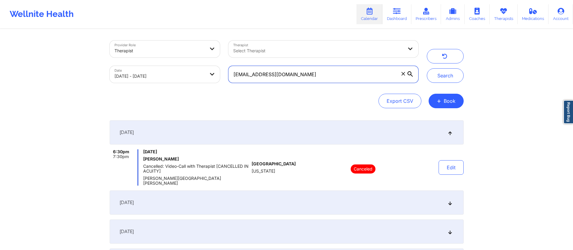
drag, startPoint x: 297, startPoint y: 71, endPoint x: 215, endPoint y: 75, distance: 81.9
click at [197, 79] on div "Provider Role Therapist Therapist Select Therapist Date [DATE] - [DATE] [EMAIL_…" at bounding box center [263, 61] width 317 height 51
paste input "[PERSON_NAME][EMAIL_ADDRESS]"
click at [444, 70] on button "Search" at bounding box center [445, 75] width 37 height 14
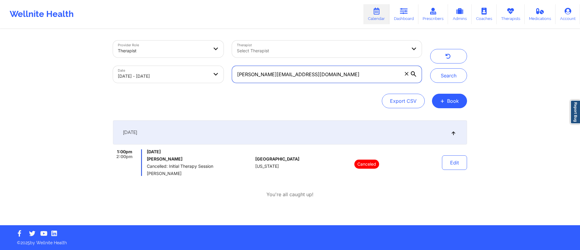
drag, startPoint x: 369, startPoint y: 77, endPoint x: 241, endPoint y: 80, distance: 127.8
click at [241, 80] on input "[PERSON_NAME][EMAIL_ADDRESS][DOMAIN_NAME]" at bounding box center [327, 74] width 190 height 17
type input "j"
paste input "[EMAIL_ADDRESS][PERSON_NAME][DOMAIN_NAME]"
click at [441, 79] on button "Search" at bounding box center [448, 75] width 37 height 14
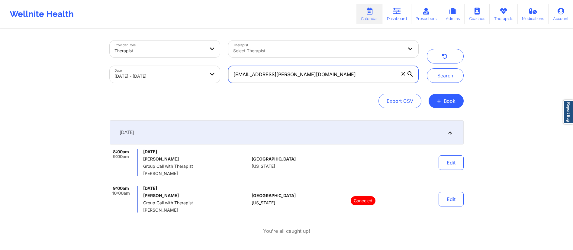
drag, startPoint x: 312, startPoint y: 76, endPoint x: 220, endPoint y: 80, distance: 91.3
click at [220, 80] on div "Provider Role Therapist Therapist Select Therapist Date [DATE] - [DATE] [EMAIL_…" at bounding box center [263, 61] width 317 height 51
paste input "vanessavleasg21"
click at [442, 72] on button "Search" at bounding box center [445, 75] width 37 height 14
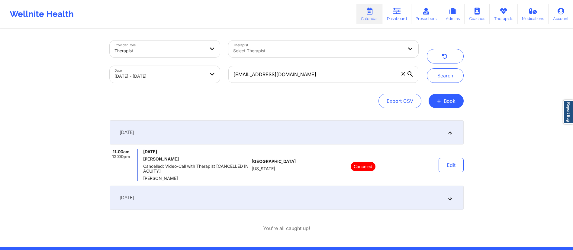
click at [236, 199] on div "[DATE]" at bounding box center [287, 197] width 354 height 24
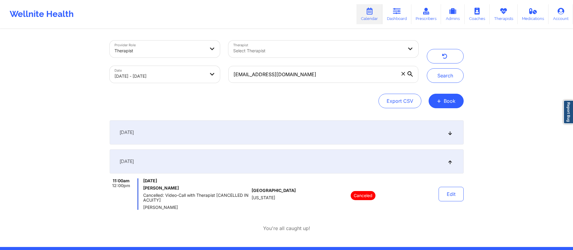
click at [245, 130] on div "[DATE]" at bounding box center [287, 132] width 354 height 24
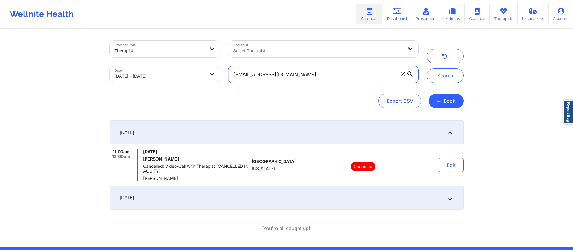
drag, startPoint x: 335, startPoint y: 76, endPoint x: 224, endPoint y: 76, distance: 110.5
click at [223, 77] on div "Provider Role Therapist Therapist Select Therapist Date [DATE] - [DATE] [EMAIL_…" at bounding box center [263, 61] width 317 height 51
paste input "daizahnelle"
click at [460, 75] on button "Search" at bounding box center [445, 75] width 37 height 14
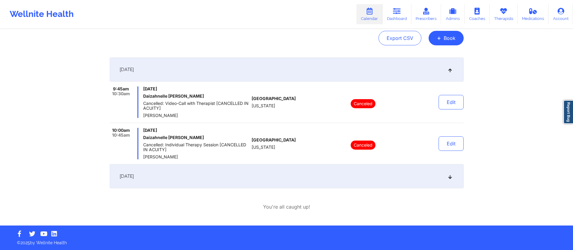
click at [253, 175] on div "[DATE]" at bounding box center [287, 176] width 354 height 24
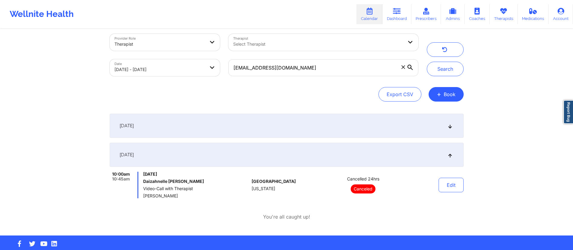
scroll to position [6, 0]
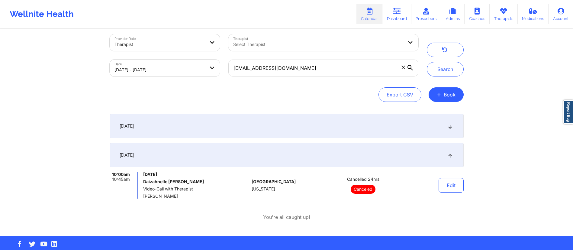
click at [253, 113] on div "Provider Role Therapist Therapist Select Therapist Date [DATE] - [DATE] [EMAIL_…" at bounding box center [286, 129] width 362 height 212
click at [254, 121] on div "[DATE]" at bounding box center [287, 126] width 354 height 24
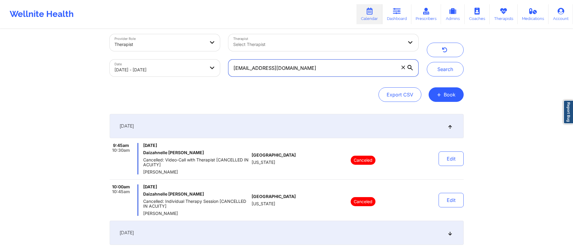
drag, startPoint x: 299, startPoint y: 70, endPoint x: 215, endPoint y: 81, distance: 84.7
click at [214, 82] on div "Provider Role Therapist Therapist Select Therapist Date [DATE] - [DATE] [EMAIL_…" at bounding box center [287, 68] width 354 height 68
paste input "ayleengatica03"
click at [444, 66] on button "Search" at bounding box center [445, 69] width 37 height 14
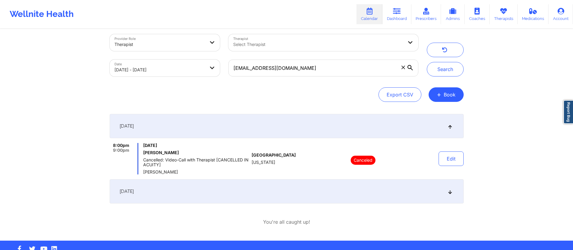
click at [229, 189] on div "[DATE]" at bounding box center [287, 191] width 354 height 24
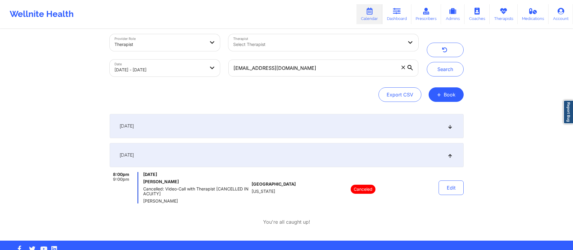
click at [231, 129] on div "[DATE]" at bounding box center [287, 126] width 354 height 24
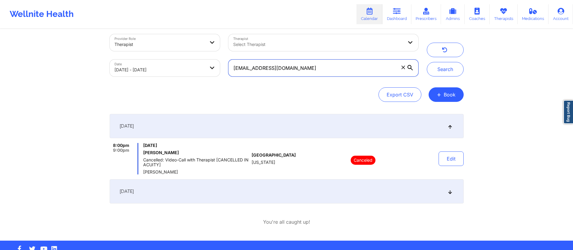
drag, startPoint x: 307, startPoint y: 67, endPoint x: 214, endPoint y: 66, distance: 93.0
click at [214, 66] on div "Provider Role Therapist Therapist Select Therapist Date [DATE] - [DATE] [EMAIL_…" at bounding box center [263, 55] width 317 height 51
paste input "dmchristerson"
click at [442, 67] on button "Search" at bounding box center [445, 69] width 37 height 14
click at [181, 189] on div "[DATE]" at bounding box center [287, 191] width 354 height 24
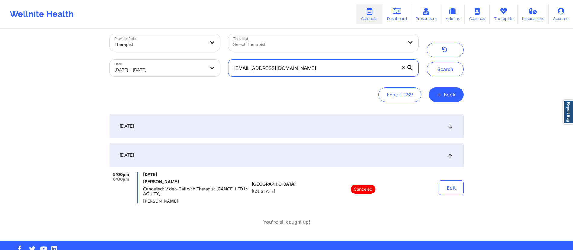
drag, startPoint x: 314, startPoint y: 66, endPoint x: 207, endPoint y: 76, distance: 107.6
click at [201, 72] on div "Provider Role Therapist Therapist Select Therapist Date [DATE] - [DATE] [EMAIL_…" at bounding box center [263, 55] width 317 height 51
paste input "glenixa@me"
click at [436, 73] on button "Search" at bounding box center [445, 69] width 37 height 14
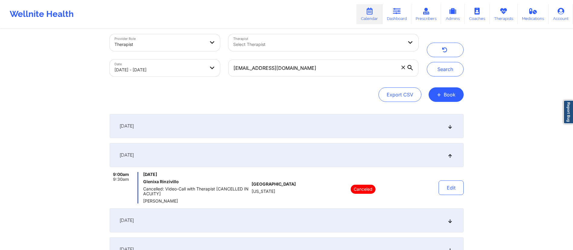
click at [219, 118] on div "[DATE]" at bounding box center [287, 126] width 354 height 24
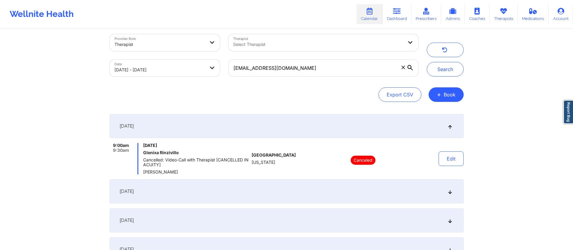
scroll to position [79, 0]
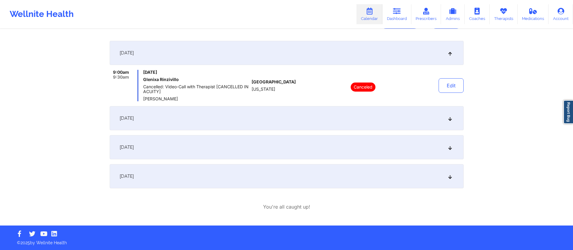
click at [210, 114] on div "[DATE]" at bounding box center [287, 118] width 354 height 24
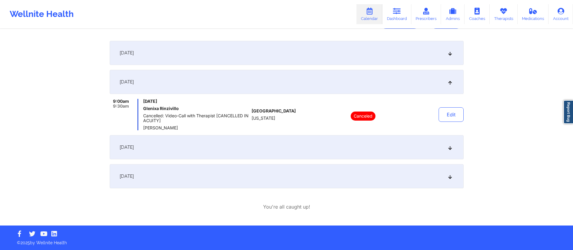
click at [219, 145] on div "[DATE]" at bounding box center [287, 147] width 354 height 24
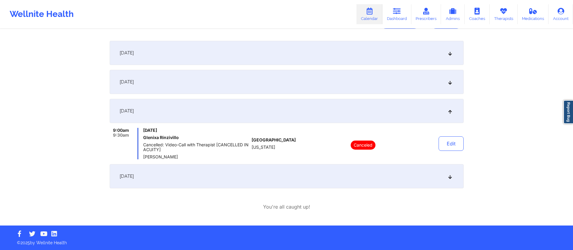
click at [225, 169] on div "[DATE]" at bounding box center [287, 176] width 354 height 24
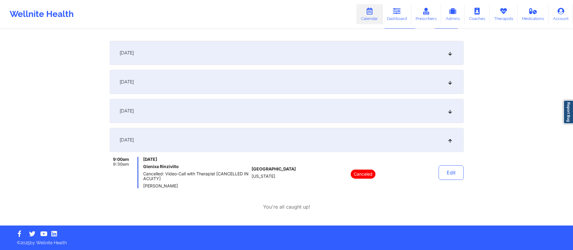
click at [367, 18] on link "Calendar" at bounding box center [369, 14] width 26 height 20
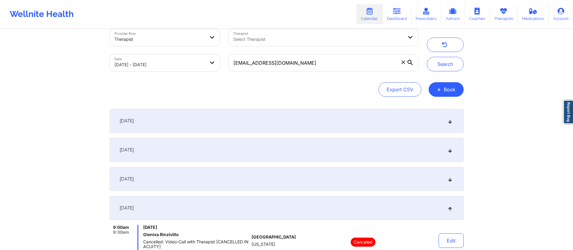
scroll to position [0, 0]
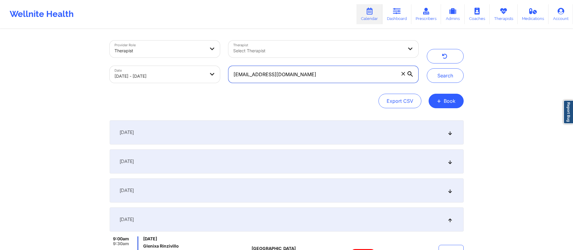
drag, startPoint x: 296, startPoint y: 75, endPoint x: 211, endPoint y: 75, distance: 85.2
click at [211, 75] on div "Provider Role Therapist Therapist Select Therapist Date [DATE] - [DATE] [EMAIL_…" at bounding box center [263, 61] width 317 height 51
paste input "[EMAIL_ADDRESS]"
type input "[EMAIL_ADDRESS][DOMAIN_NAME]"
click at [442, 77] on button "Search" at bounding box center [445, 75] width 37 height 14
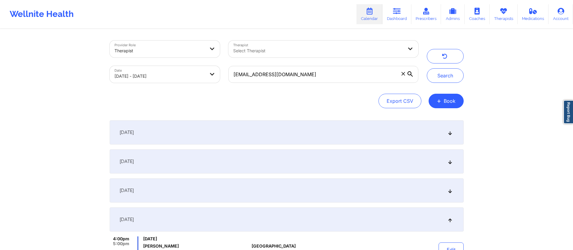
click at [198, 131] on div "[DATE]" at bounding box center [287, 132] width 354 height 24
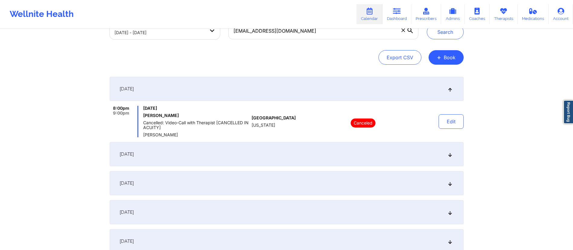
scroll to position [44, 0]
click at [210, 153] on div "[DATE]" at bounding box center [287, 153] width 354 height 24
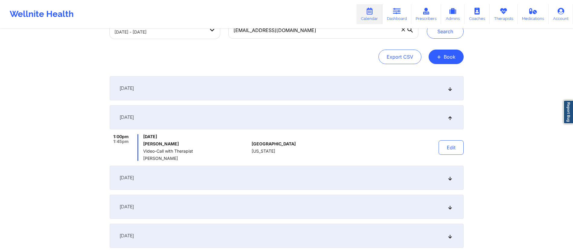
click at [217, 179] on div "[DATE]" at bounding box center [287, 178] width 354 height 24
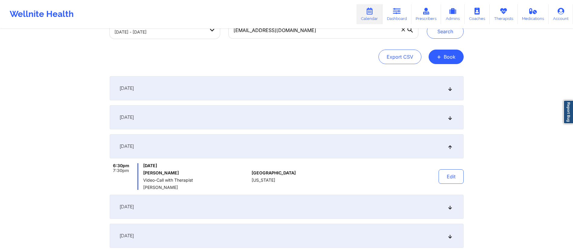
click at [234, 206] on div "[DATE]" at bounding box center [287, 207] width 354 height 24
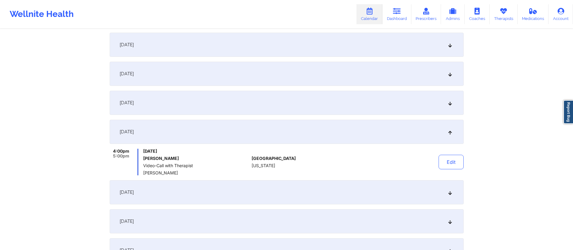
scroll to position [88, 0]
click at [240, 195] on div "[DATE]" at bounding box center [287, 192] width 354 height 24
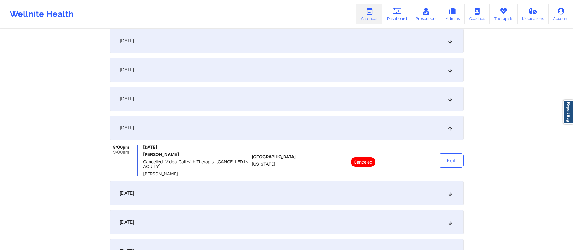
scroll to position [121, 0]
click at [232, 189] on div "[DATE]" at bounding box center [287, 192] width 354 height 24
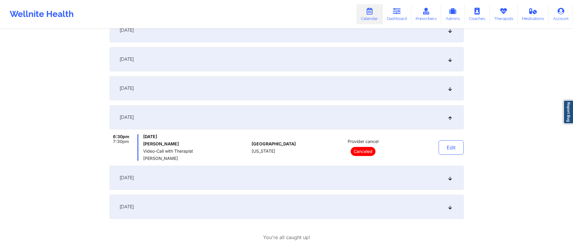
scroll to position [160, 0]
click at [233, 183] on div "[DATE]" at bounding box center [287, 177] width 354 height 24
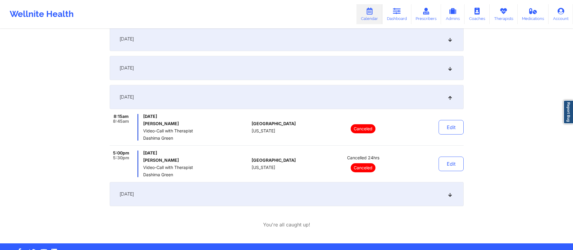
click at [227, 196] on div "[DATE]" at bounding box center [287, 194] width 354 height 24
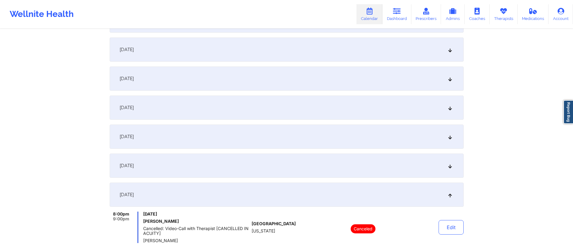
scroll to position [140, 0]
click at [195, 111] on div "[DATE]" at bounding box center [287, 108] width 354 height 24
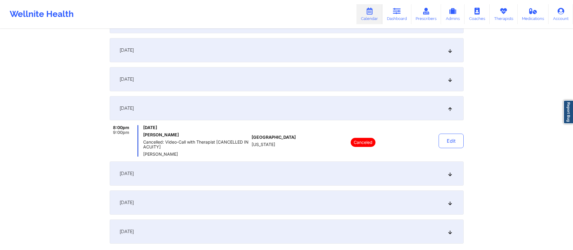
click at [181, 170] on div "[DATE]" at bounding box center [287, 173] width 354 height 24
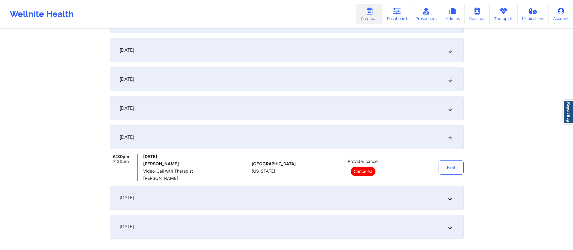
click at [199, 198] on div "[DATE]" at bounding box center [287, 197] width 354 height 24
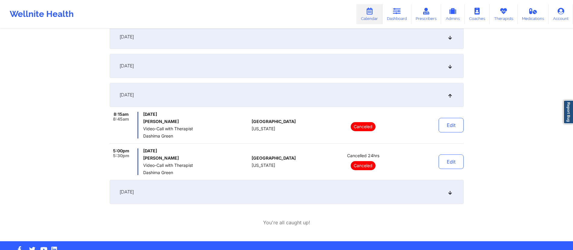
click at [203, 195] on div "[DATE]" at bounding box center [287, 192] width 354 height 24
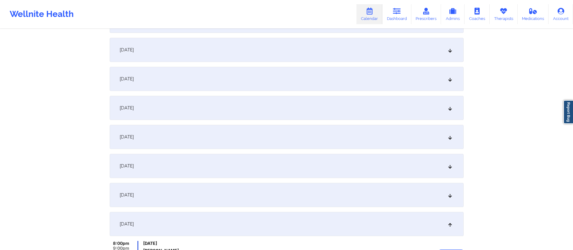
scroll to position [110, 0]
click at [189, 140] on div "[DATE]" at bounding box center [287, 138] width 354 height 24
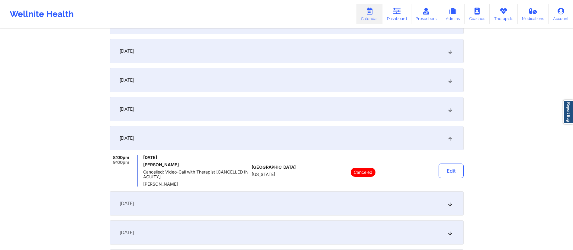
click at [181, 78] on div "[DATE]" at bounding box center [287, 80] width 354 height 24
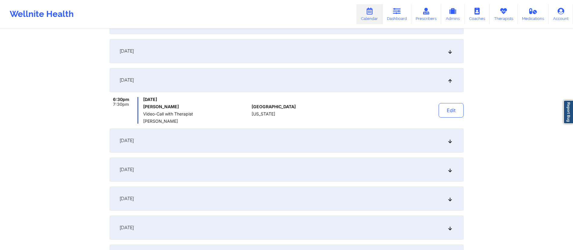
click at [201, 176] on div "[DATE]" at bounding box center [287, 169] width 354 height 24
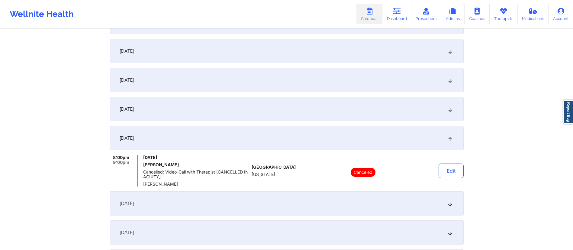
click at [189, 205] on div "[DATE]" at bounding box center [287, 203] width 354 height 24
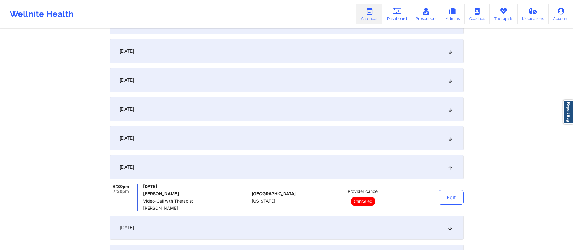
click at [192, 223] on div "[DATE]" at bounding box center [287, 227] width 354 height 24
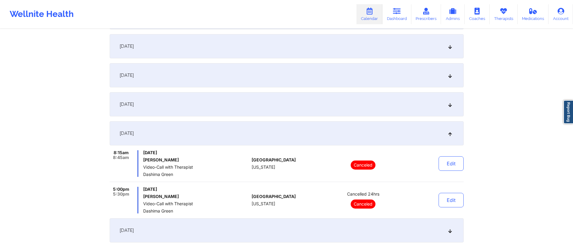
scroll to position [174, 0]
click at [193, 231] on div "[DATE]" at bounding box center [287, 229] width 354 height 24
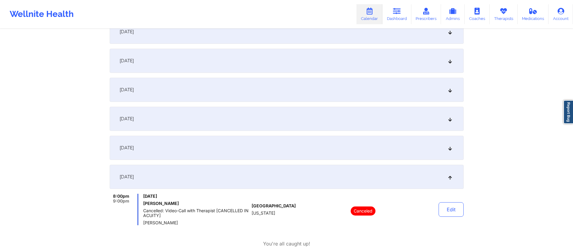
scroll to position [158, 0]
